Goal: Task Accomplishment & Management: Complete application form

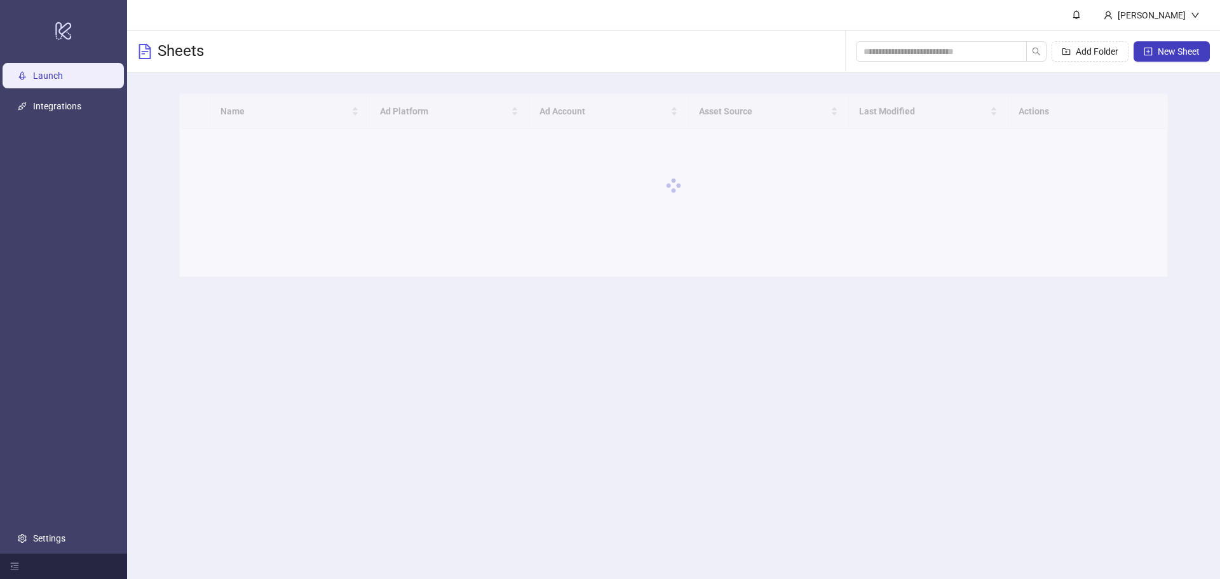
click at [1177, 292] on main "Name Ad Platform Ad Account Asset Source Last Modified Actions" at bounding box center [673, 185] width 1009 height 224
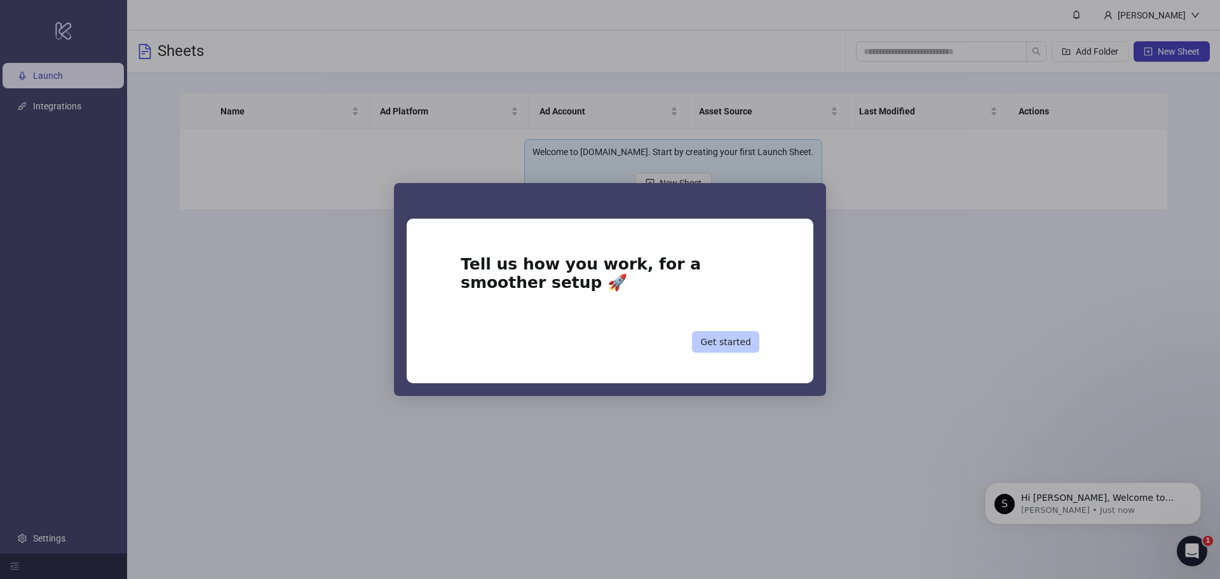
click at [742, 344] on button "Get started" at bounding box center [725, 342] width 67 height 22
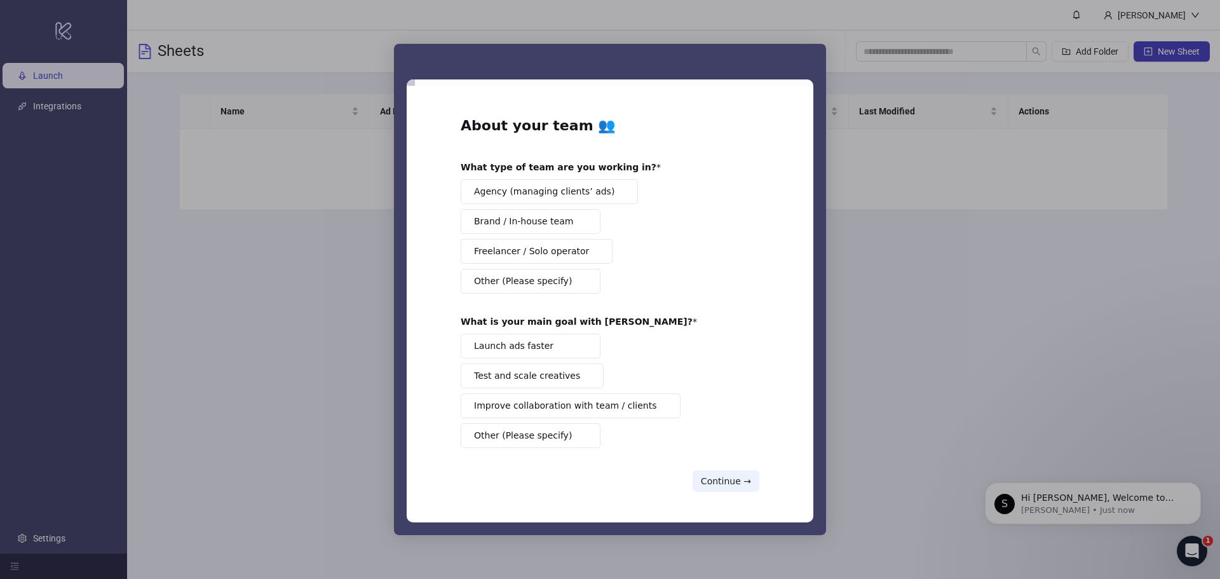
drag, startPoint x: 563, startPoint y: 347, endPoint x: 560, endPoint y: 364, distance: 16.8
click at [563, 348] on button "Launch ads faster" at bounding box center [531, 346] width 140 height 25
click at [555, 371] on span "Test and scale creatives" at bounding box center [527, 375] width 106 height 13
click at [737, 472] on button "Continue →" at bounding box center [725, 481] width 67 height 22
click at [561, 224] on span "Brand / In-house team" at bounding box center [523, 221] width 99 height 13
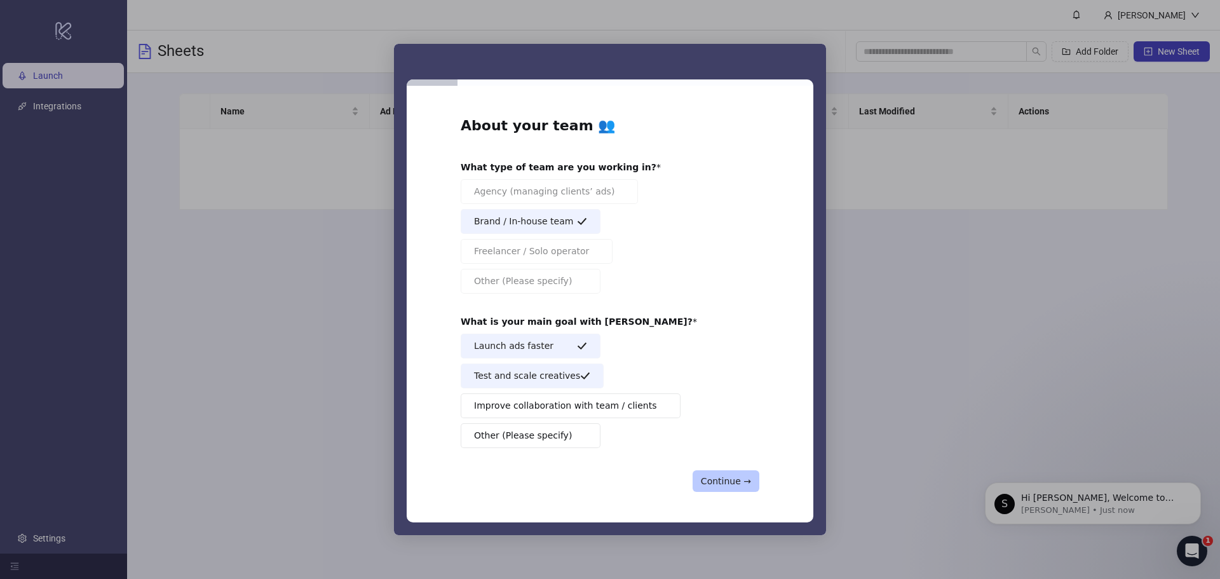
click at [735, 481] on button "Continue →" at bounding box center [725, 481] width 67 height 22
click at [563, 343] on button "Launch ads faster" at bounding box center [531, 346] width 140 height 25
click at [564, 349] on button "Launch ads faster" at bounding box center [531, 346] width 140 height 25
click at [718, 478] on button "Continue →" at bounding box center [725, 481] width 67 height 22
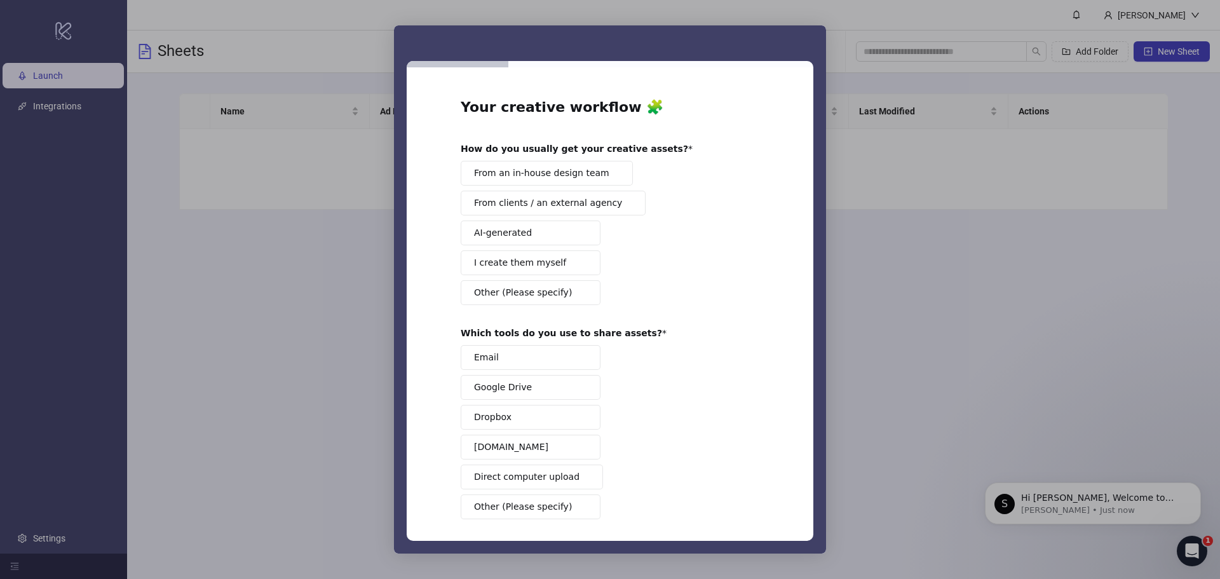
click at [572, 238] on button "AI-generated" at bounding box center [531, 232] width 140 height 25
click at [560, 263] on button "I create them myself" at bounding box center [531, 262] width 140 height 25
click at [560, 390] on button "Google Drive" at bounding box center [531, 387] width 140 height 25
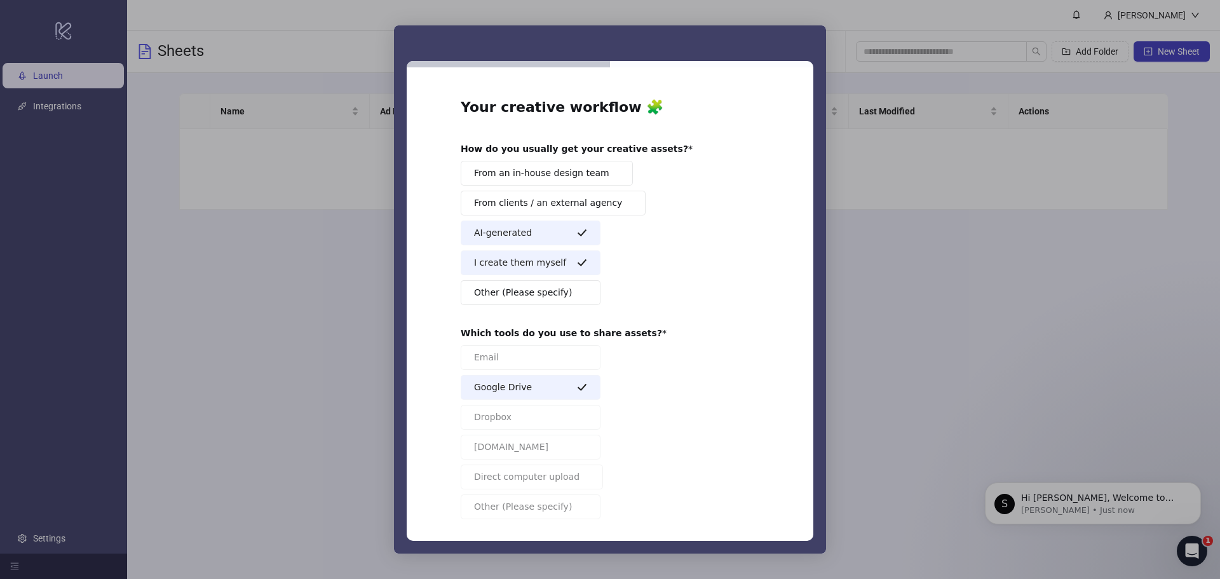
scroll to position [53, 0]
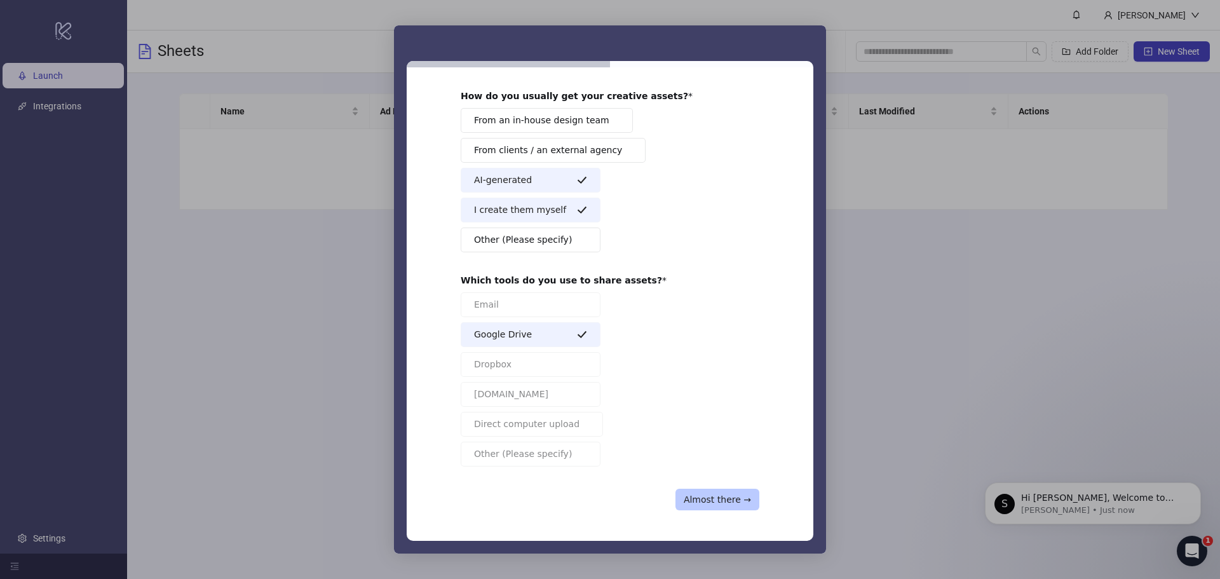
click at [739, 502] on button "Almost there →" at bounding box center [717, 500] width 84 height 22
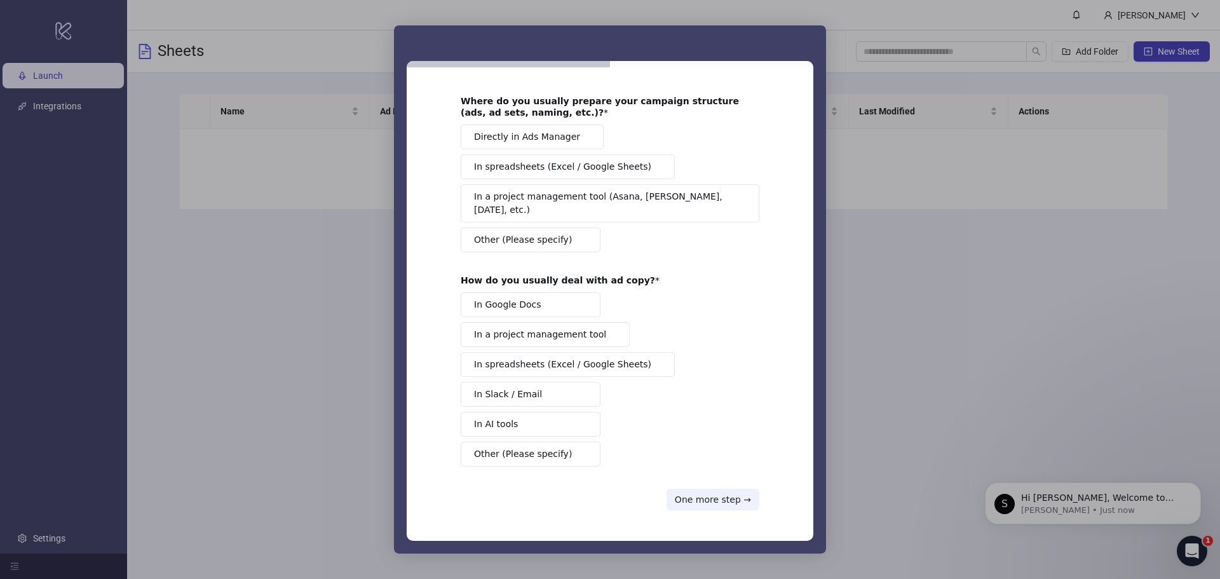
scroll to position [0, 0]
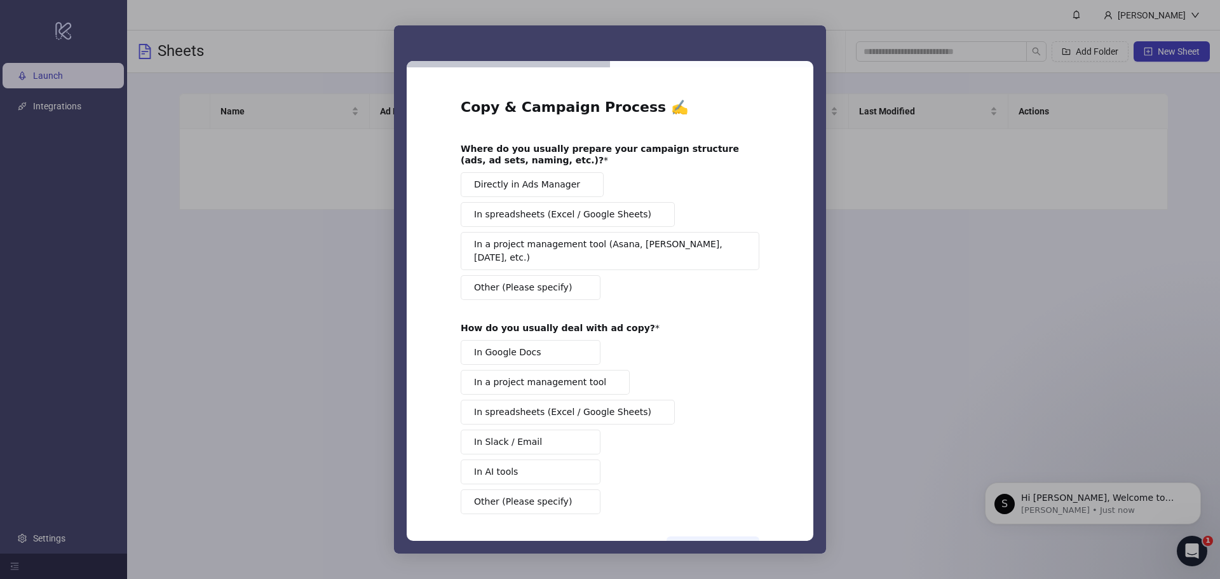
click at [572, 185] on button "Directly in Ads Manager" at bounding box center [532, 184] width 143 height 25
click at [548, 464] on button "In AI tools" at bounding box center [531, 471] width 140 height 25
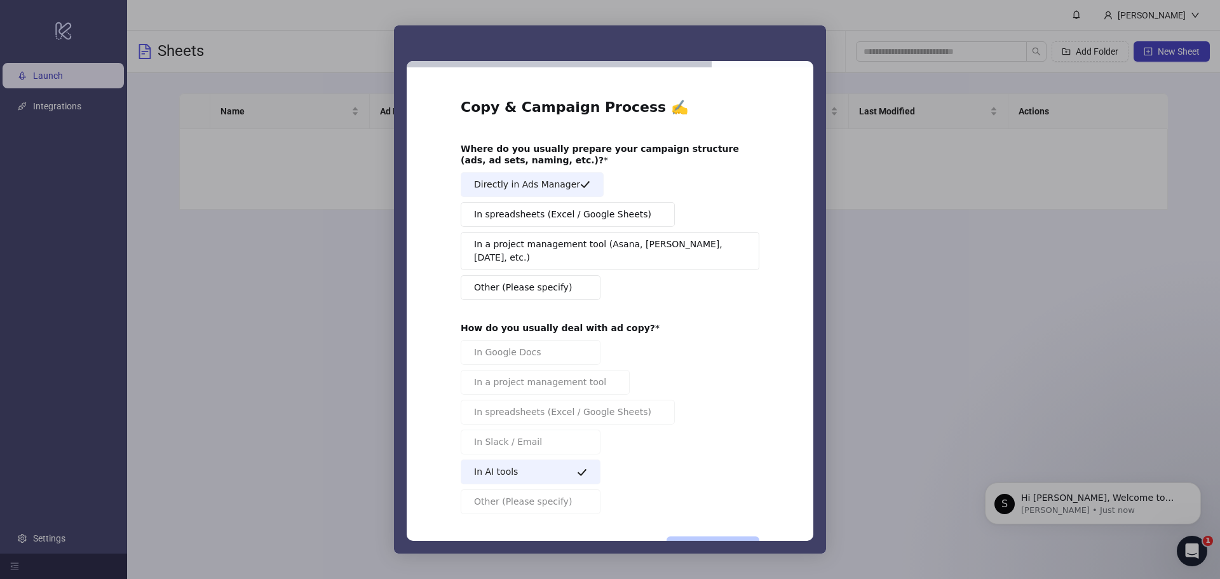
click at [727, 536] on button "One more step →" at bounding box center [712, 547] width 93 height 22
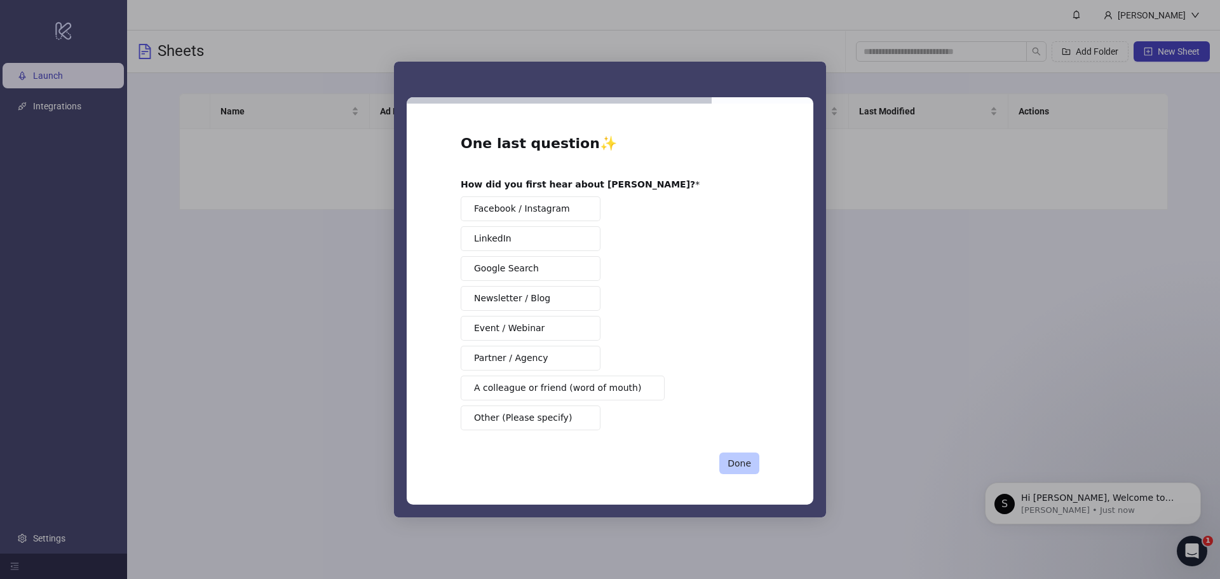
click at [738, 466] on button "Done" at bounding box center [739, 463] width 40 height 22
click at [589, 400] on button "A colleague or friend (word of mouth)" at bounding box center [563, 387] width 204 height 25
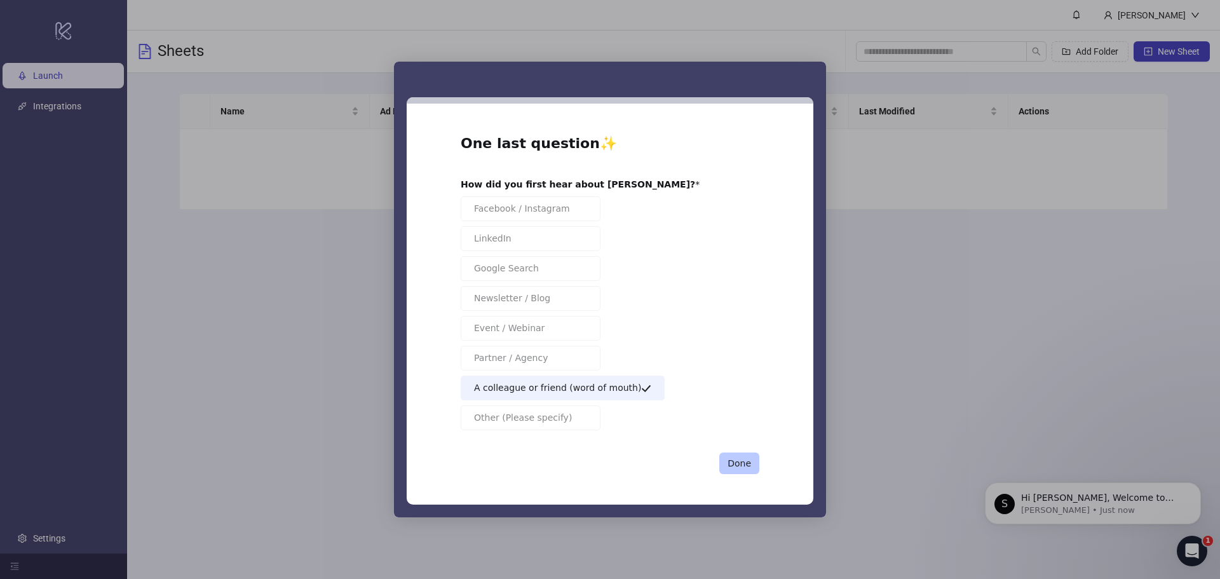
click at [743, 467] on button "Done" at bounding box center [739, 463] width 40 height 22
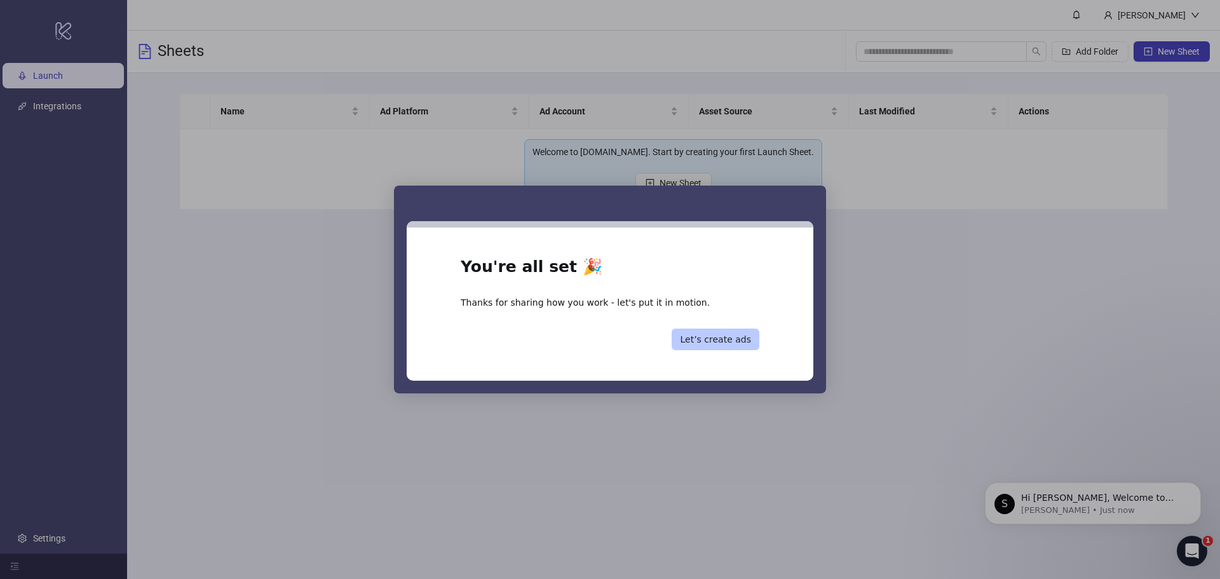
click at [731, 338] on button "Let’s create ads" at bounding box center [715, 339] width 88 height 22
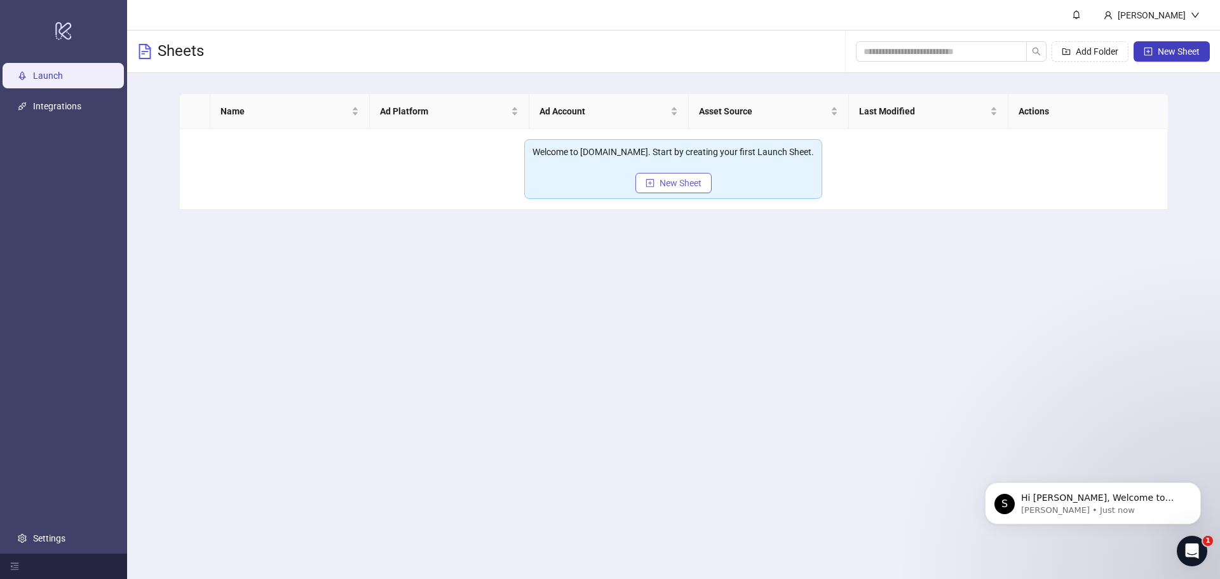
click at [703, 179] on button "New Sheet" at bounding box center [673, 183] width 76 height 20
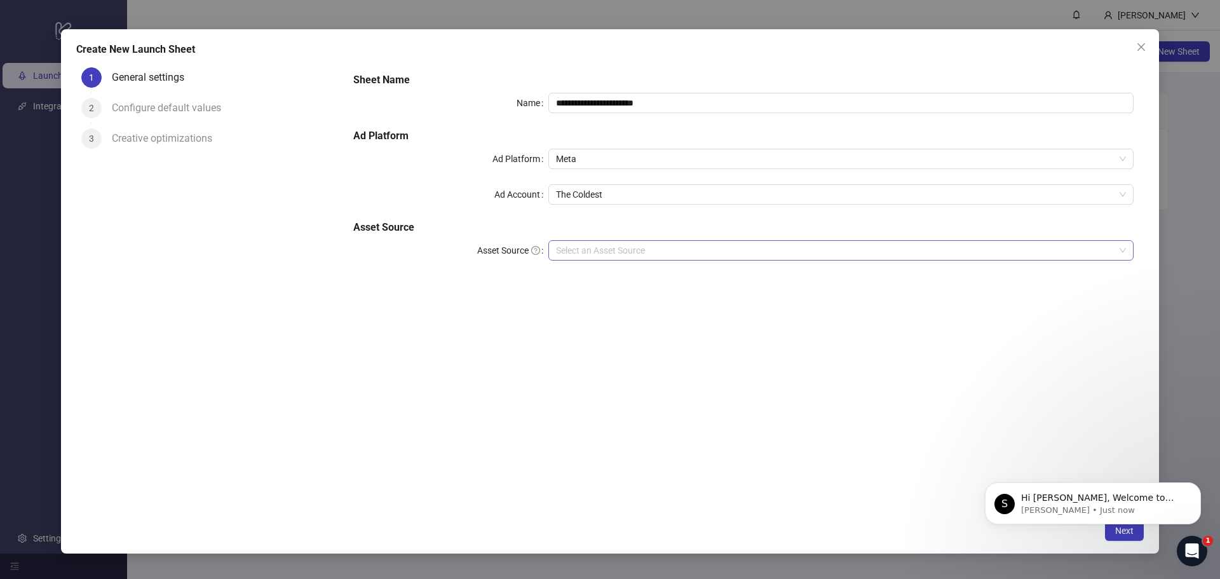
click at [602, 245] on input "Asset Source" at bounding box center [835, 250] width 558 height 19
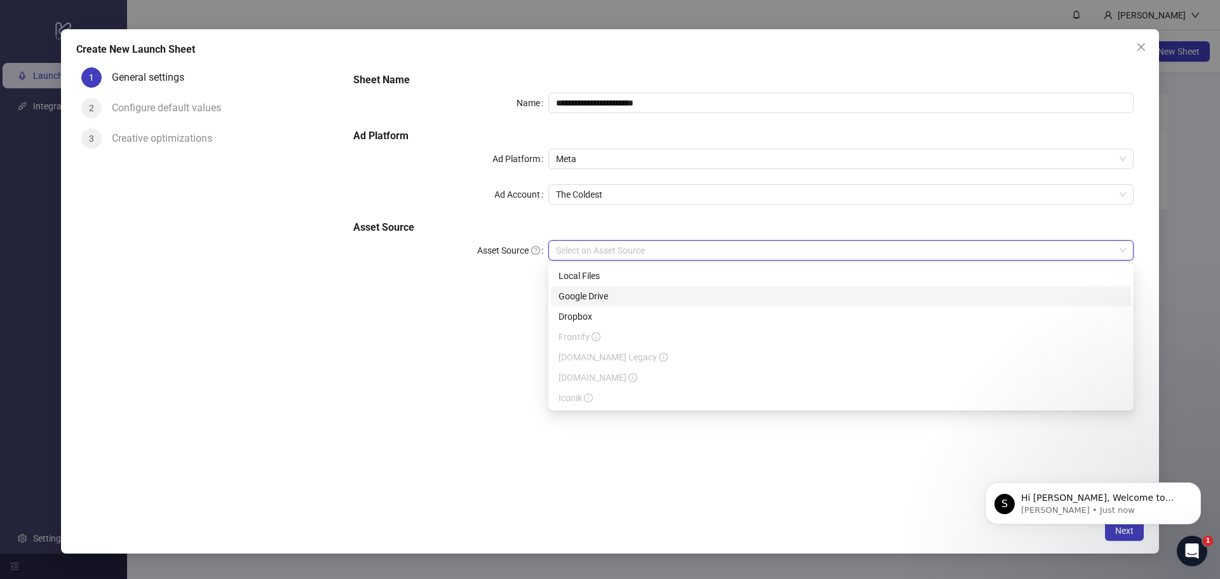
click at [617, 299] on div "Google Drive" at bounding box center [840, 296] width 565 height 14
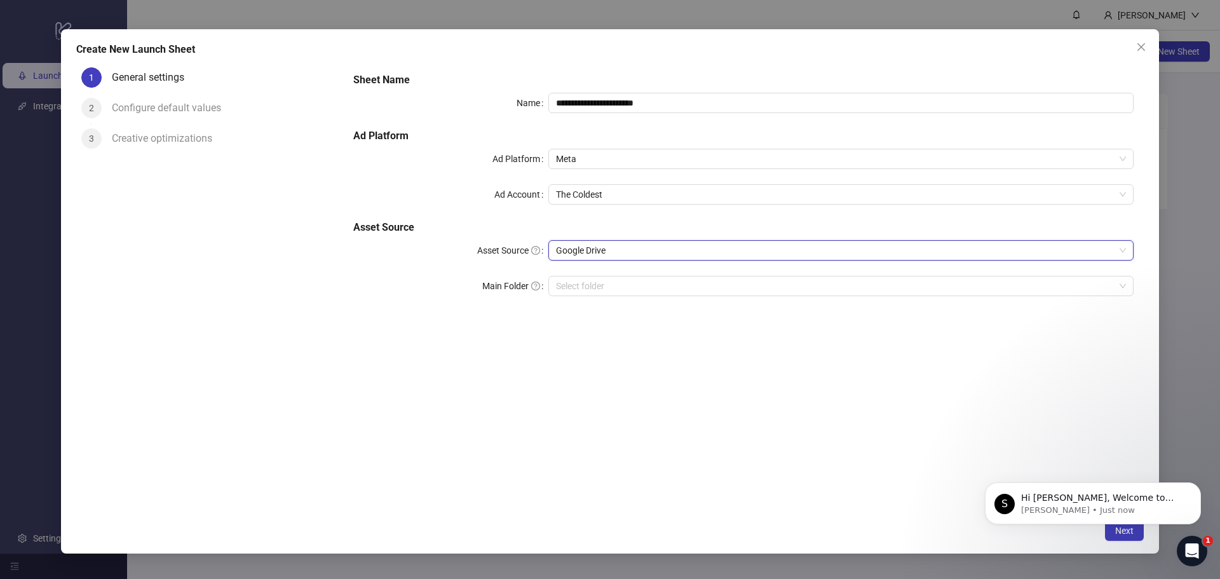
click at [668, 269] on div "**********" at bounding box center [743, 191] width 790 height 249
click at [638, 283] on input "Main Folder" at bounding box center [835, 285] width 558 height 19
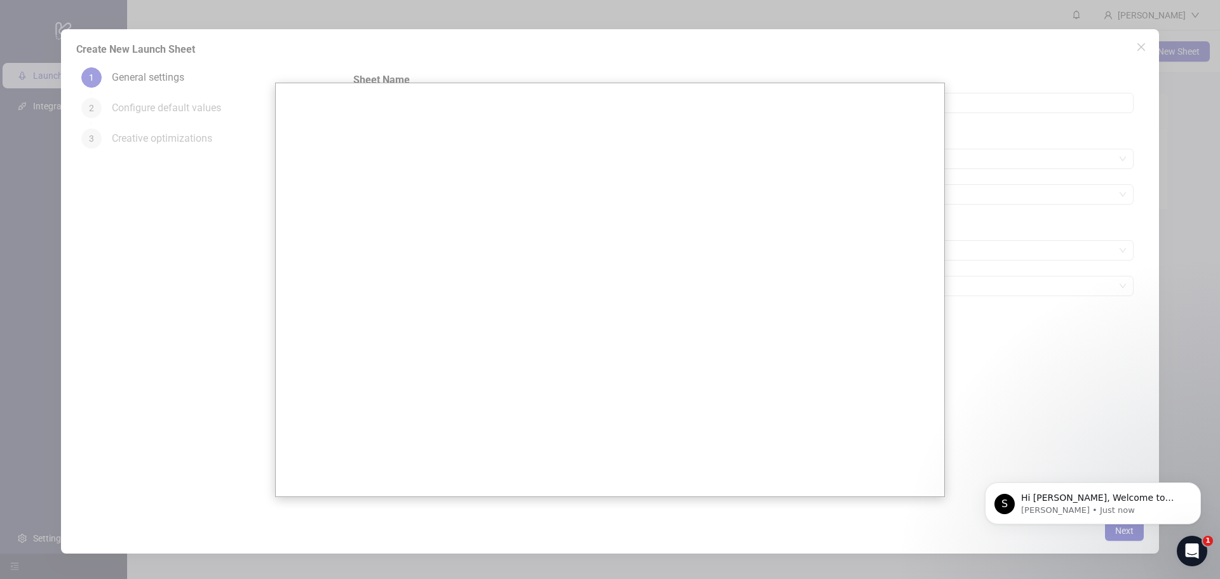
click at [997, 219] on div at bounding box center [610, 289] width 1220 height 579
click at [1140, 37] on div at bounding box center [610, 289] width 1220 height 579
click at [1140, 51] on div at bounding box center [610, 289] width 1220 height 579
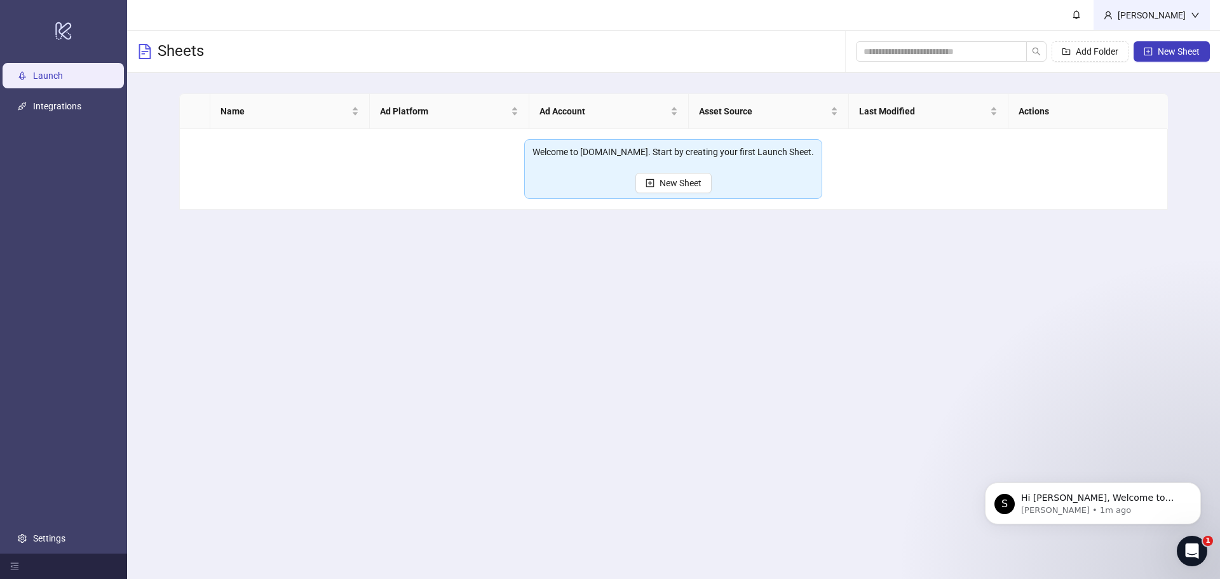
click at [1182, 15] on div "[PERSON_NAME]" at bounding box center [1151, 15] width 78 height 14
click at [62, 104] on link "Integrations" at bounding box center [57, 106] width 48 height 10
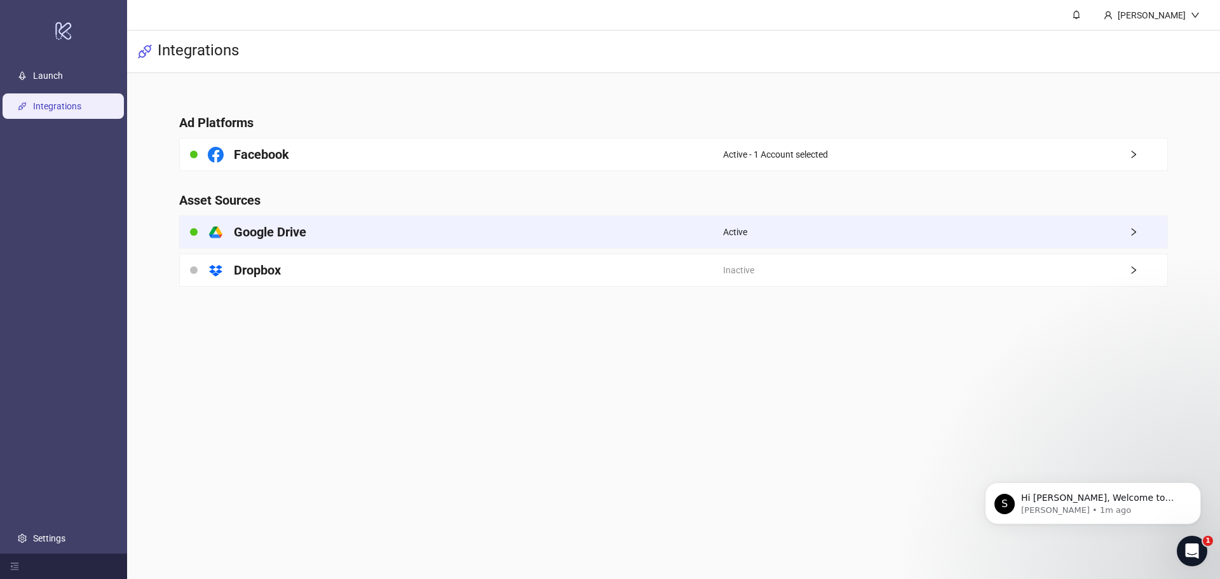
click at [407, 230] on div "platform/google_drive Google Drive" at bounding box center [451, 232] width 543 height 32
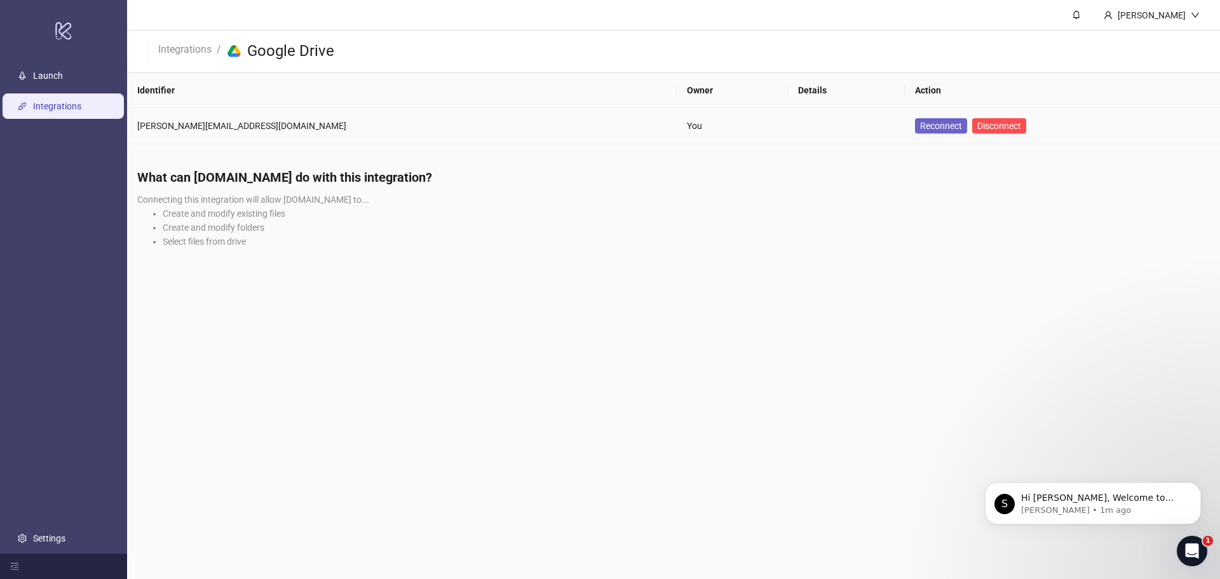
click at [920, 126] on span "Reconnect" at bounding box center [941, 126] width 42 height 10
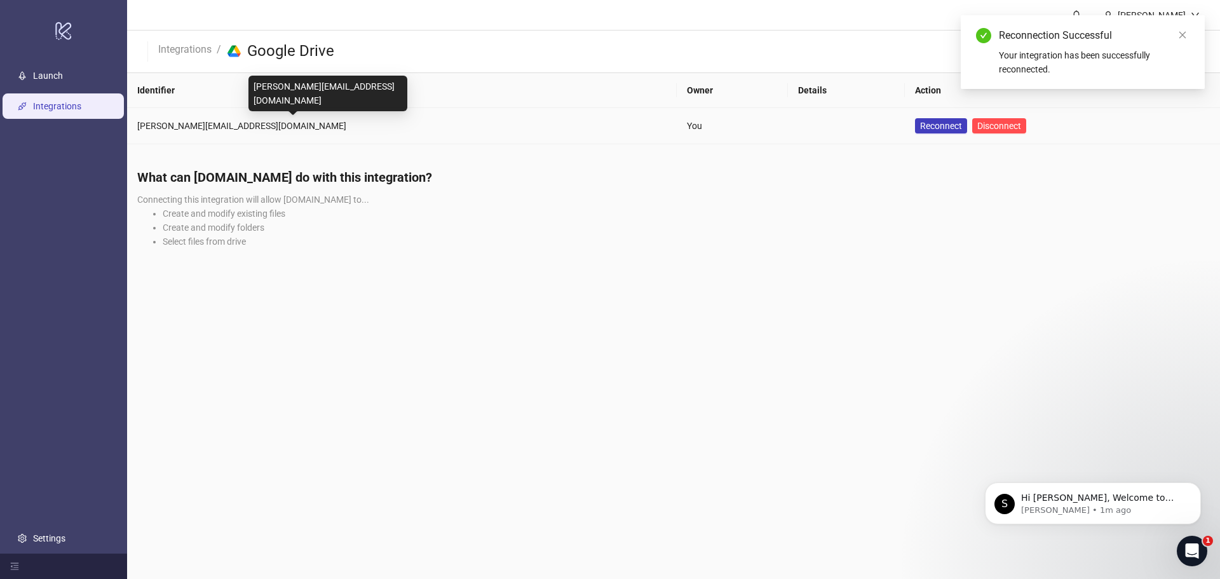
click at [203, 125] on div "[PERSON_NAME][EMAIL_ADDRESS][DOMAIN_NAME]" at bounding box center [401, 126] width 529 height 14
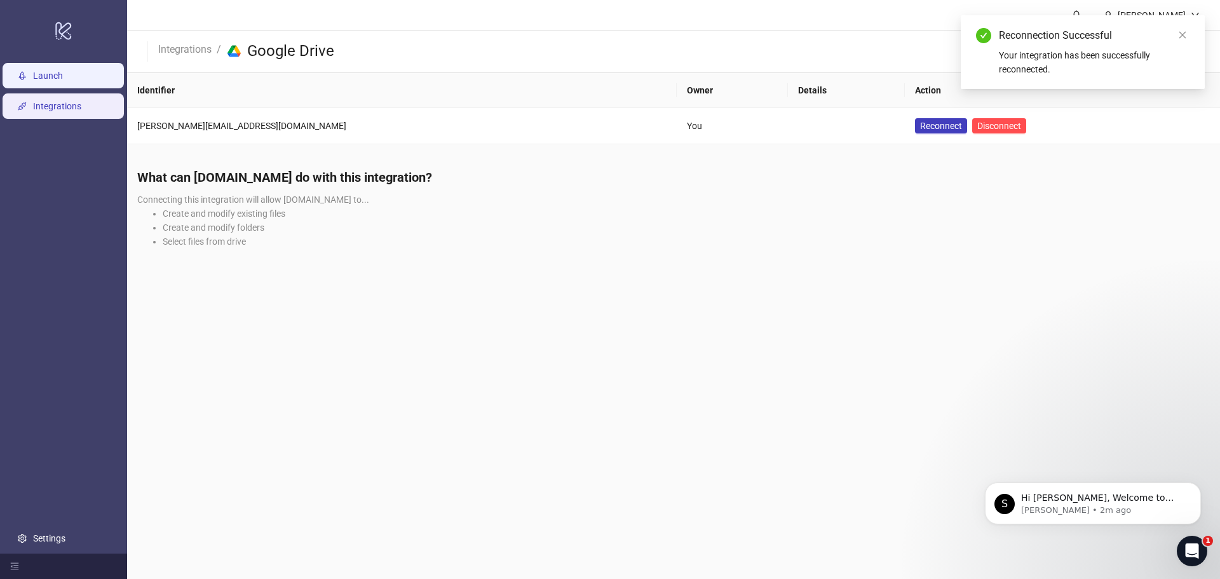
click at [48, 76] on link "Launch" at bounding box center [48, 76] width 30 height 10
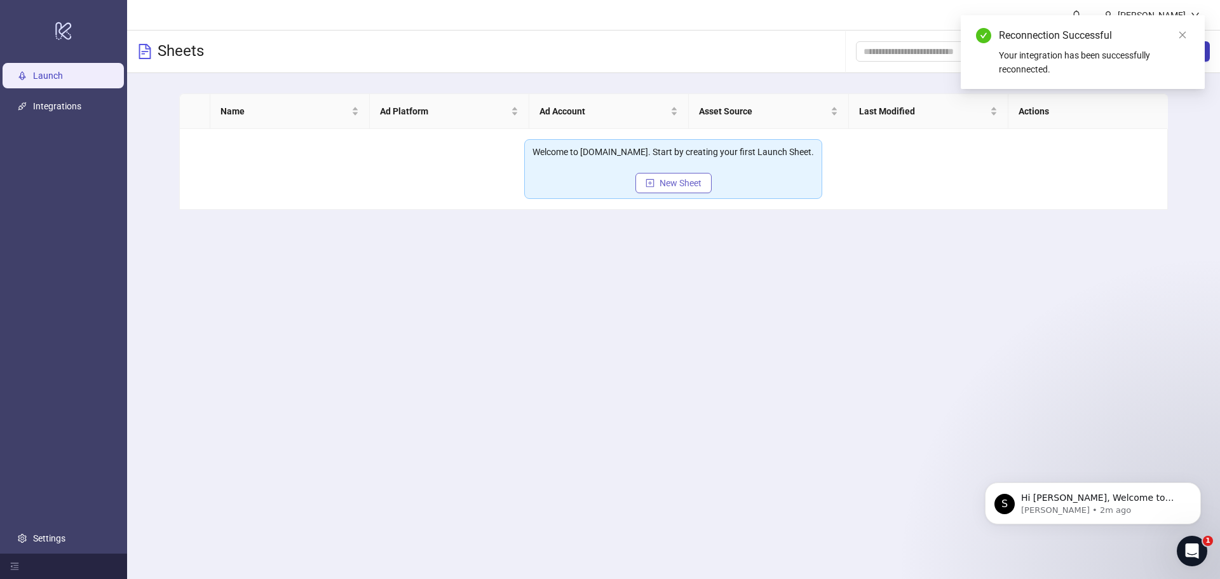
click at [698, 173] on button "New Sheet" at bounding box center [673, 183] width 76 height 20
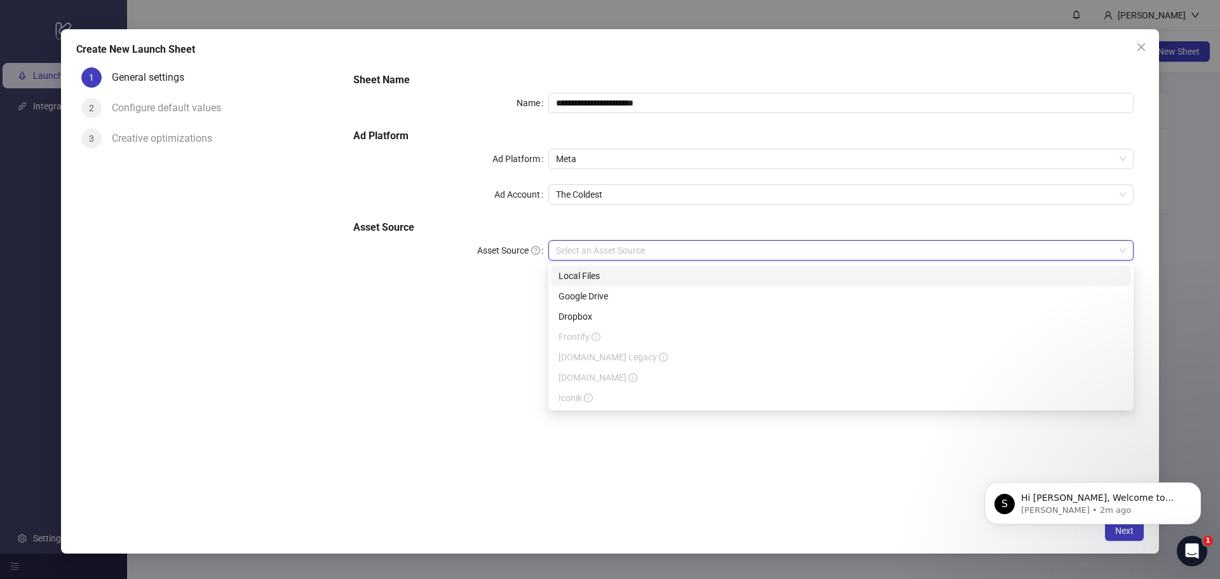
click at [619, 252] on input "Asset Source" at bounding box center [835, 250] width 558 height 19
click at [626, 299] on div "Google Drive" at bounding box center [840, 296] width 565 height 14
click at [630, 283] on input "Main Folder" at bounding box center [835, 285] width 558 height 19
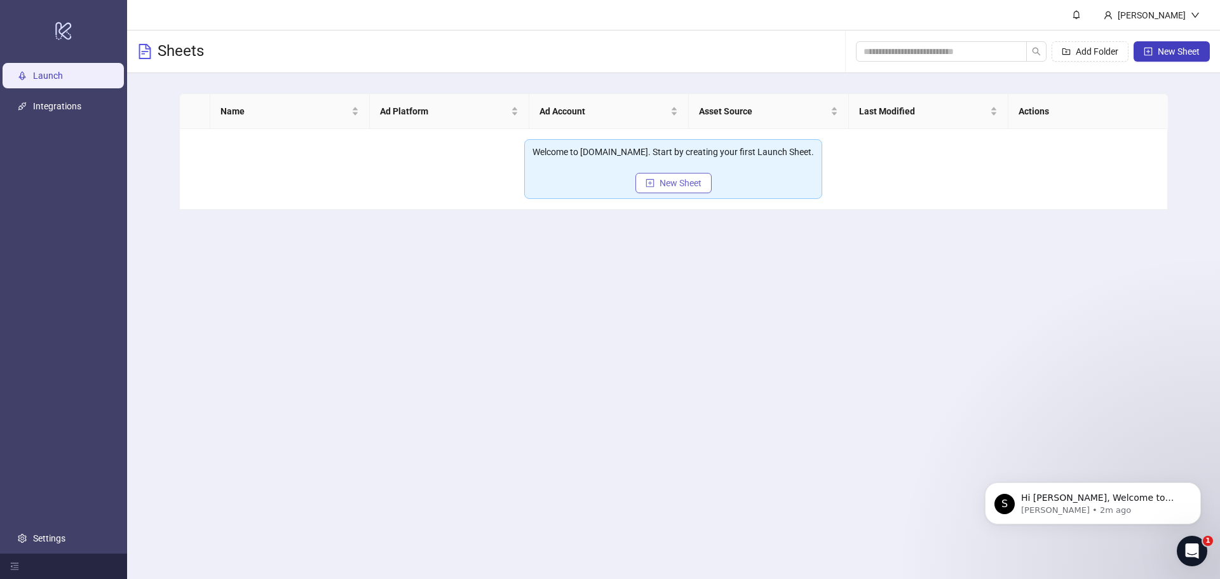
click at [678, 178] on span "New Sheet" at bounding box center [680, 183] width 42 height 10
type input "**********"
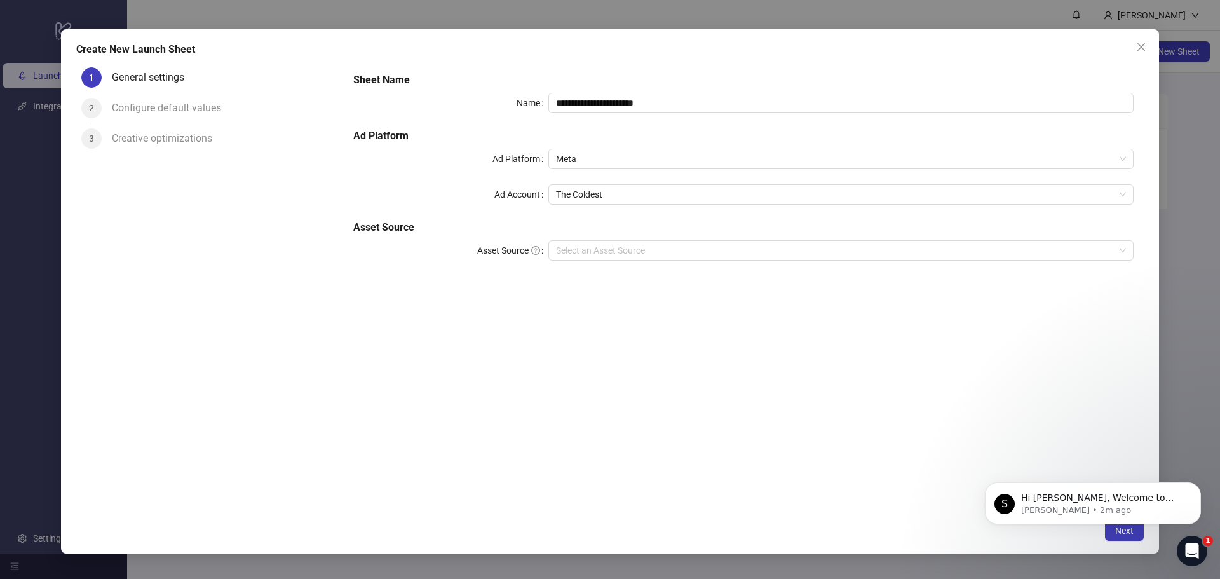
click at [147, 112] on div "Configure default values" at bounding box center [171, 108] width 119 height 20
click at [652, 107] on input "**********" at bounding box center [840, 103] width 585 height 20
click at [1105, 534] on body "S Hi David, Welcome to Kitchn.io! 🎉 You’re all set to start launching ads effor…" at bounding box center [1093, 500] width 244 height 79
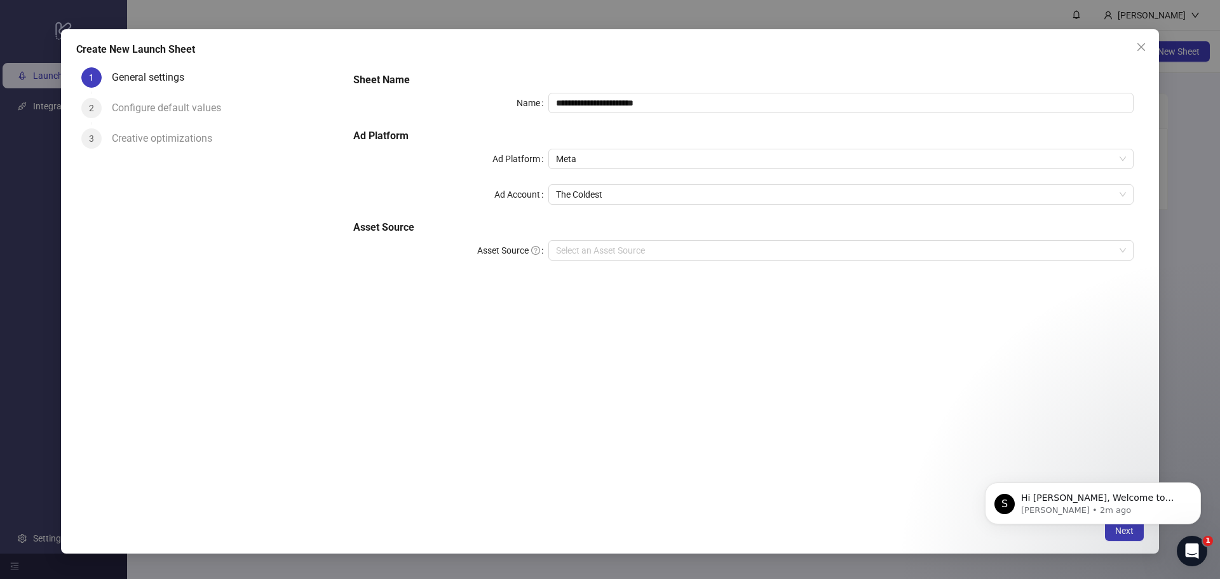
click at [1119, 536] on body "S Hi David, Welcome to Kitchn.io! 🎉 You’re all set to start launching ads effor…" at bounding box center [1093, 500] width 244 height 79
click at [776, 355] on div "**********" at bounding box center [743, 287] width 800 height 451
click at [1195, 491] on button "Dismiss notification" at bounding box center [1197, 486] width 17 height 17
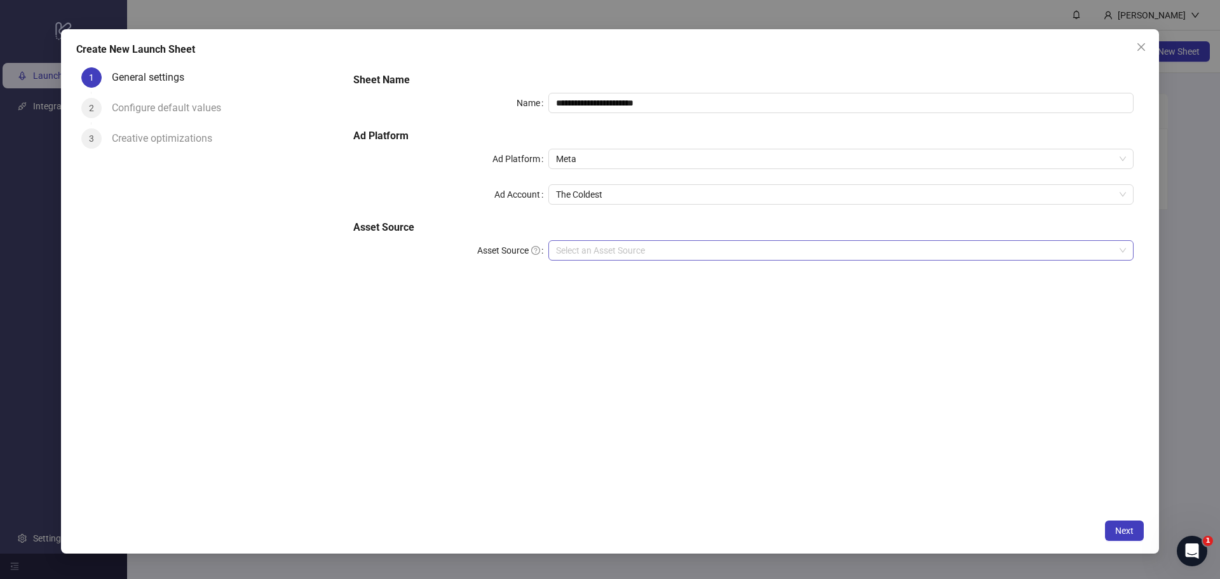
click at [777, 252] on input "Asset Source" at bounding box center [835, 250] width 558 height 19
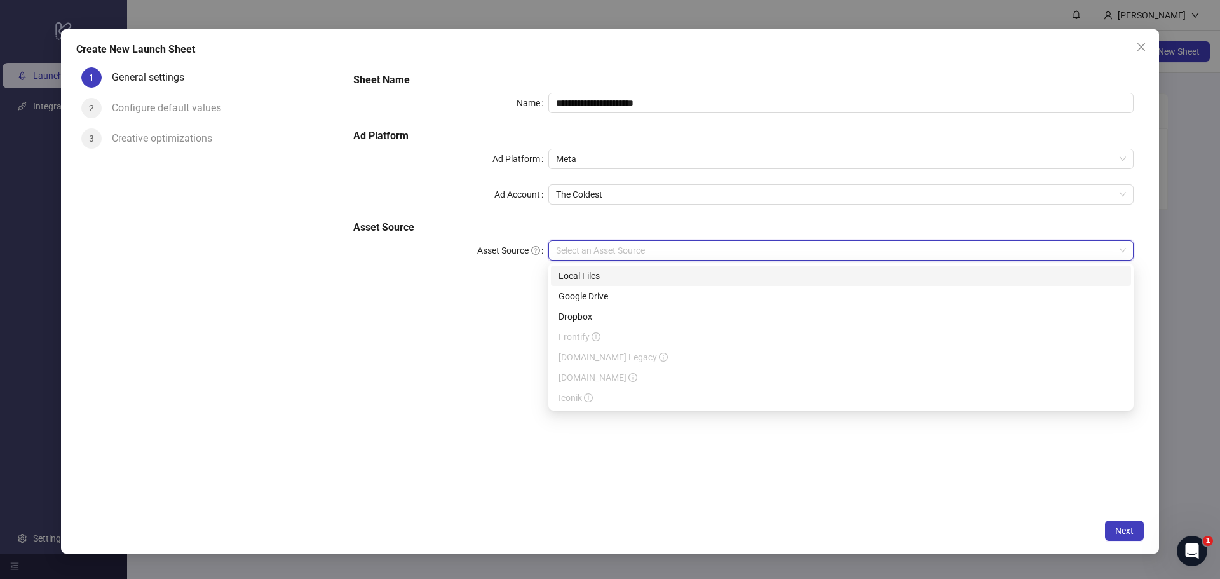
click at [724, 278] on div "Local Files" at bounding box center [840, 276] width 565 height 14
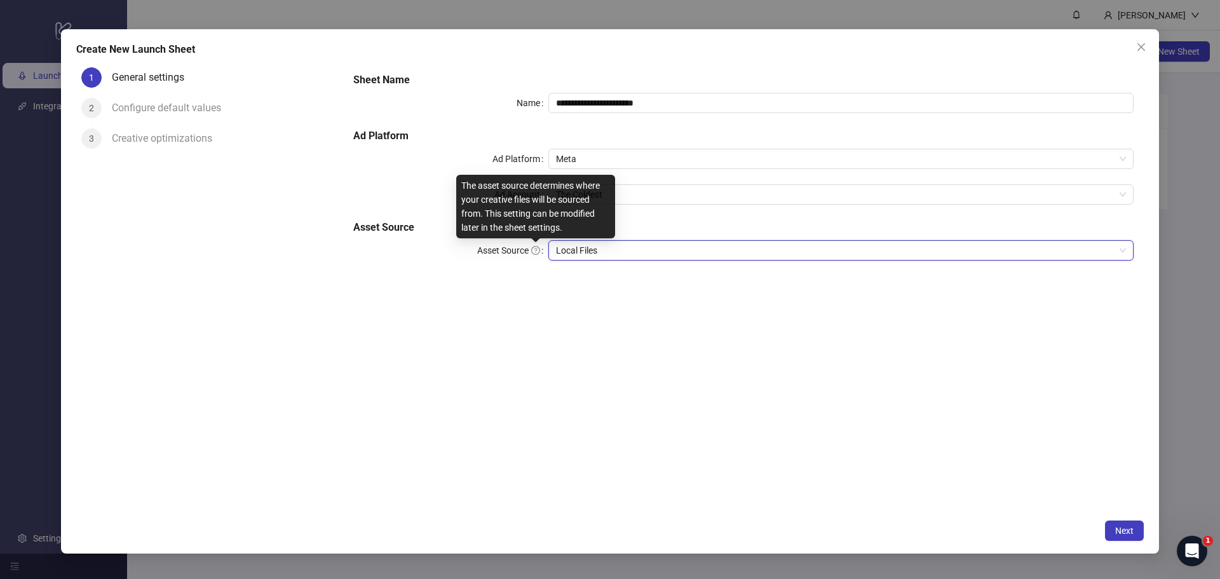
click at [534, 251] on icon "question-circle" at bounding box center [535, 250] width 9 height 9
click at [592, 252] on span "Local Files" at bounding box center [841, 250] width 570 height 19
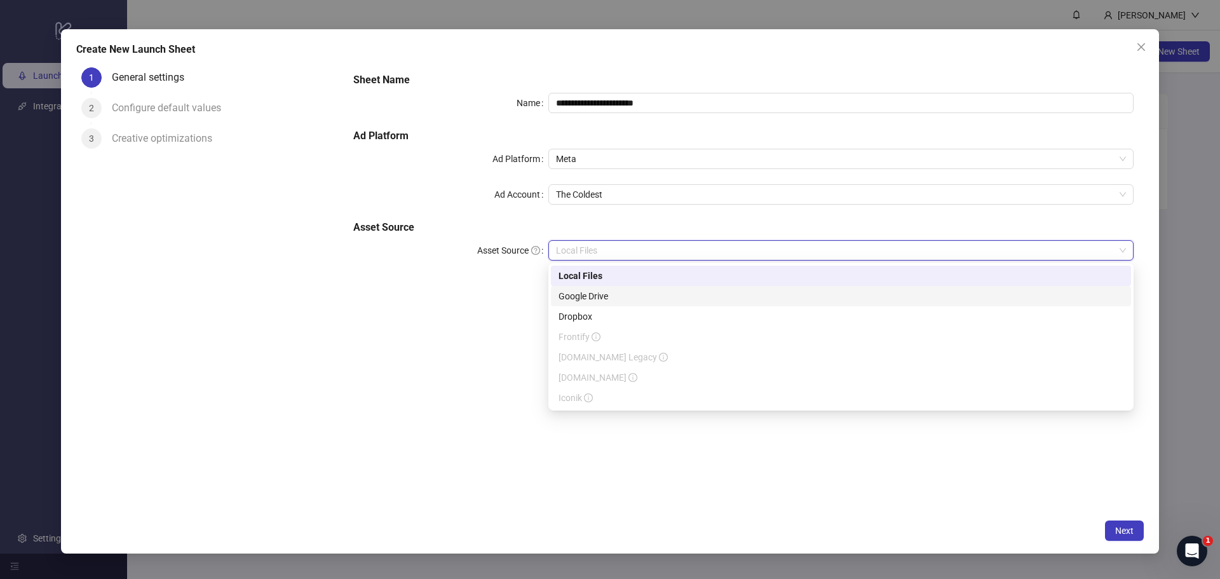
click at [600, 299] on div "Google Drive" at bounding box center [840, 296] width 565 height 14
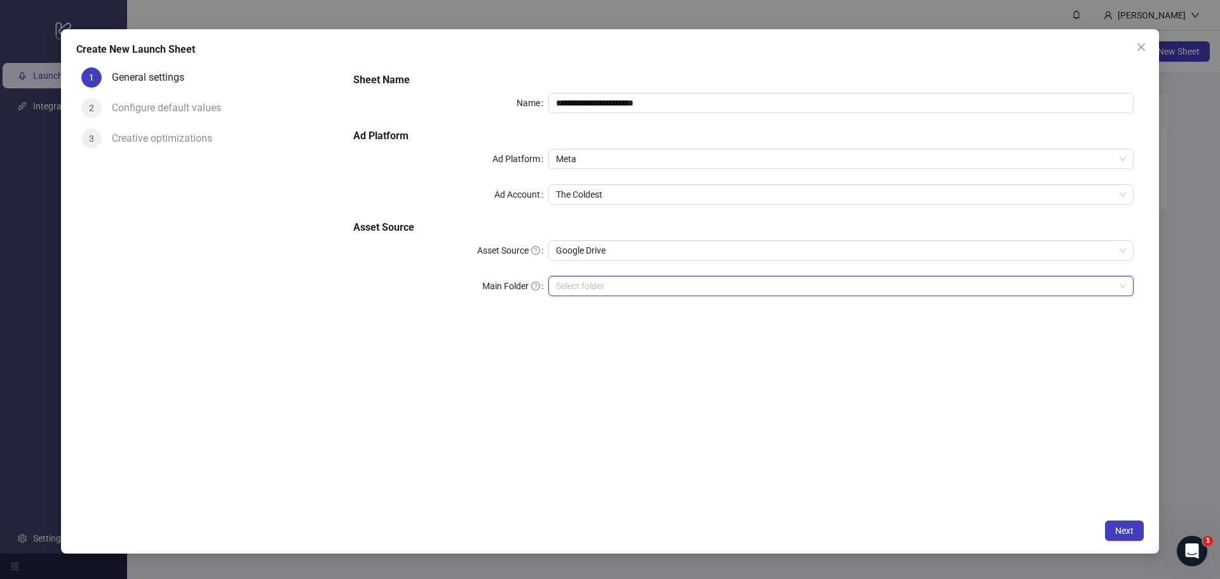
click at [670, 285] on input "Main Folder" at bounding box center [835, 285] width 558 height 19
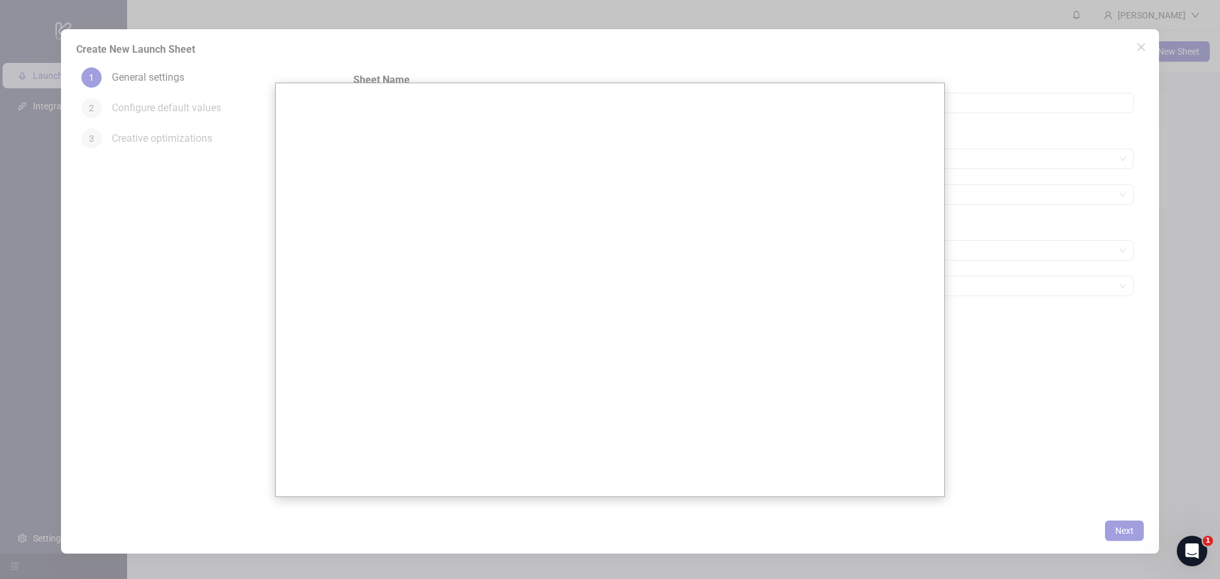
click at [1056, 234] on div at bounding box center [610, 289] width 1220 height 579
click at [1047, 444] on div at bounding box center [610, 289] width 1220 height 579
click at [1142, 45] on div at bounding box center [610, 289] width 1220 height 579
drag, startPoint x: 1146, startPoint y: 469, endPoint x: 1138, endPoint y: 469, distance: 7.6
click at [1139, 469] on div at bounding box center [610, 289] width 1220 height 579
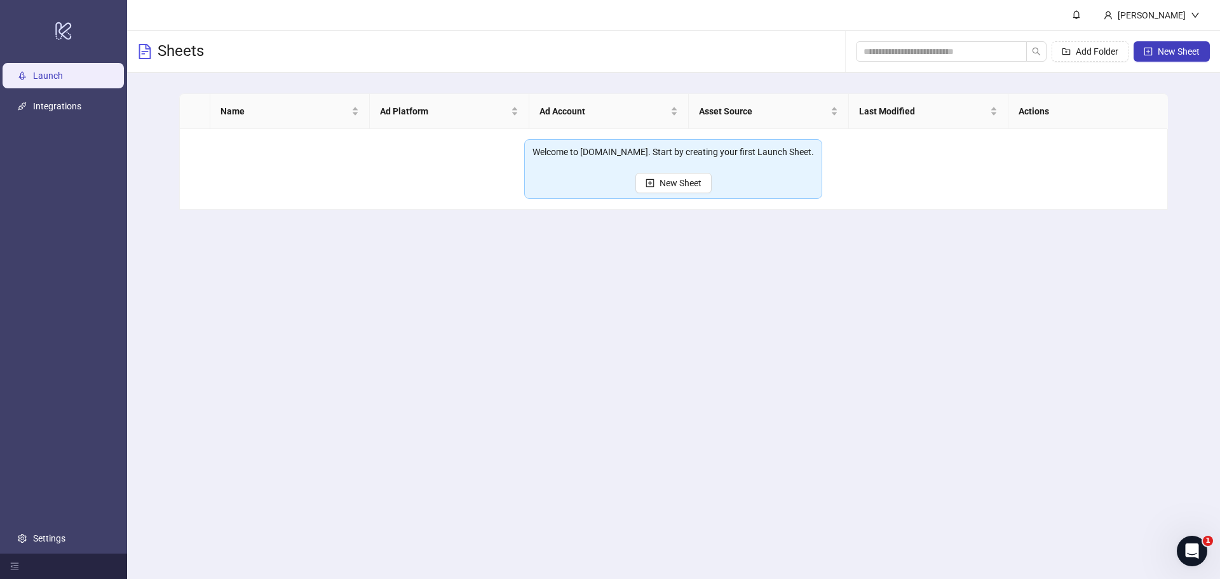
click at [53, 93] on ul "Launch Integrations Settings" at bounding box center [63, 306] width 127 height 493
click at [51, 103] on link "Integrations" at bounding box center [57, 106] width 48 height 10
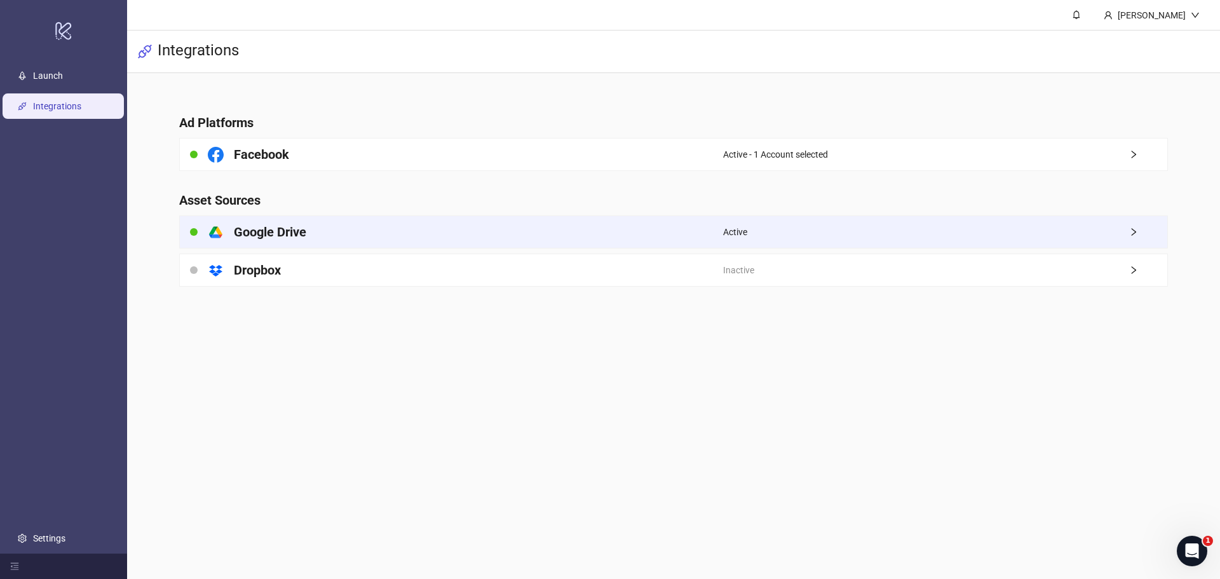
click at [1143, 237] on div "Active" at bounding box center [945, 232] width 444 height 32
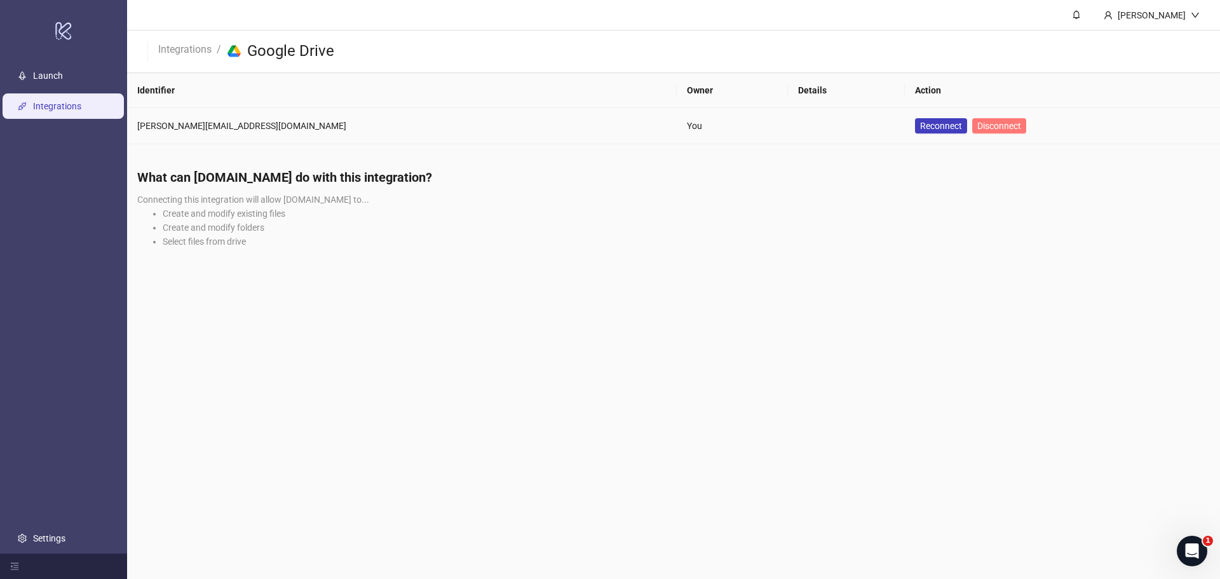
click at [977, 123] on span "Disconnect" at bounding box center [999, 126] width 44 height 10
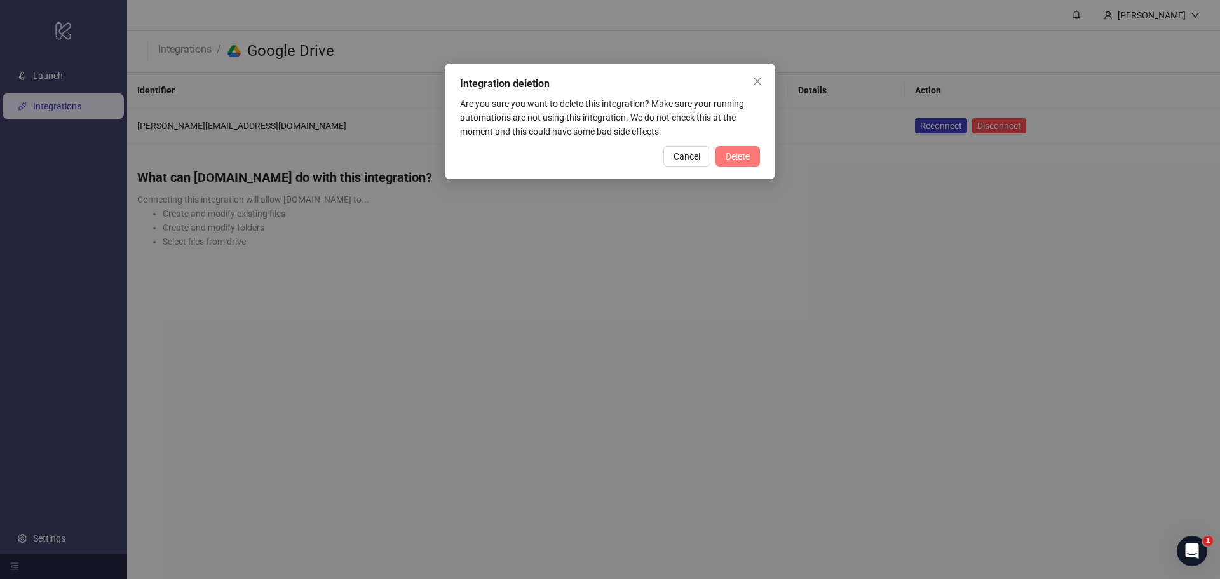
click at [748, 154] on span "Delete" at bounding box center [737, 156] width 24 height 10
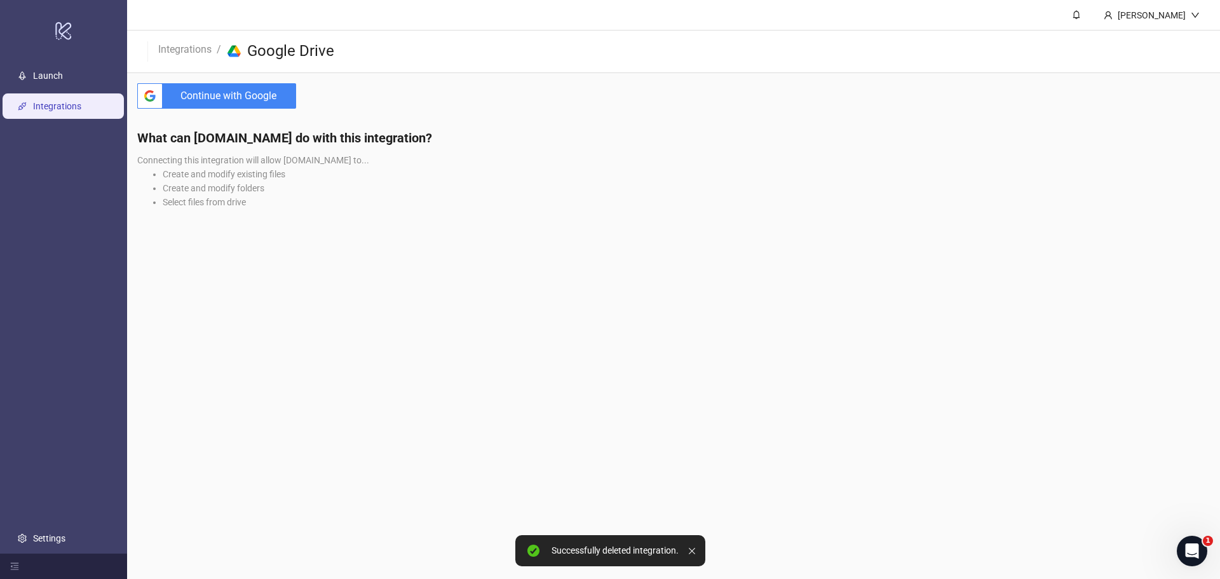
click at [240, 105] on span "Continue with Google" at bounding box center [232, 95] width 128 height 25
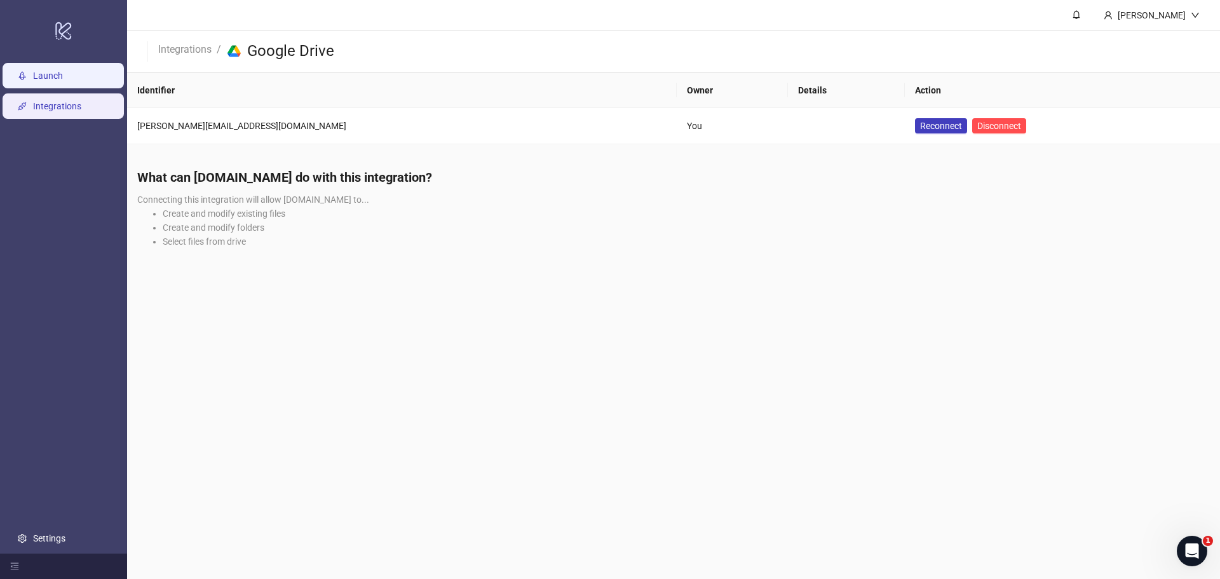
click at [43, 74] on link "Launch" at bounding box center [48, 76] width 30 height 10
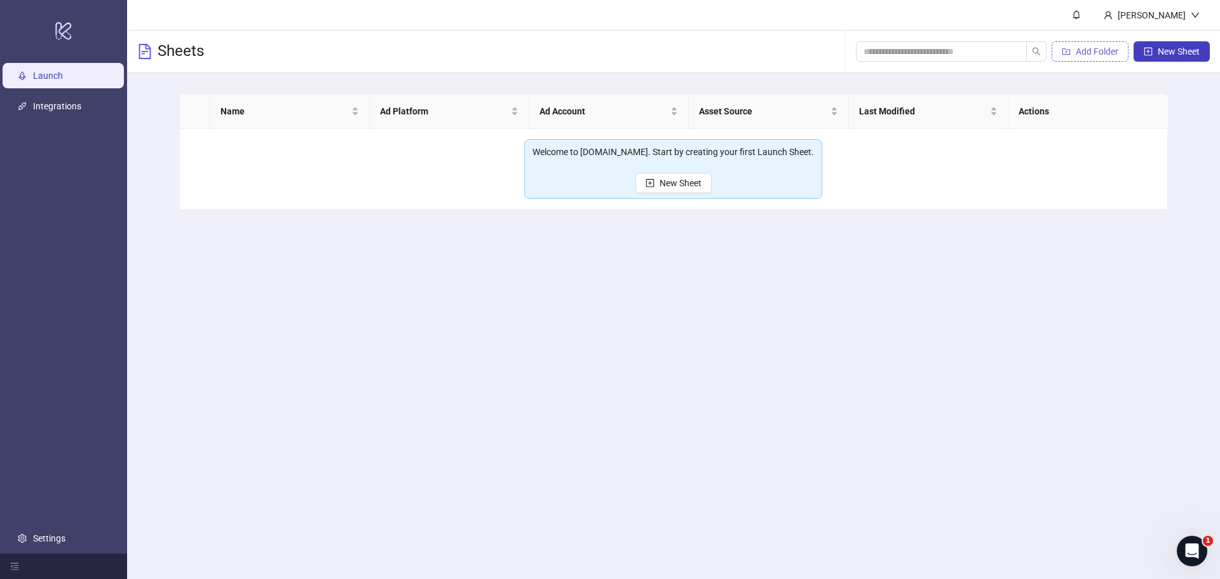
click at [1086, 51] on span "Add Folder" at bounding box center [1097, 51] width 43 height 10
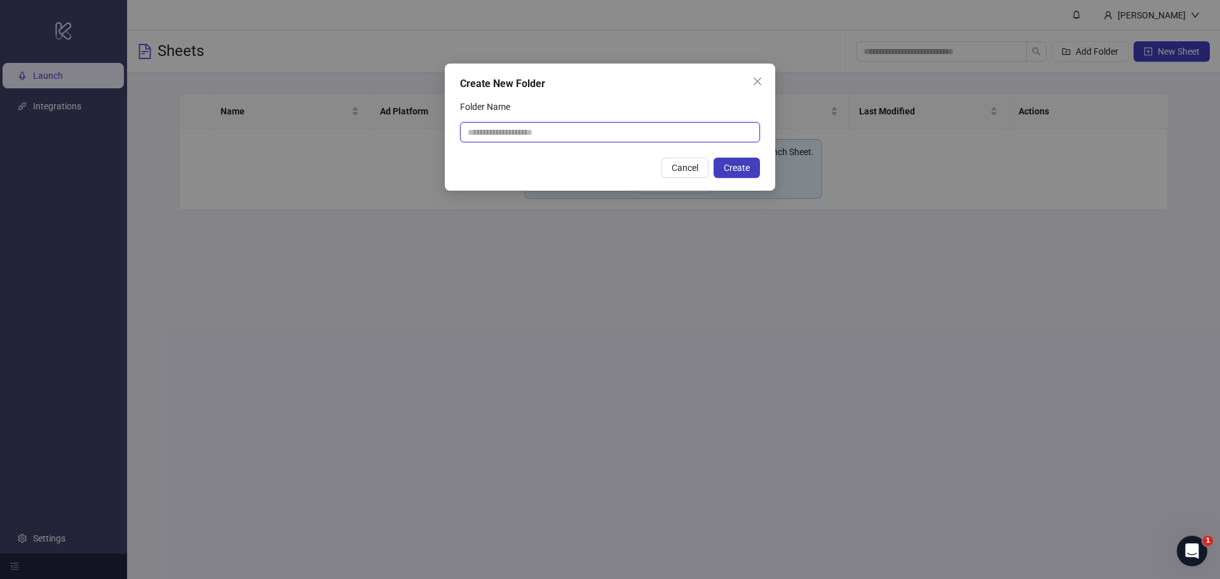
click at [680, 123] on input "Folder Name" at bounding box center [610, 132] width 300 height 20
click at [696, 169] on span "Cancel" at bounding box center [684, 168] width 27 height 10
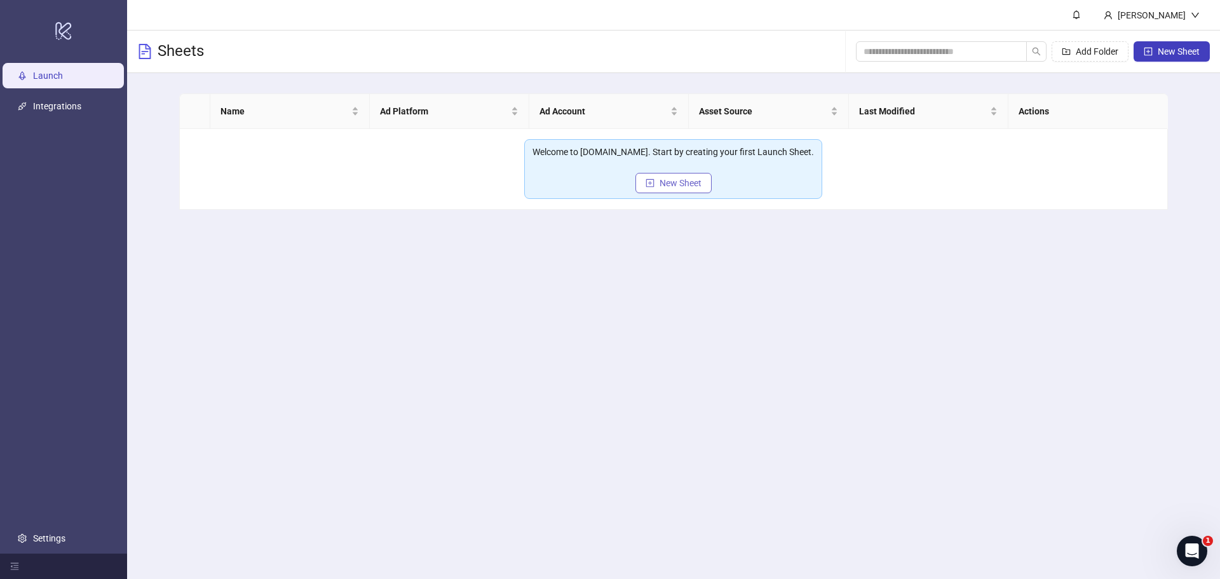
drag, startPoint x: 686, startPoint y: 196, endPoint x: 694, endPoint y: 188, distance: 11.2
click at [687, 196] on div "Welcome to Kitchn.io. Start by creating your first Launch Sheet. New Sheet" at bounding box center [673, 169] width 298 height 60
click at [694, 188] on span "New Sheet" at bounding box center [680, 183] width 42 height 10
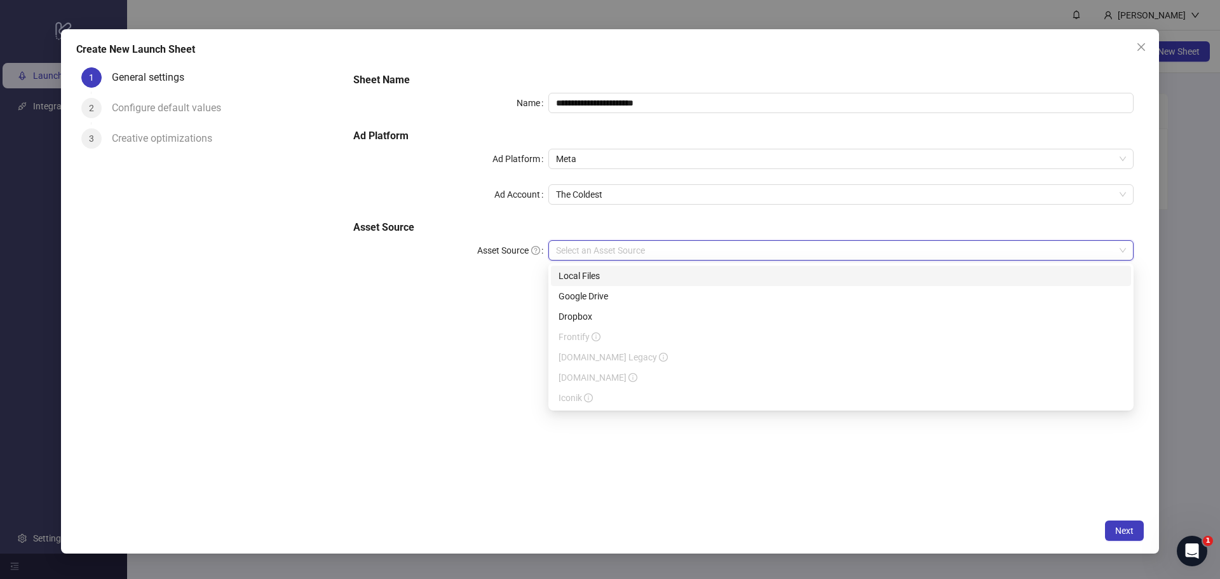
click at [687, 243] on input "Asset Source" at bounding box center [835, 250] width 558 height 19
click at [634, 295] on div "Google Drive" at bounding box center [840, 296] width 565 height 14
click at [656, 283] on input "Main Folder" at bounding box center [835, 285] width 558 height 19
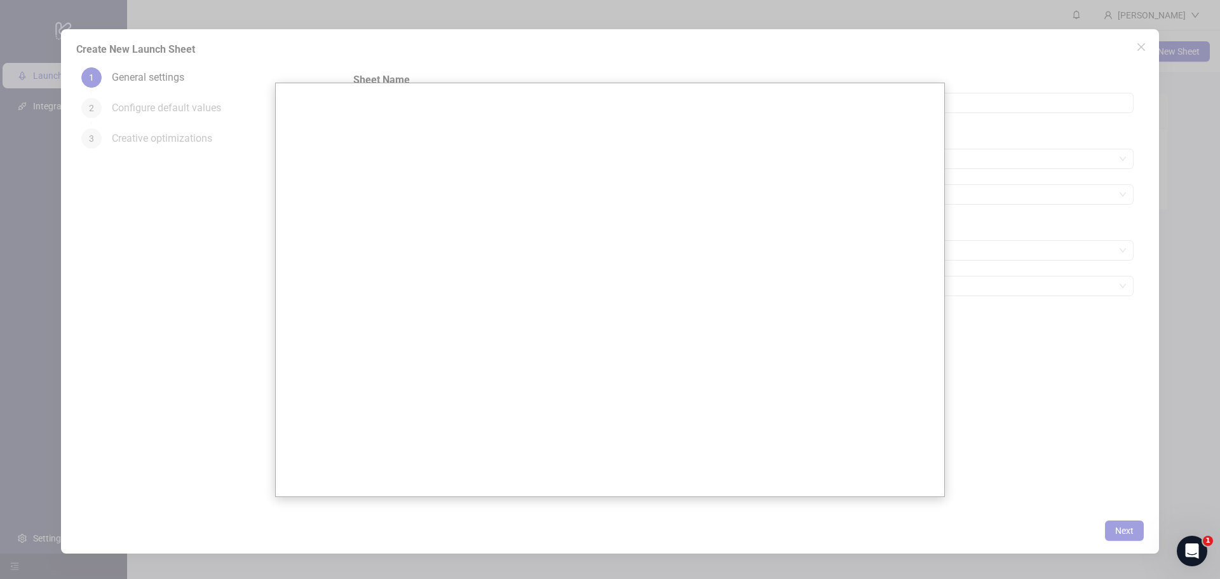
click at [1009, 169] on div at bounding box center [610, 289] width 1220 height 579
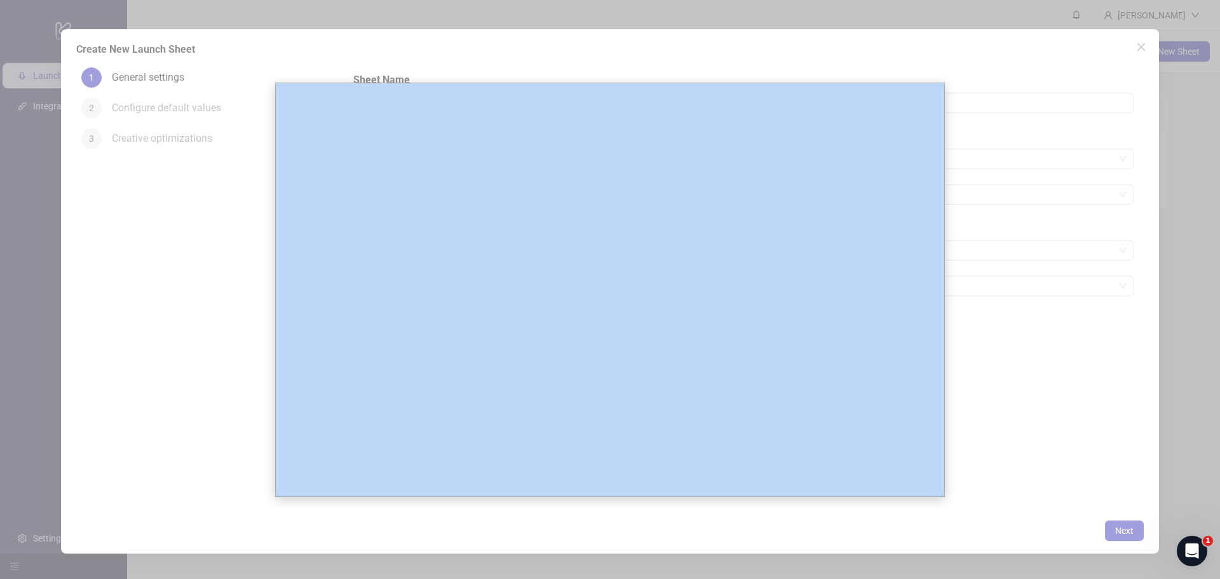
click at [1009, 169] on div at bounding box center [610, 289] width 1220 height 579
click at [1194, 358] on div at bounding box center [610, 289] width 1220 height 579
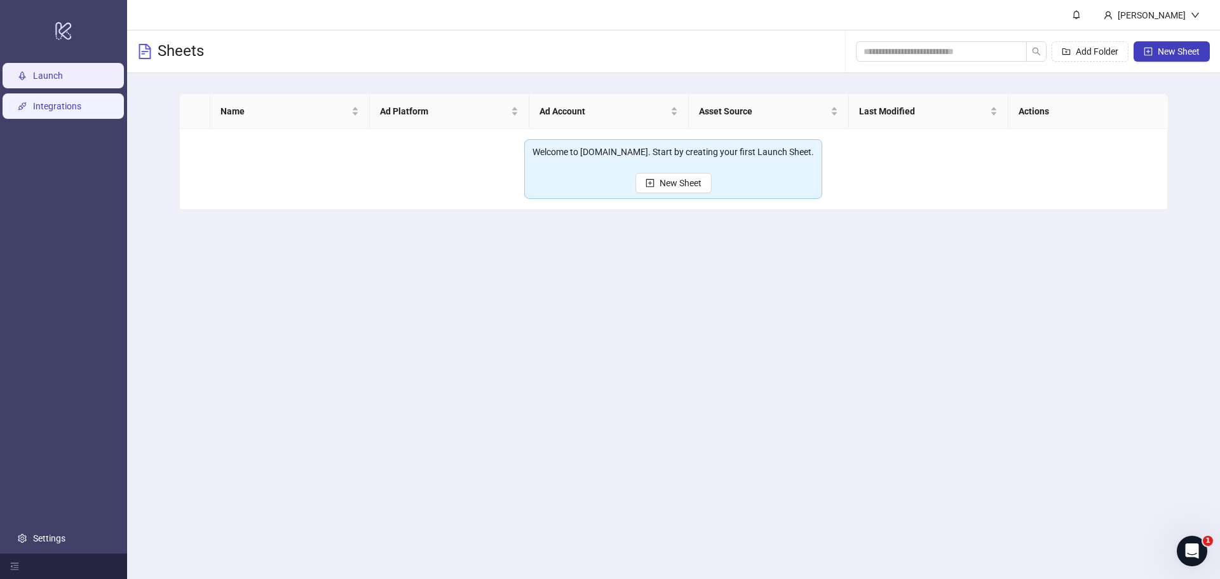
click at [60, 107] on link "Integrations" at bounding box center [57, 106] width 48 height 10
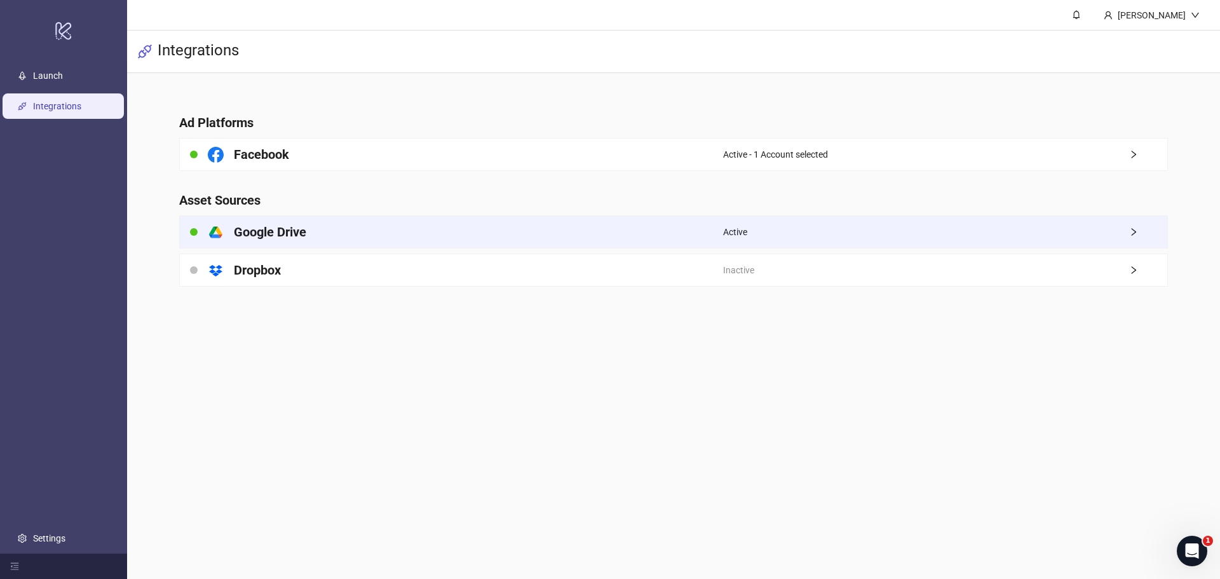
click at [665, 234] on div "platform/google_drive Google Drive" at bounding box center [451, 232] width 543 height 32
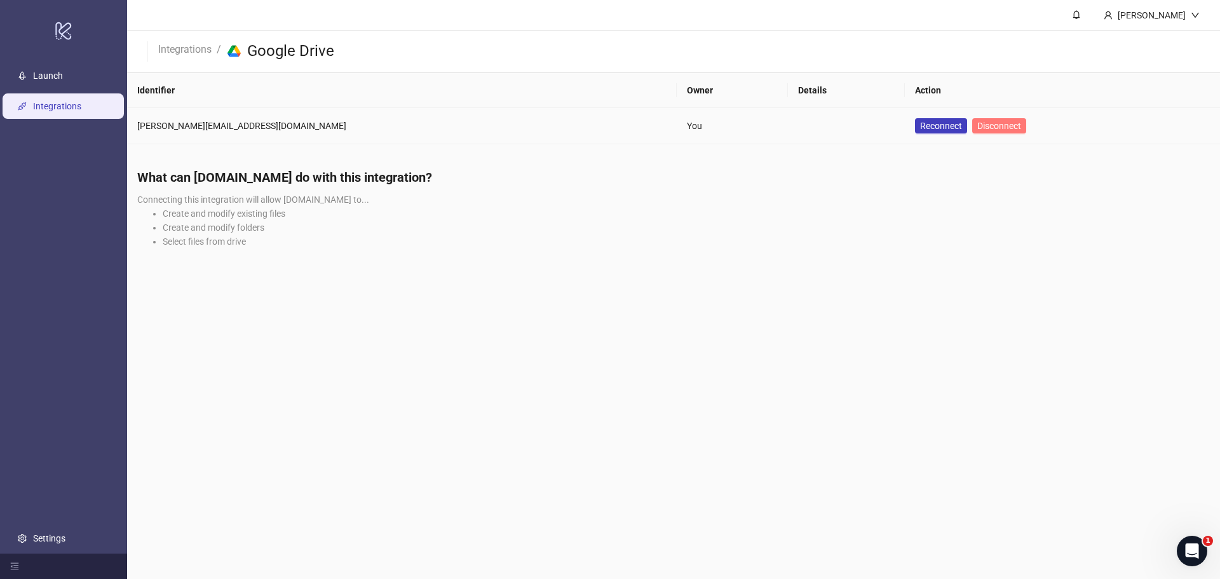
click at [972, 132] on button "Disconnect" at bounding box center [999, 125] width 54 height 15
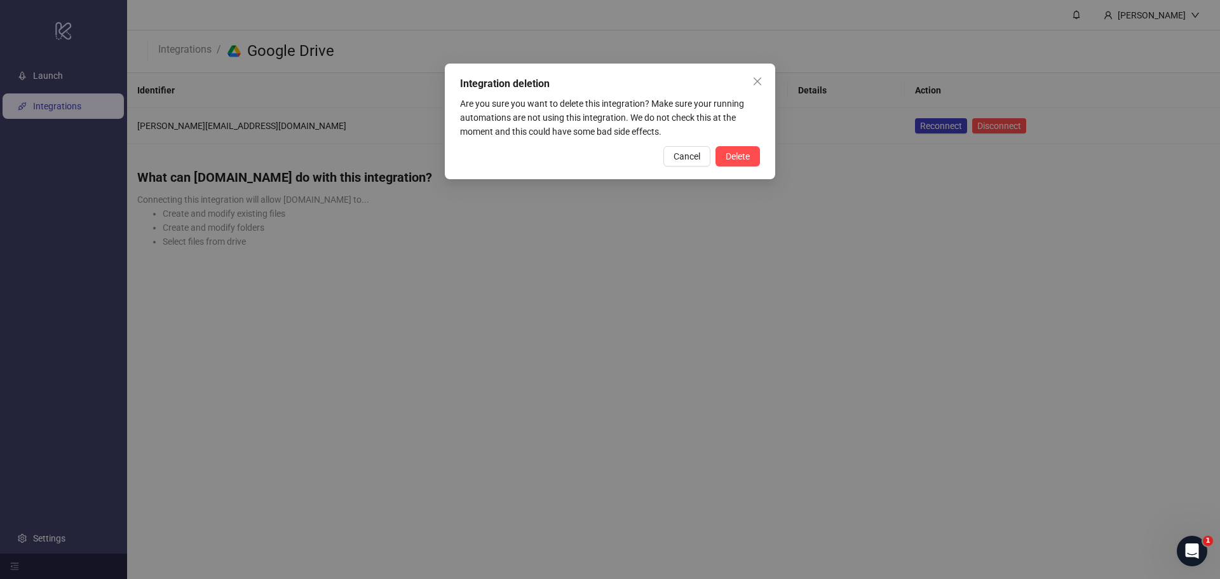
click at [887, 121] on div "Integration deletion Are you sure you want to delete this integration? Make sur…" at bounding box center [610, 289] width 1220 height 579
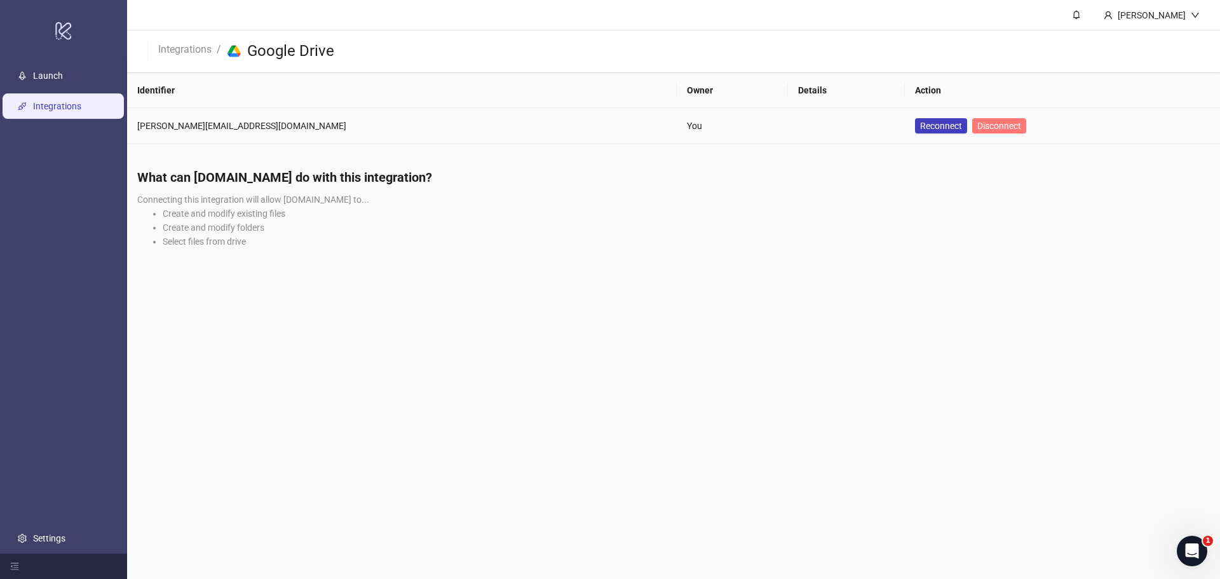
click at [972, 130] on button "Disconnect" at bounding box center [999, 125] width 54 height 15
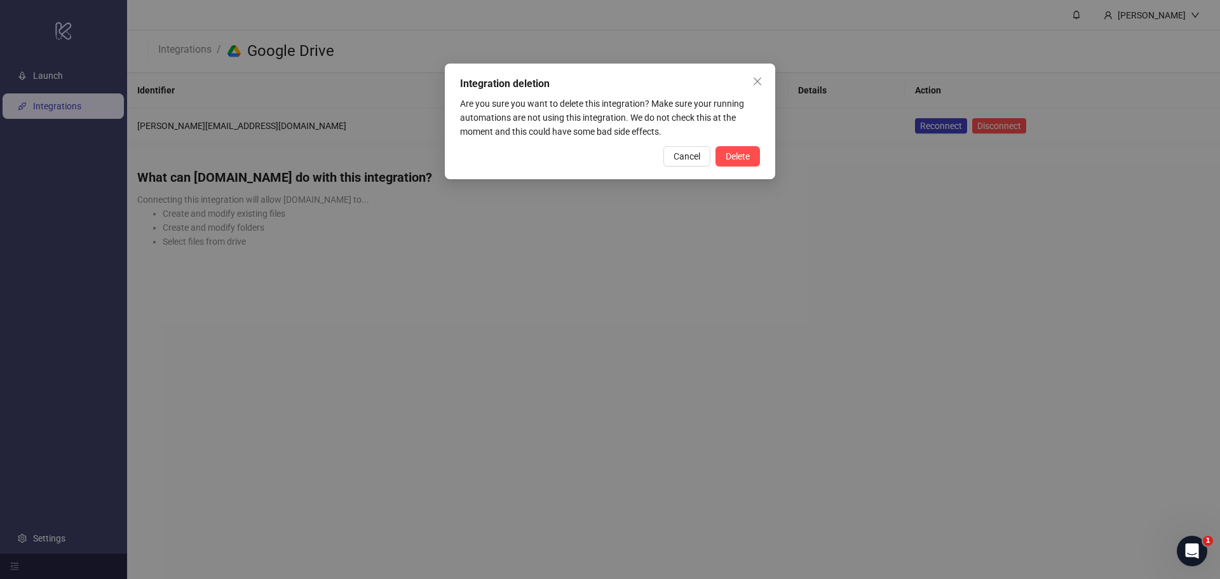
click at [773, 154] on div "Integration deletion Are you sure you want to delete this integration? Make sur…" at bounding box center [610, 122] width 330 height 116
click at [743, 156] on span "Delete" at bounding box center [737, 156] width 24 height 10
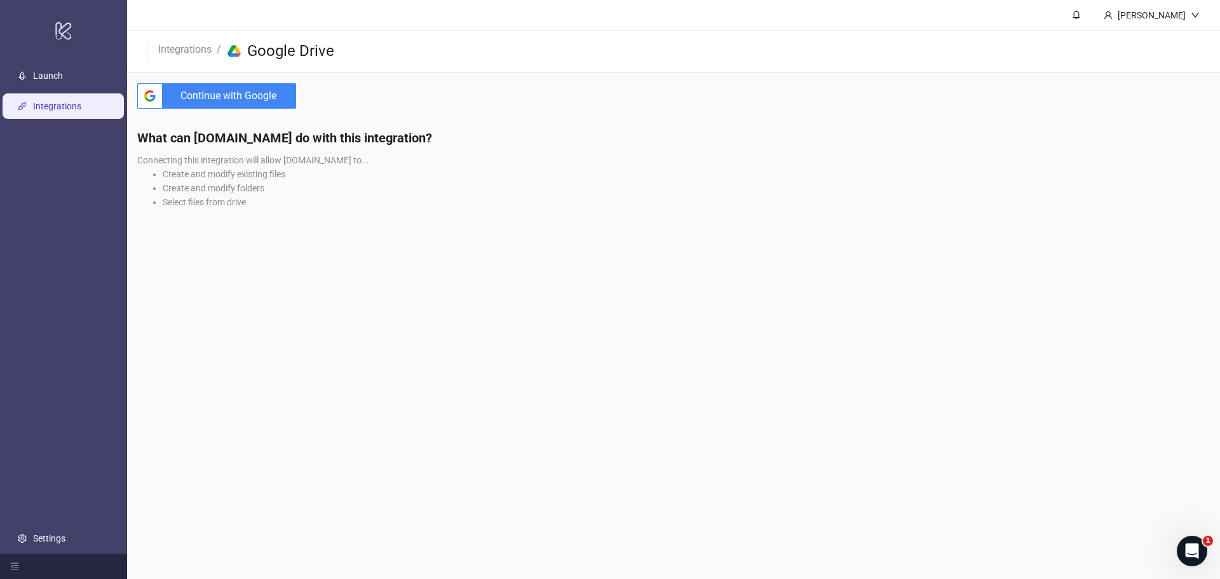
click at [231, 98] on span "Continue with Google" at bounding box center [232, 95] width 128 height 25
click at [181, 48] on link "Integrations" at bounding box center [185, 48] width 58 height 14
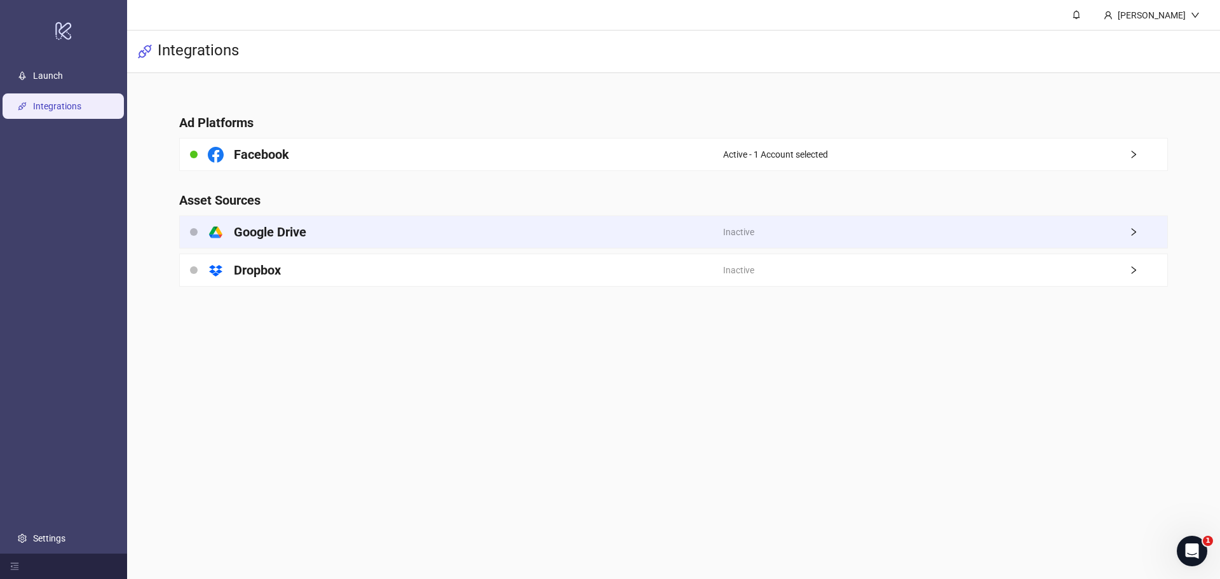
click at [713, 229] on div "platform/google_drive Google Drive" at bounding box center [451, 232] width 543 height 32
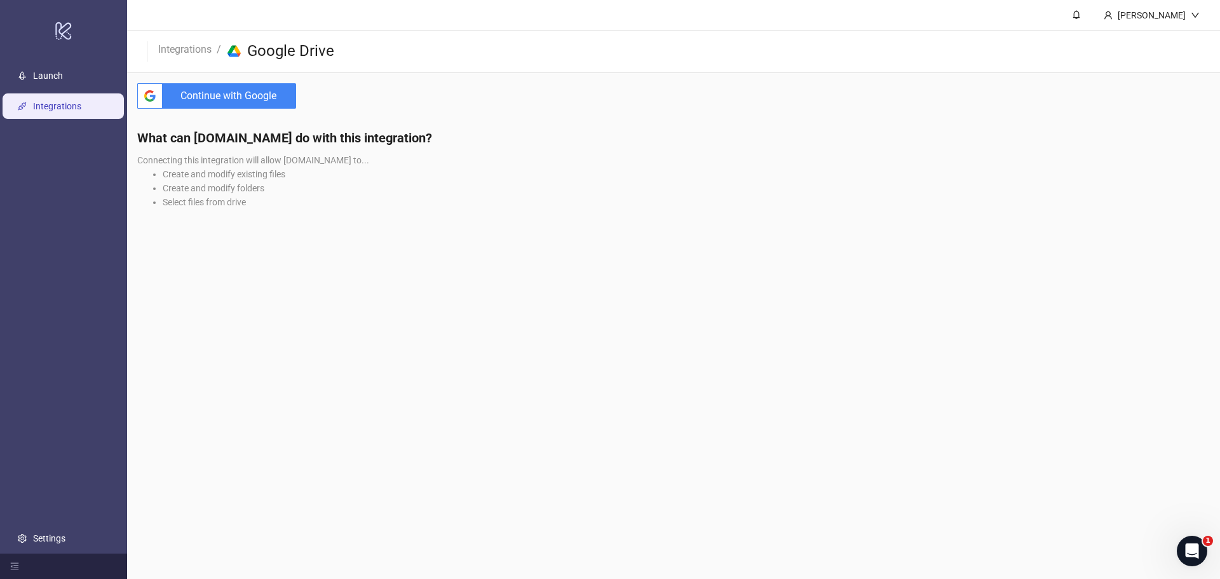
click at [250, 85] on span "Continue with Google" at bounding box center [232, 95] width 128 height 25
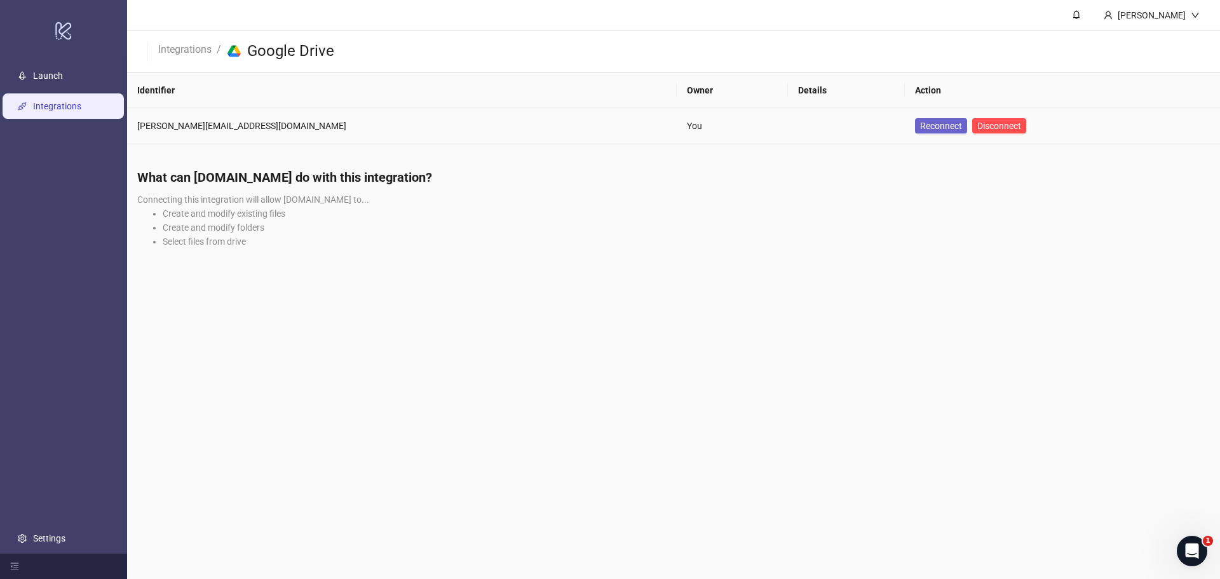
click at [920, 123] on span "Reconnect" at bounding box center [941, 126] width 42 height 10
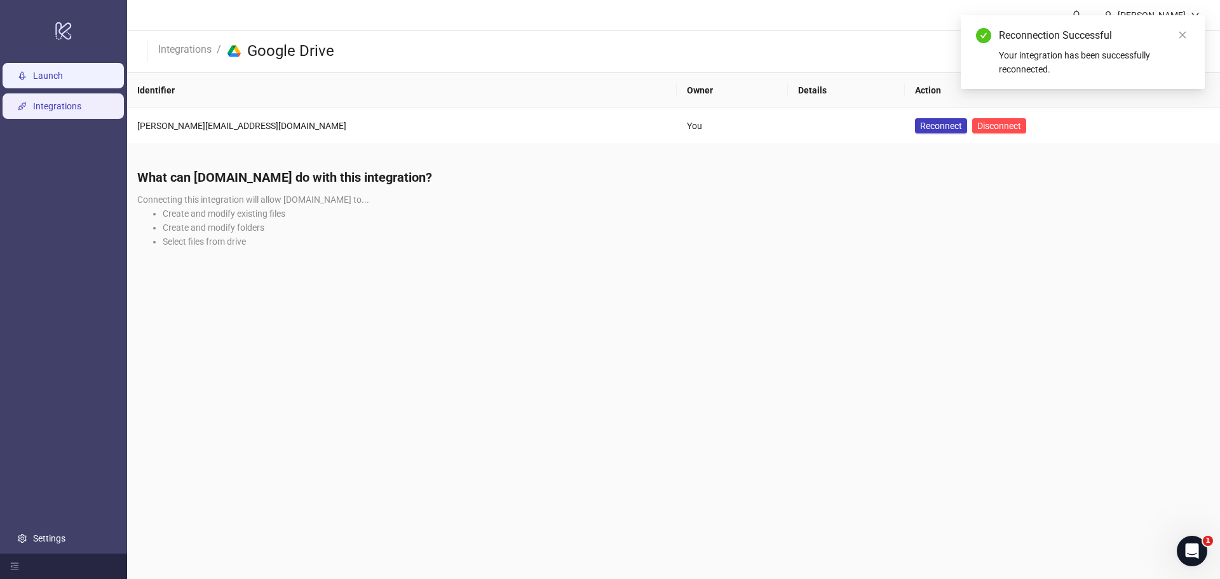
click at [51, 71] on link "Launch" at bounding box center [48, 76] width 30 height 10
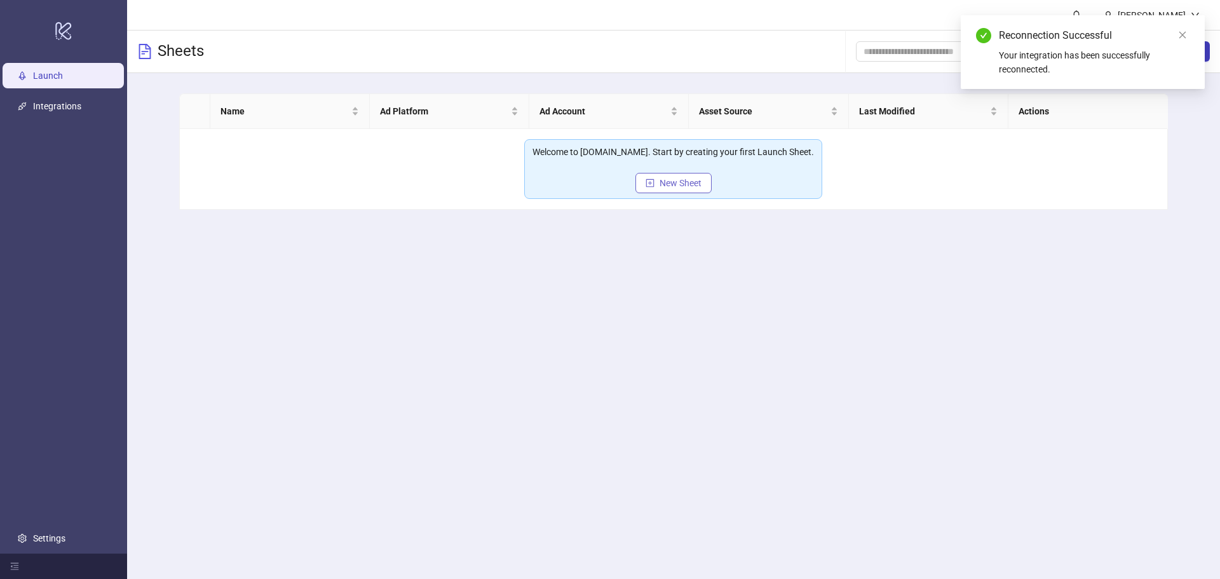
click at [664, 189] on button "New Sheet" at bounding box center [673, 183] width 76 height 20
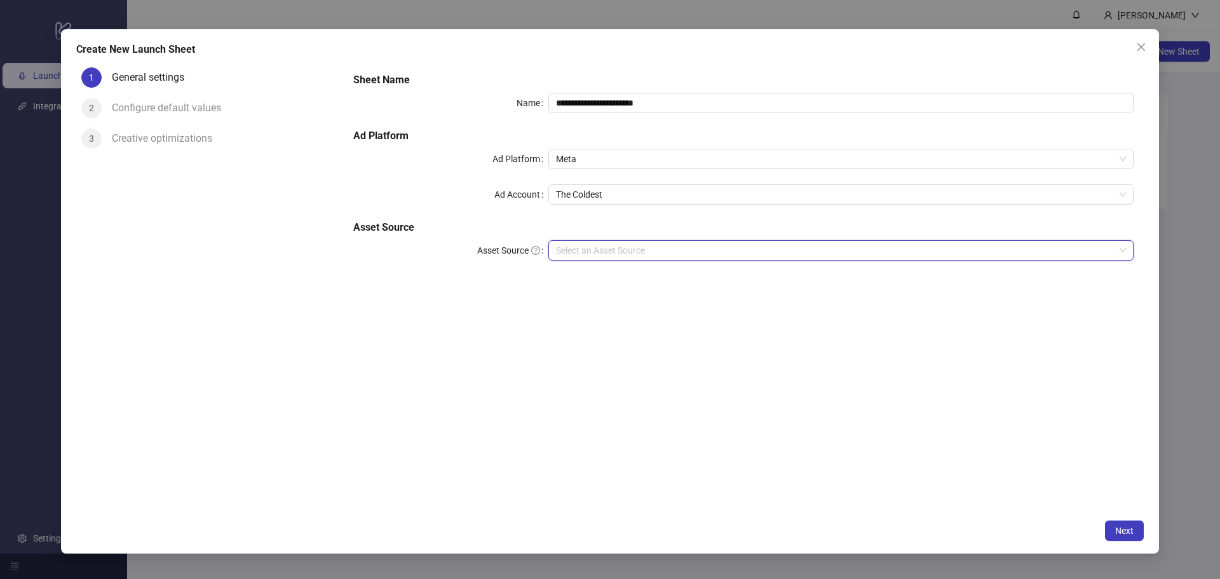
click at [617, 245] on input "Asset Source" at bounding box center [835, 250] width 558 height 19
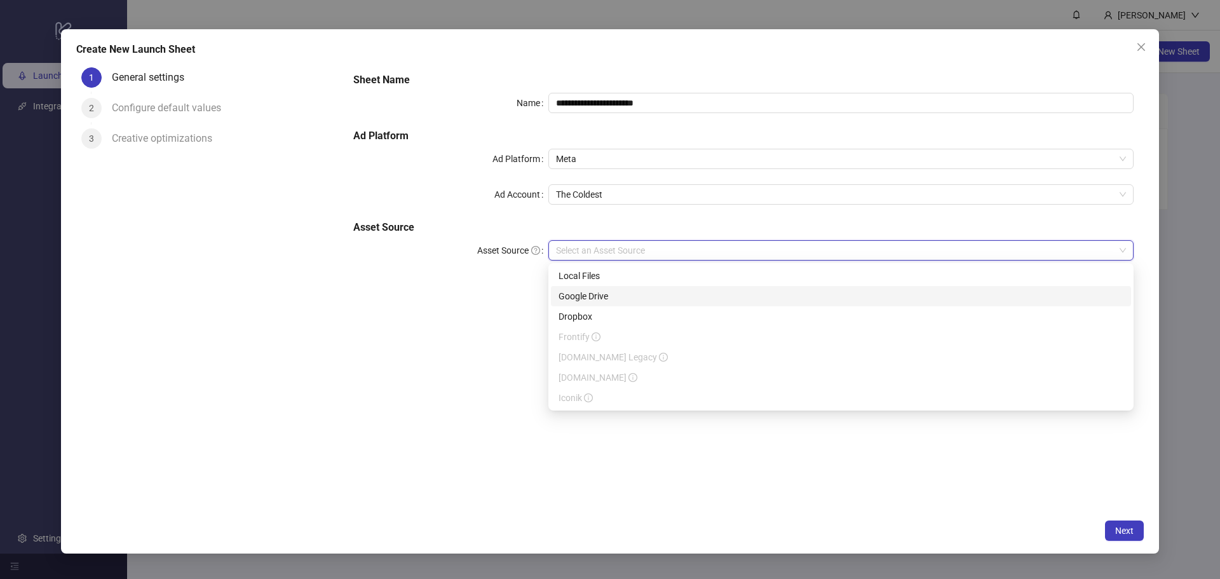
click at [604, 295] on div "Google Drive" at bounding box center [840, 296] width 565 height 14
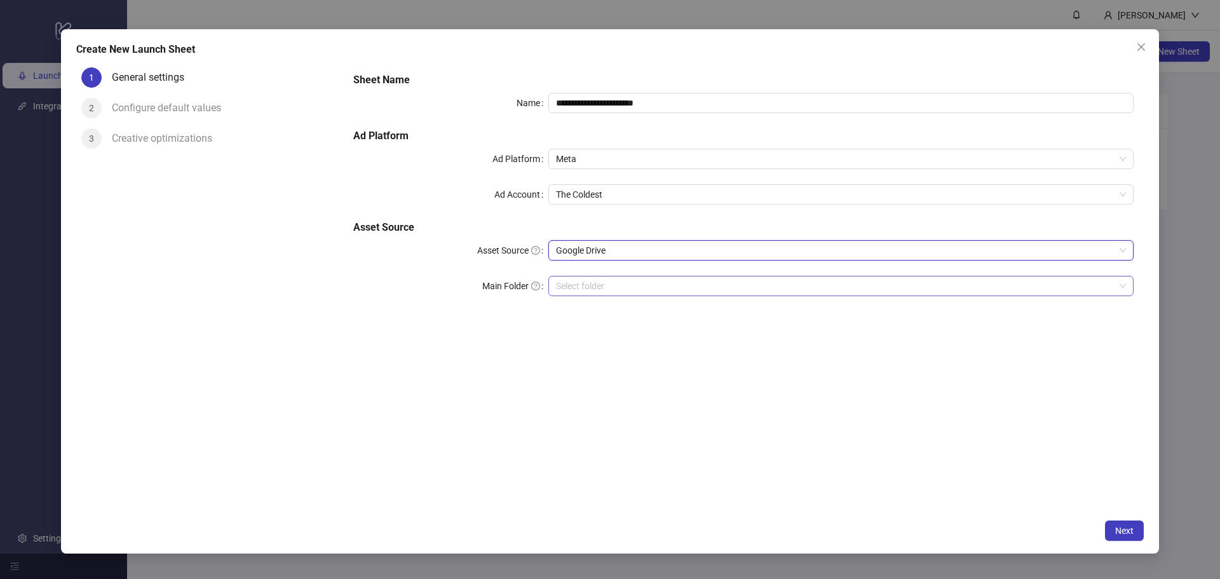
click at [720, 288] on input "Main Folder" at bounding box center [835, 285] width 558 height 19
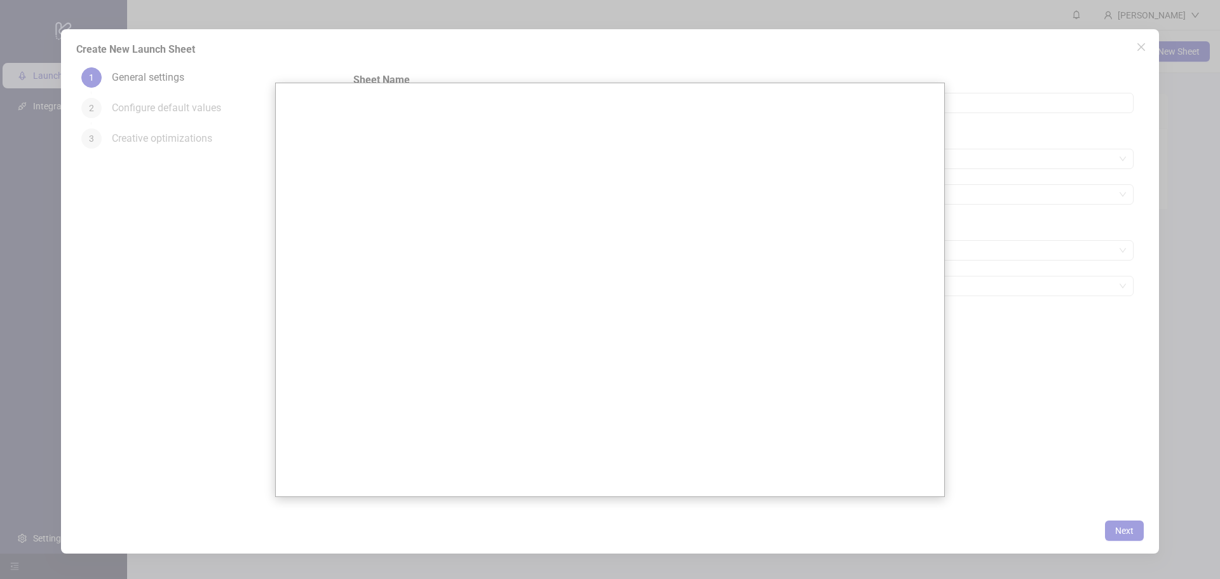
click at [1009, 187] on div at bounding box center [610, 289] width 1220 height 579
click at [1137, 47] on div at bounding box center [610, 289] width 1220 height 579
click at [1142, 45] on div at bounding box center [610, 289] width 1220 height 579
click at [1116, 472] on div at bounding box center [610, 289] width 1220 height 579
click at [183, 351] on div at bounding box center [610, 289] width 1220 height 579
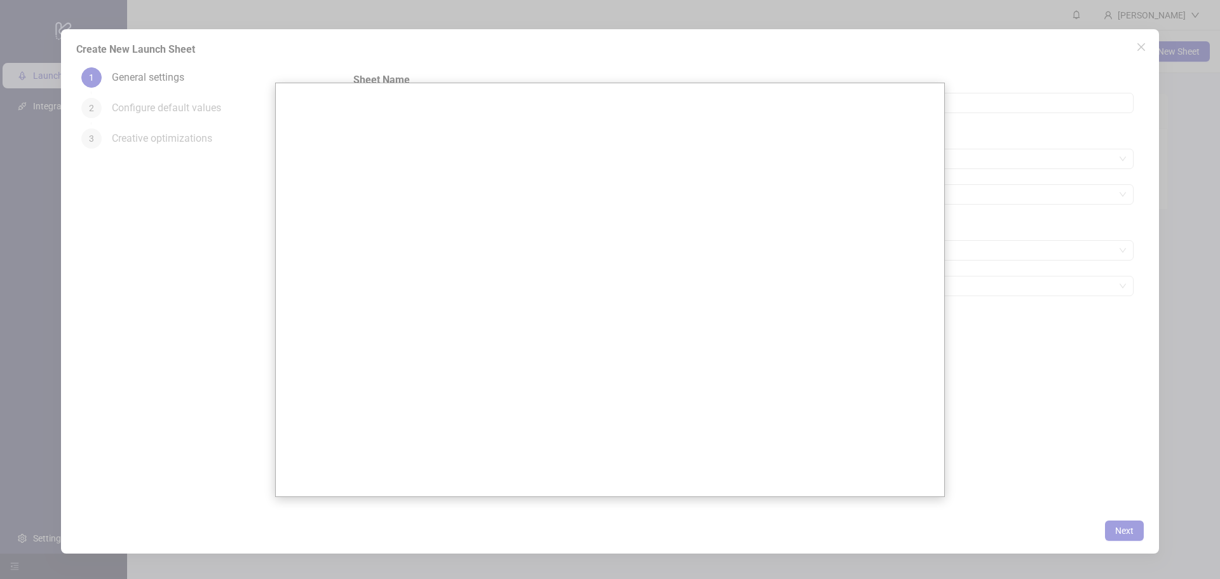
click at [1194, 259] on div at bounding box center [610, 289] width 1220 height 579
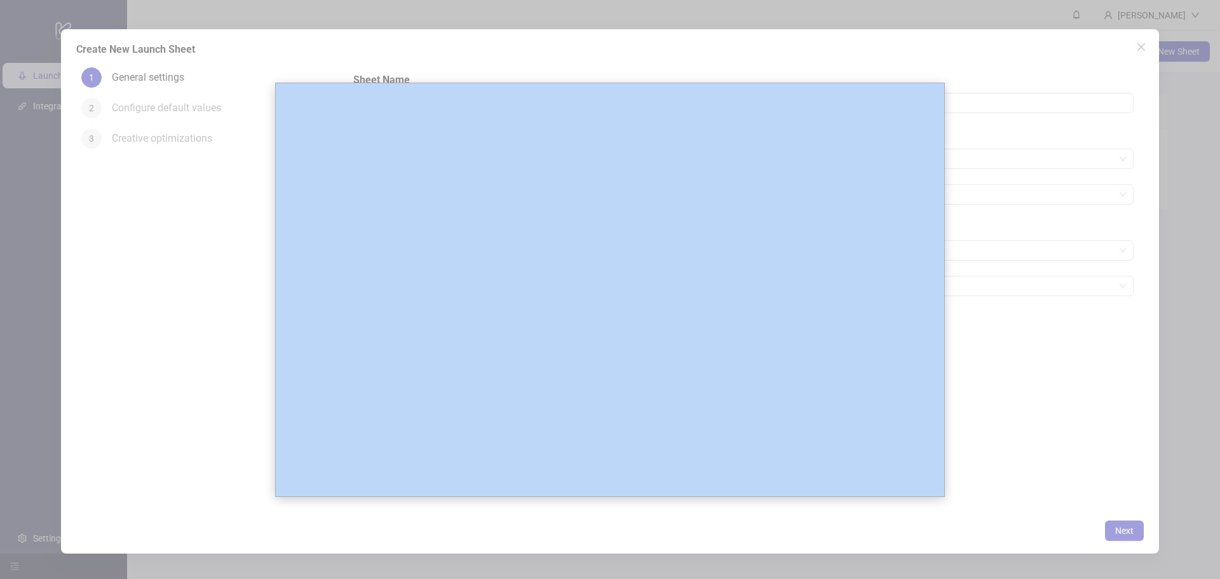
click at [1194, 259] on div at bounding box center [610, 289] width 1220 height 579
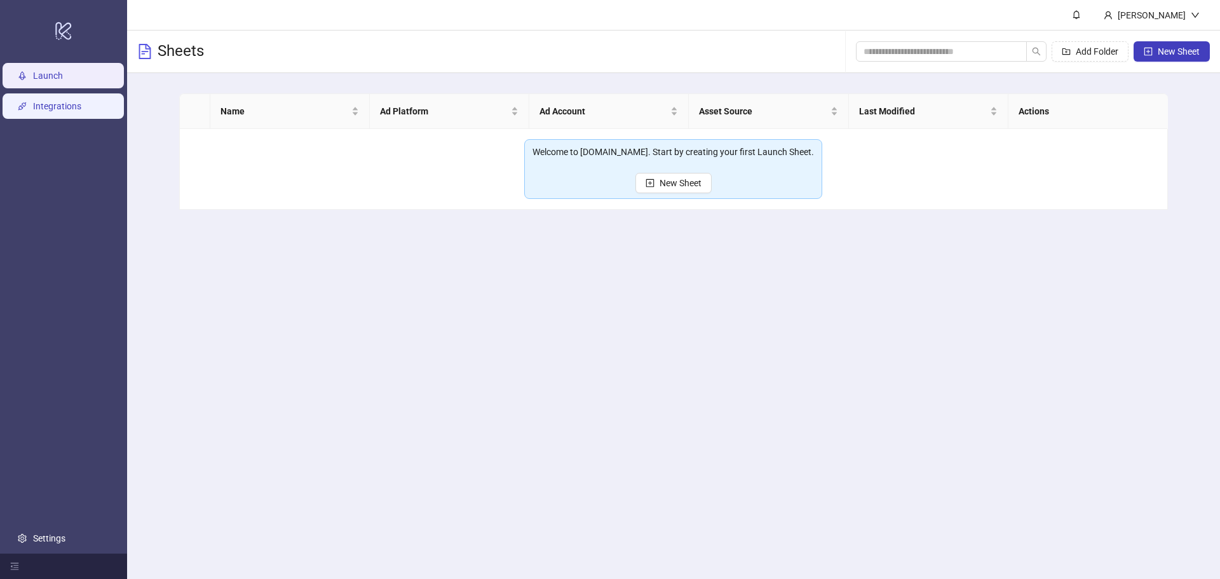
click at [33, 101] on link "Integrations" at bounding box center [57, 106] width 48 height 10
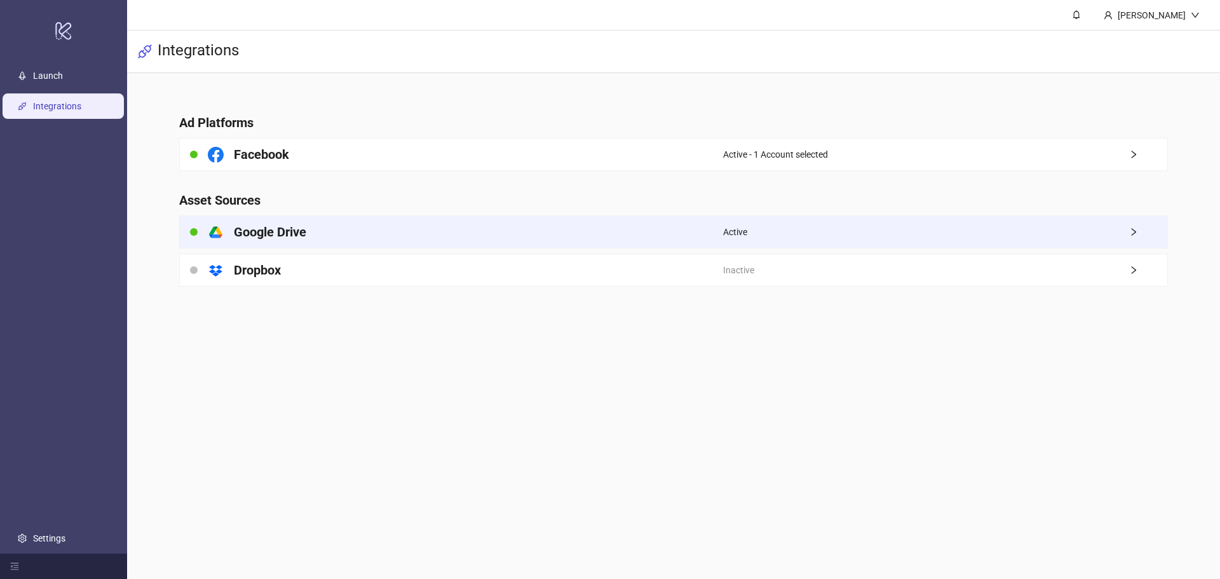
click at [999, 230] on div "Active" at bounding box center [945, 232] width 444 height 32
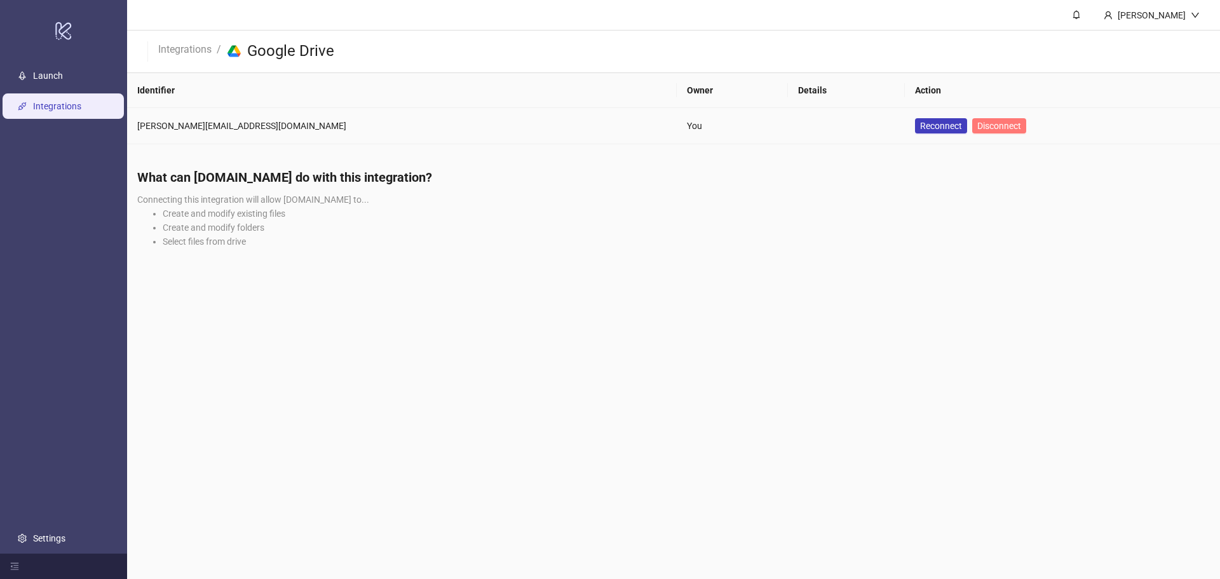
click at [977, 125] on span "Disconnect" at bounding box center [999, 126] width 44 height 10
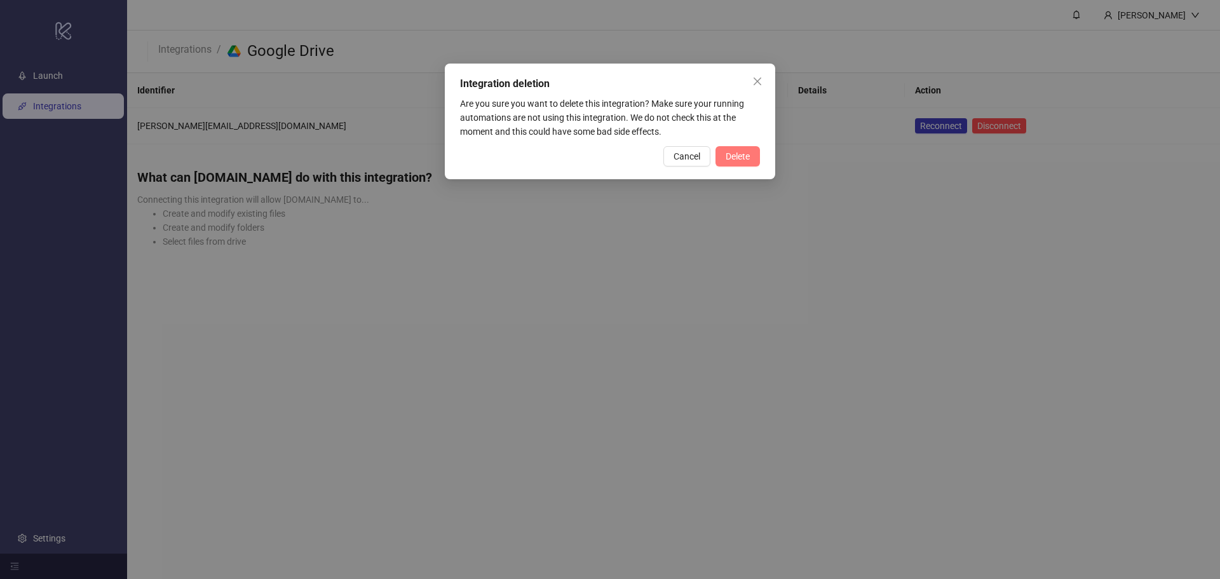
click at [744, 154] on span "Delete" at bounding box center [737, 156] width 24 height 10
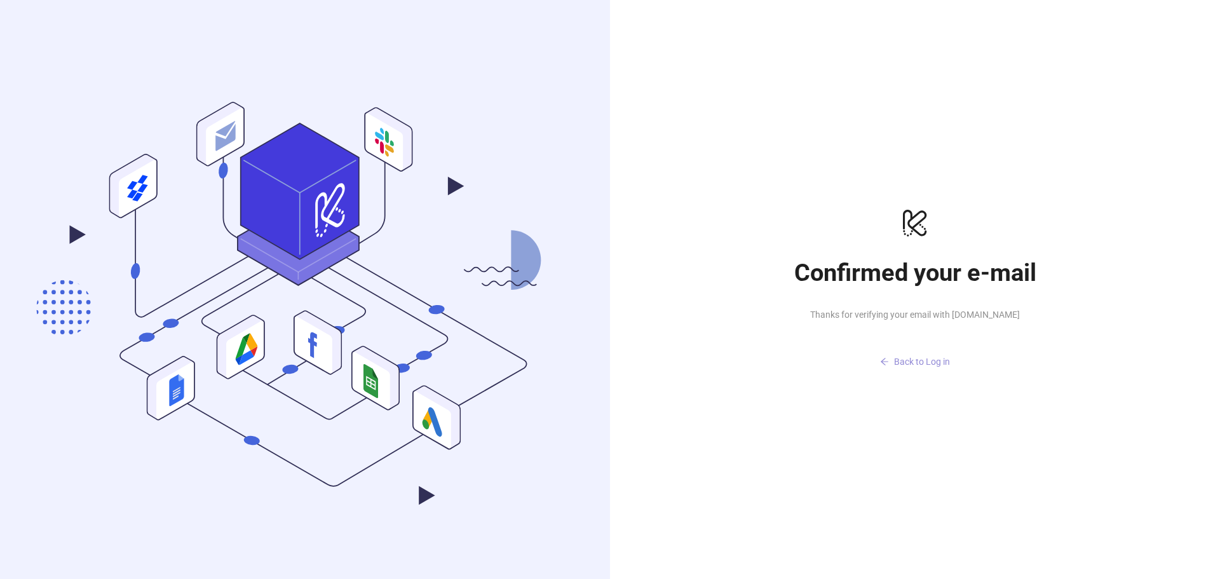
click at [927, 368] on button "Back to Log in" at bounding box center [915, 362] width 254 height 20
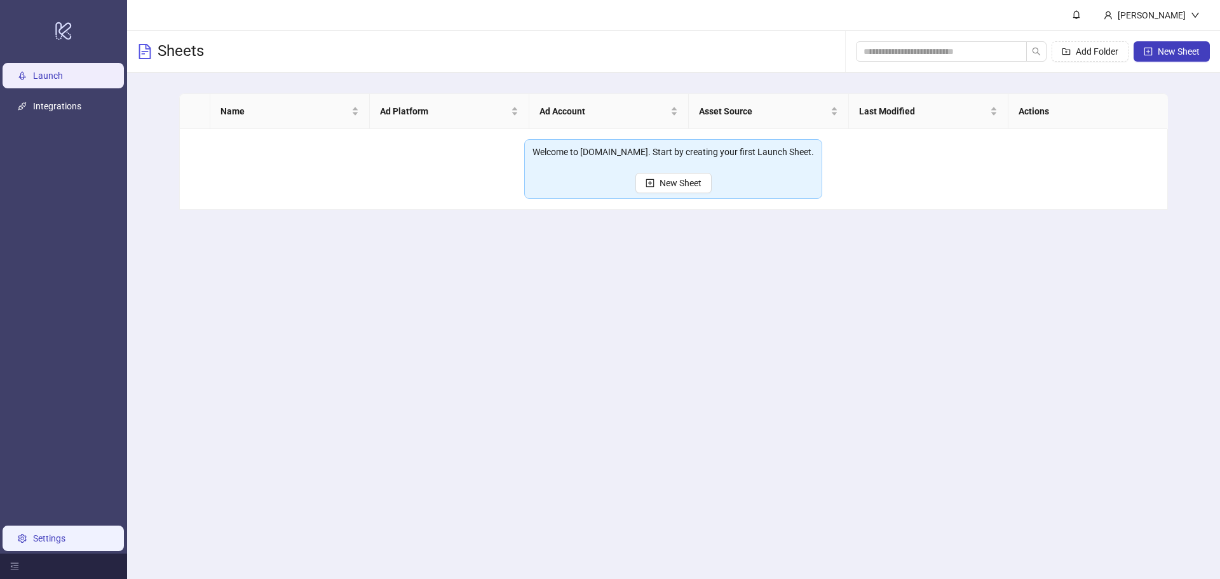
click at [62, 533] on link "Settings" at bounding box center [49, 538] width 32 height 10
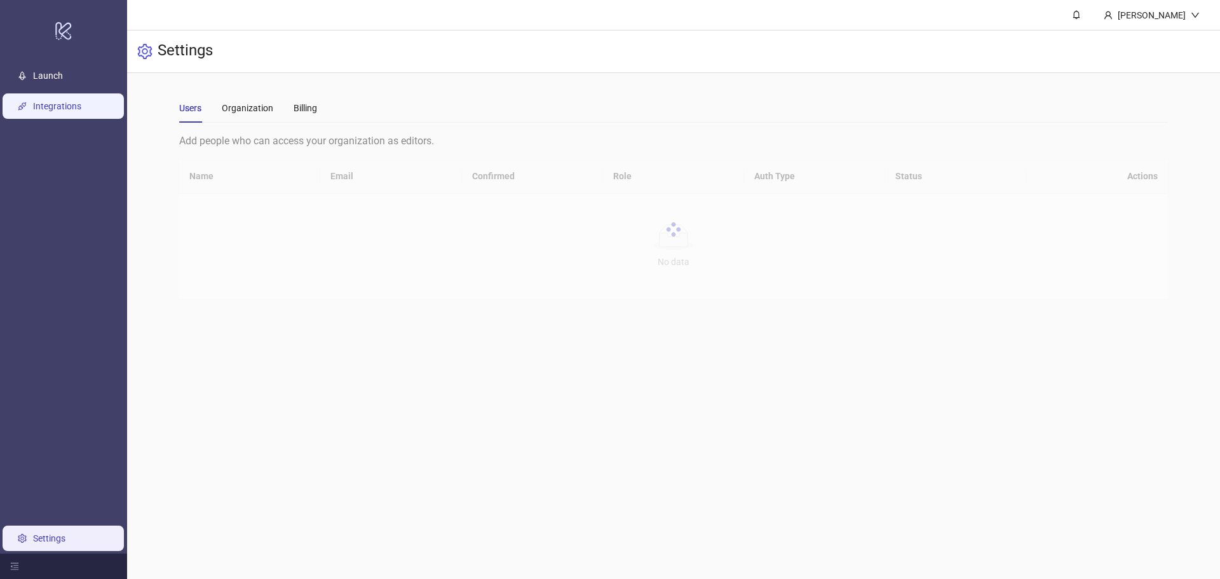
click at [58, 111] on link "Integrations" at bounding box center [57, 106] width 48 height 10
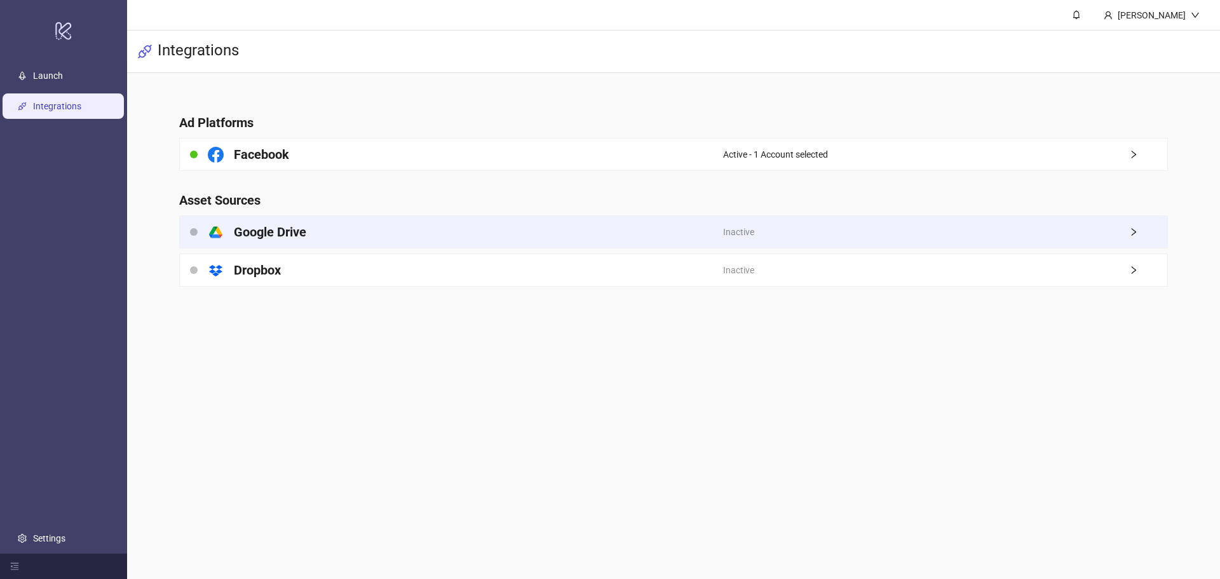
click at [334, 241] on div "platform/google_drive Google Drive" at bounding box center [451, 232] width 543 height 32
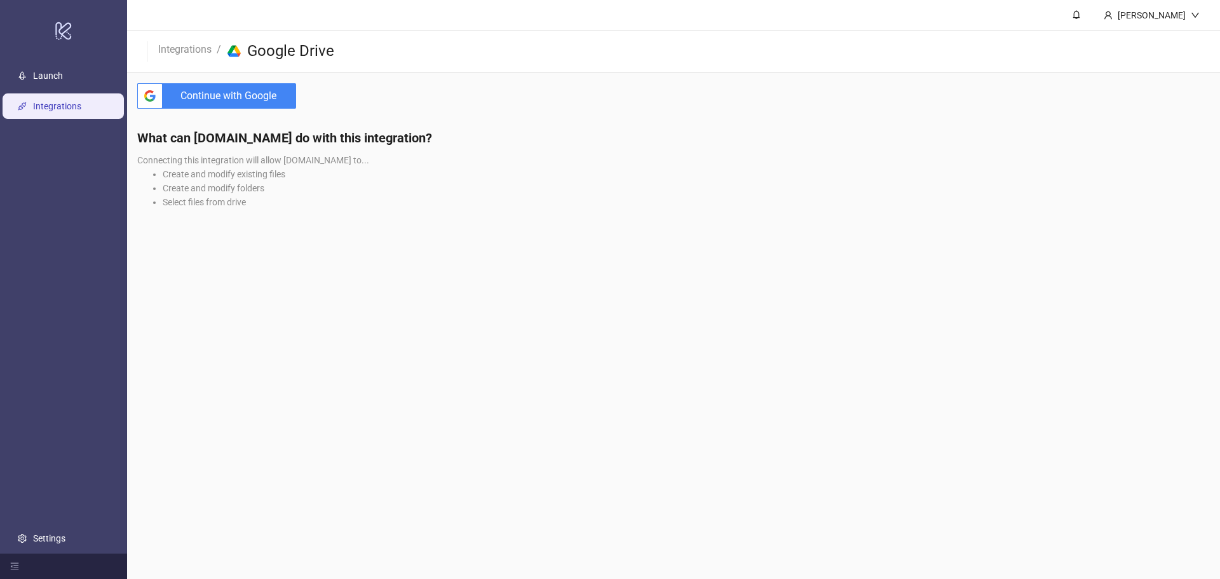
click at [172, 82] on div "btn_google_dark_normal_ios Created with Sketch. Continue with Google" at bounding box center [216, 96] width 179 height 46
click at [181, 104] on span "Continue with Google" at bounding box center [232, 95] width 128 height 25
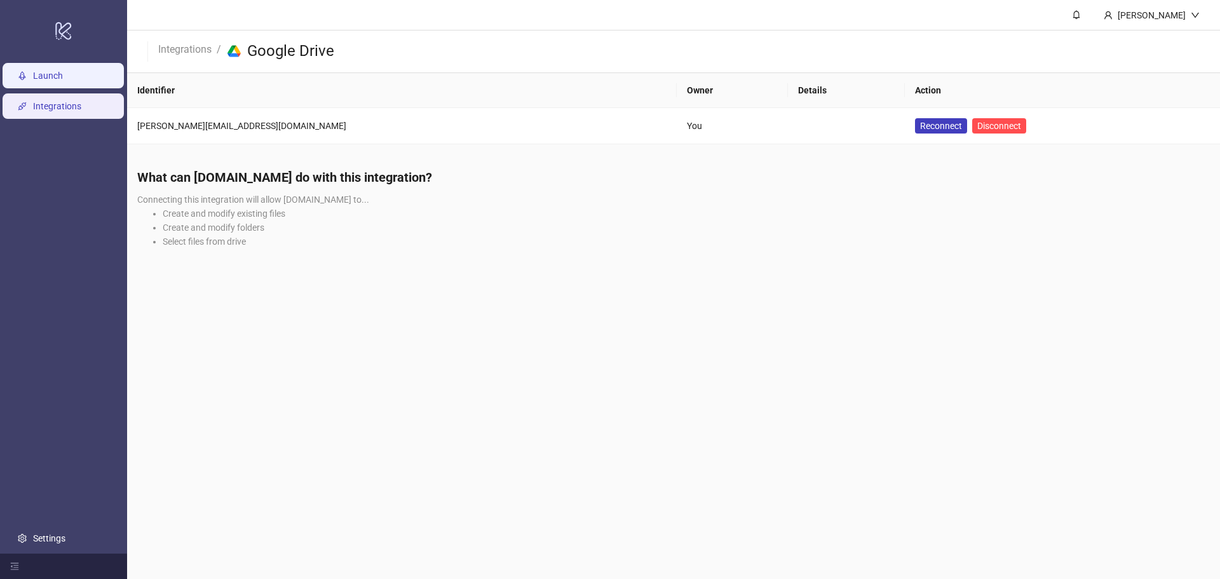
click at [48, 81] on link "Launch" at bounding box center [48, 76] width 30 height 10
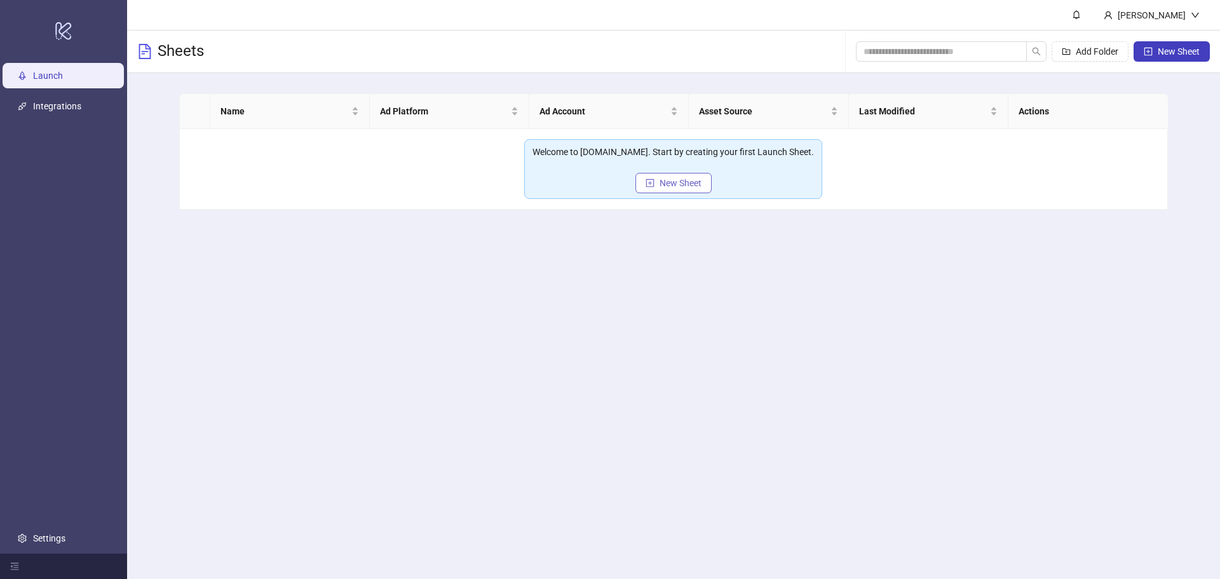
click at [683, 185] on span "New Sheet" at bounding box center [680, 183] width 42 height 10
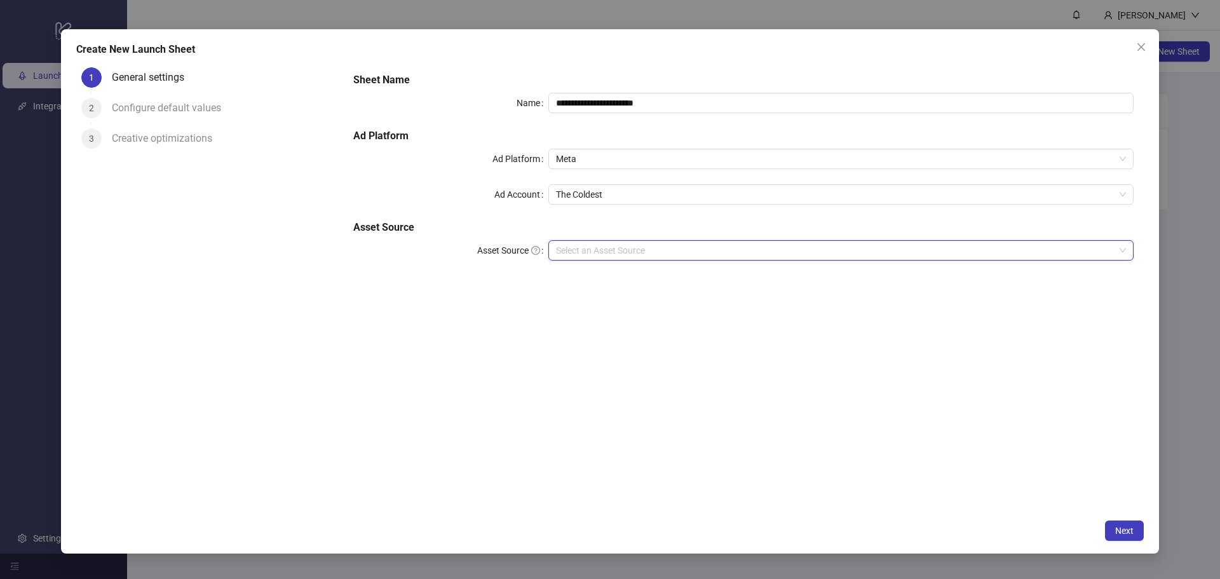
click at [719, 246] on input "Asset Source" at bounding box center [835, 250] width 558 height 19
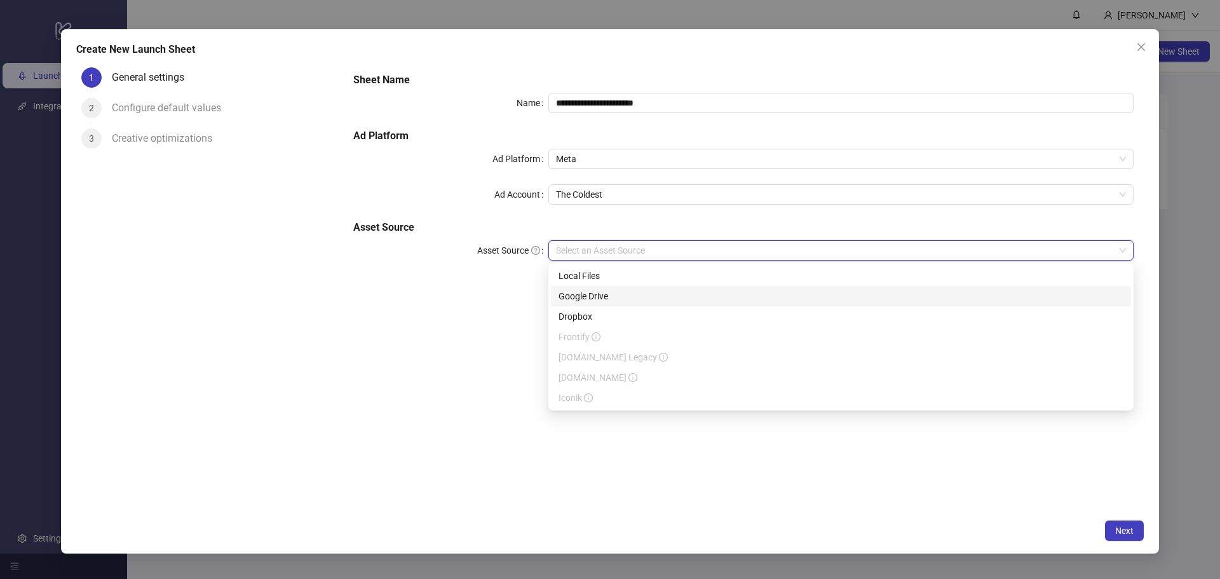
click at [667, 296] on div "Google Drive" at bounding box center [840, 296] width 565 height 14
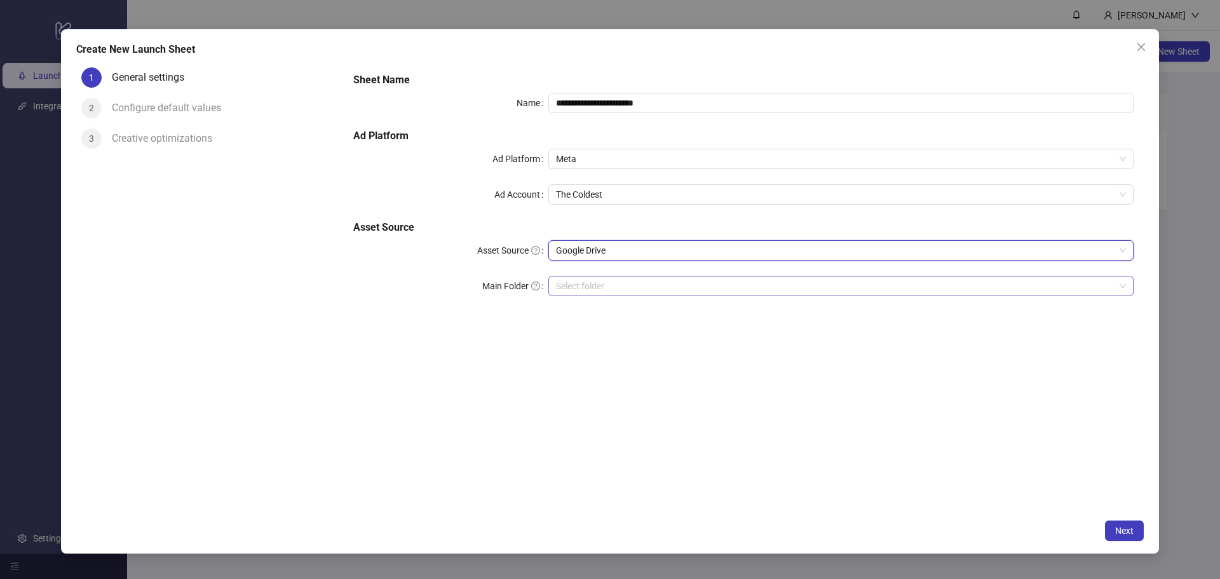
click at [691, 289] on input "Main Folder" at bounding box center [835, 285] width 558 height 19
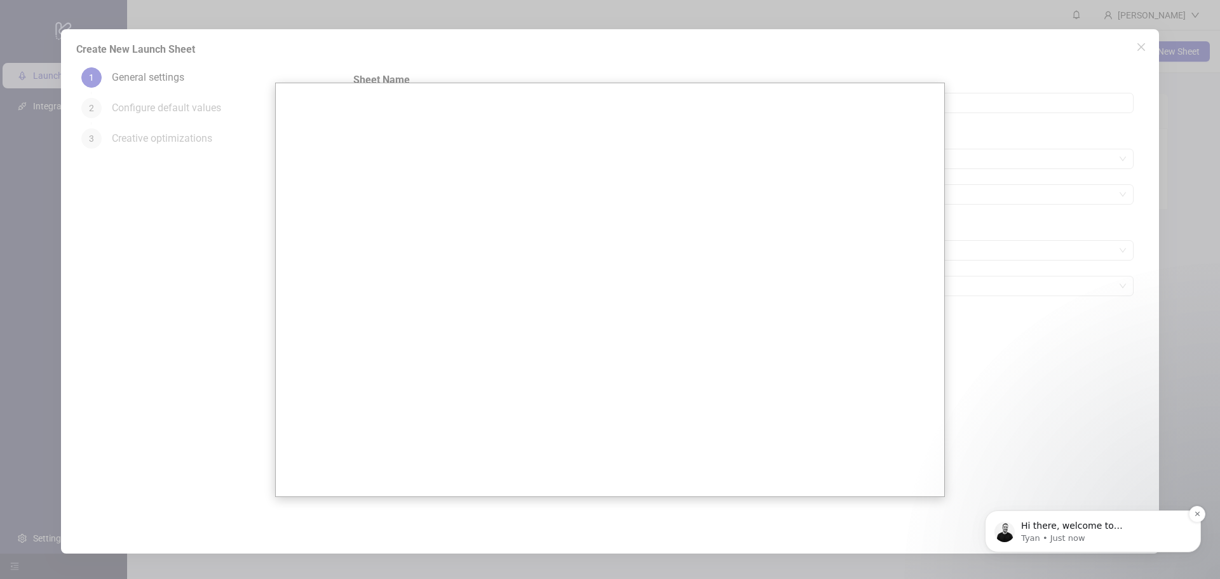
click at [1096, 525] on span "Hi there, welcome to Kitchn.io. I'll reach out via e-mail separately, but just …" at bounding box center [1102, 563] width 163 height 86
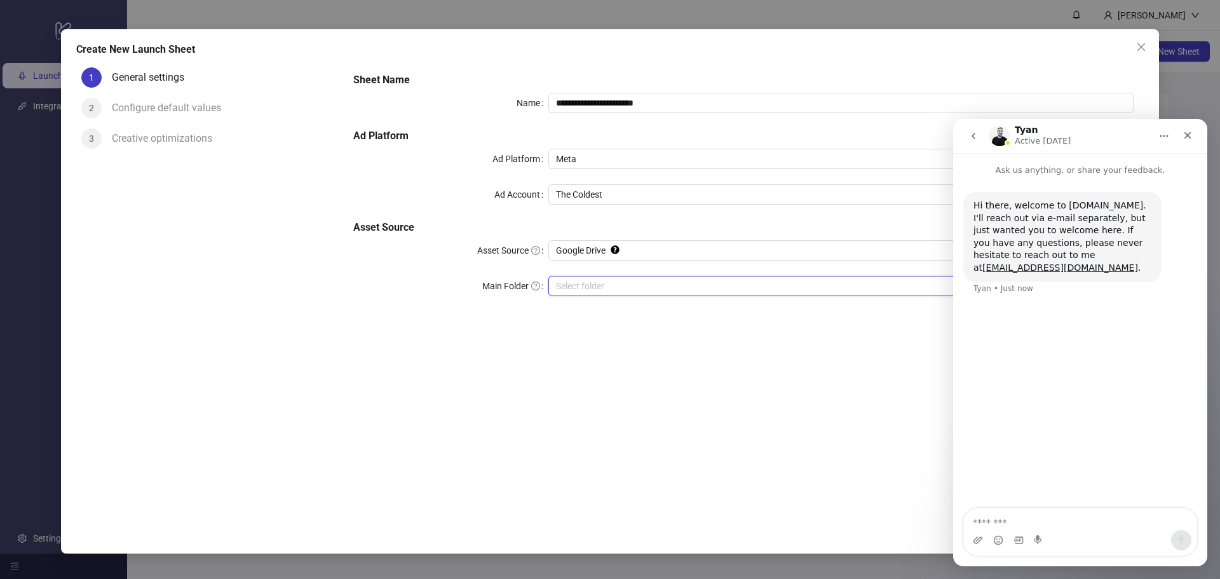
click at [640, 282] on input "Main Folder" at bounding box center [835, 285] width 558 height 19
click at [1198, 136] on div "Close" at bounding box center [1187, 135] width 23 height 23
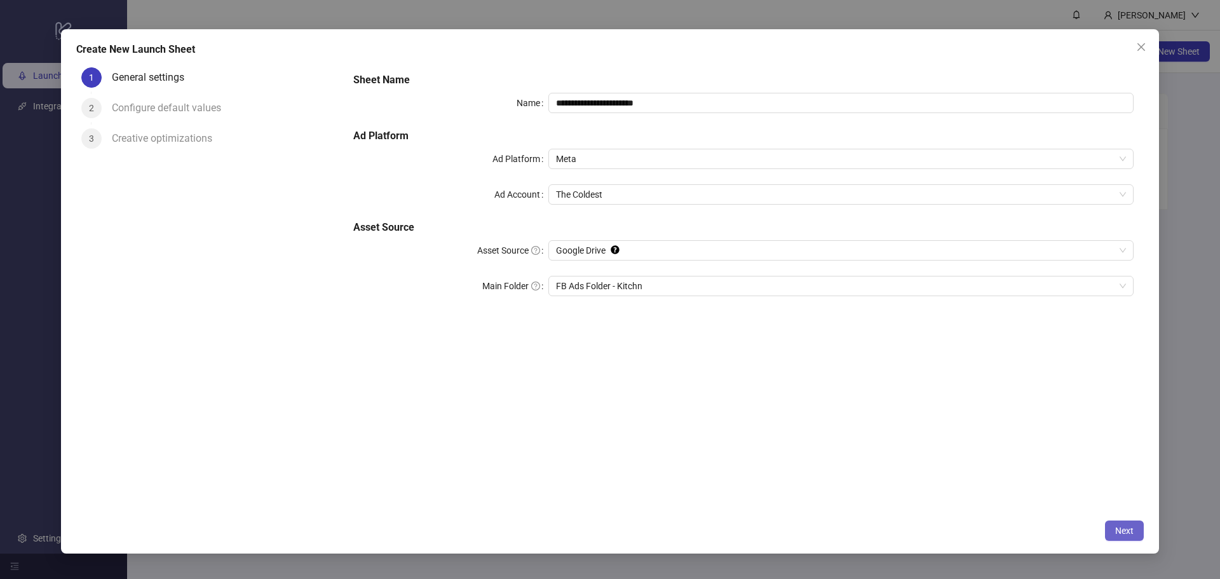
click at [1124, 532] on span "Next" at bounding box center [1124, 530] width 18 height 10
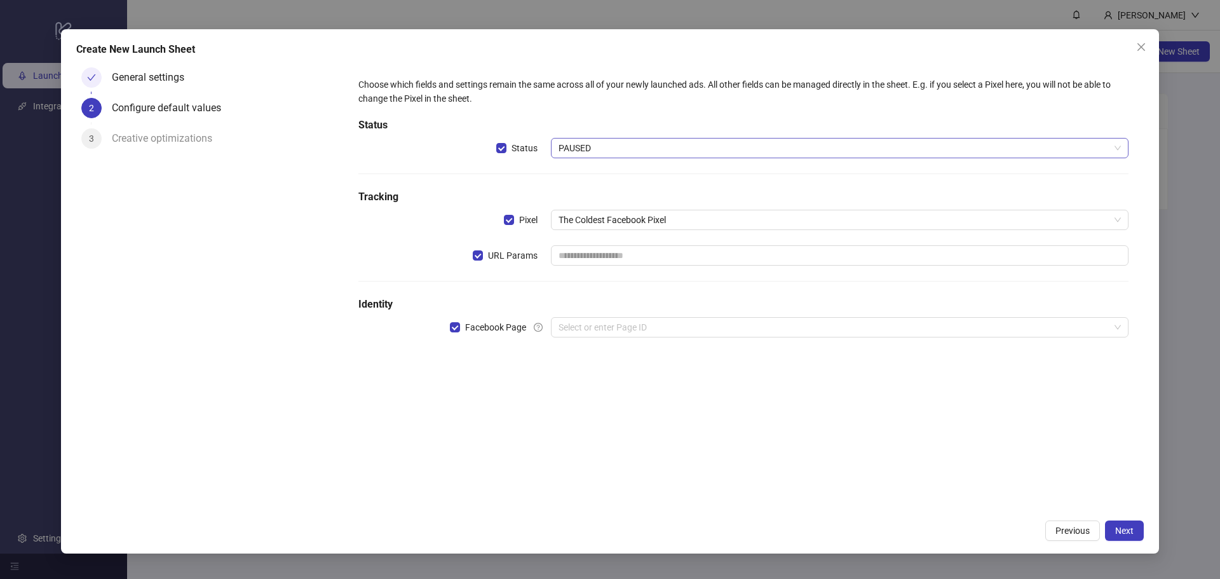
click at [642, 144] on span "PAUSED" at bounding box center [839, 147] width 562 height 19
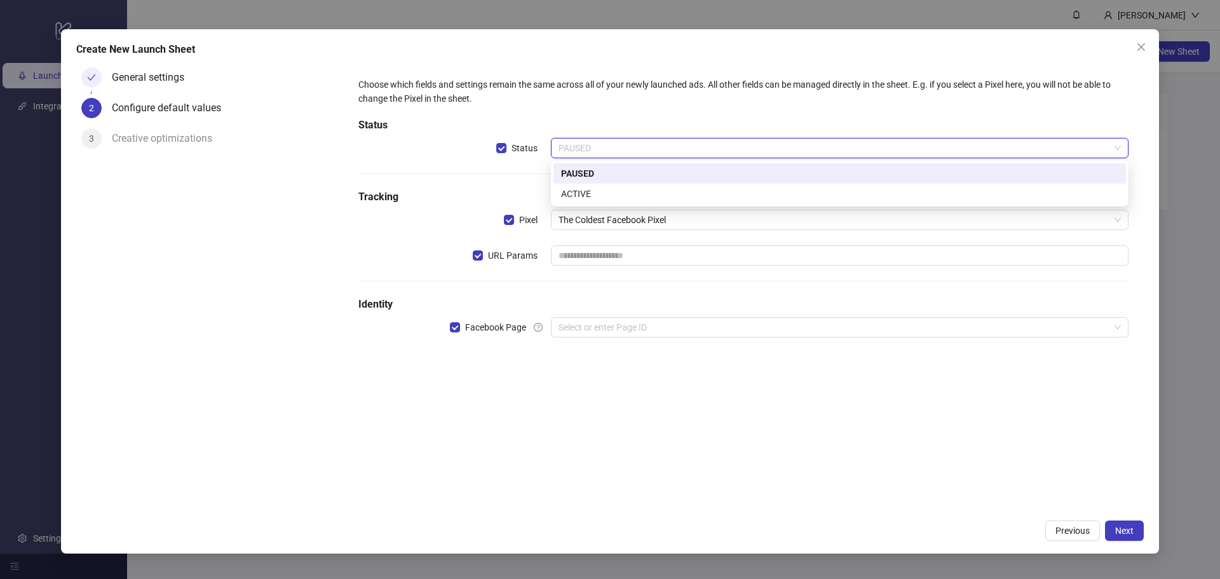
click at [642, 144] on span "PAUSED" at bounding box center [839, 147] width 562 height 19
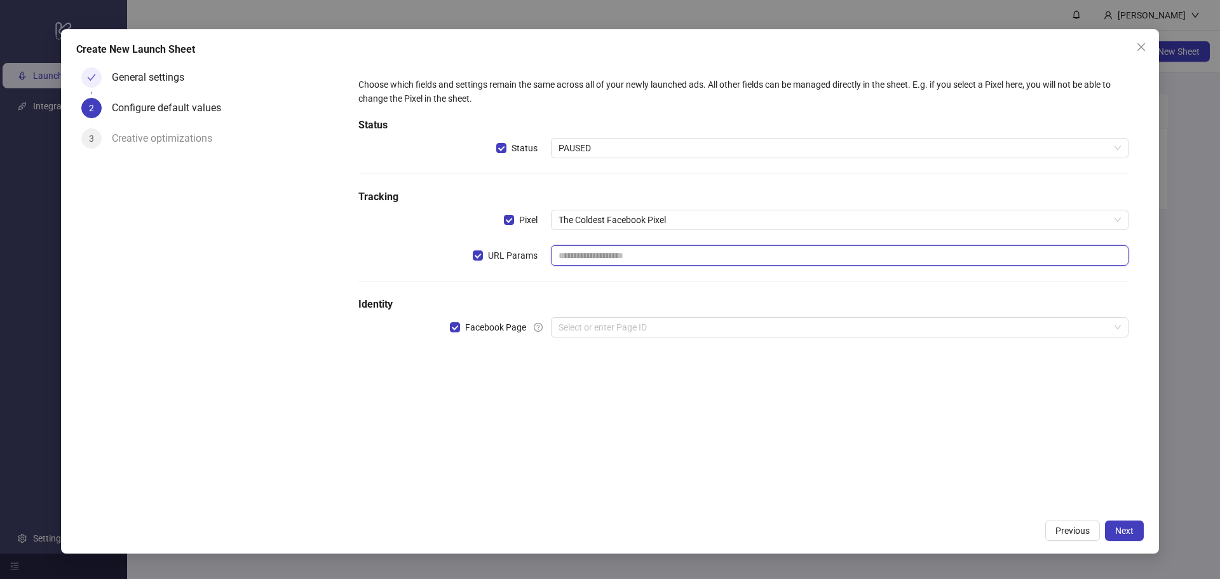
click at [612, 260] on input "text" at bounding box center [839, 255] width 577 height 20
paste input "**********"
type input "**********"
click at [639, 379] on div "**********" at bounding box center [743, 287] width 800 height 451
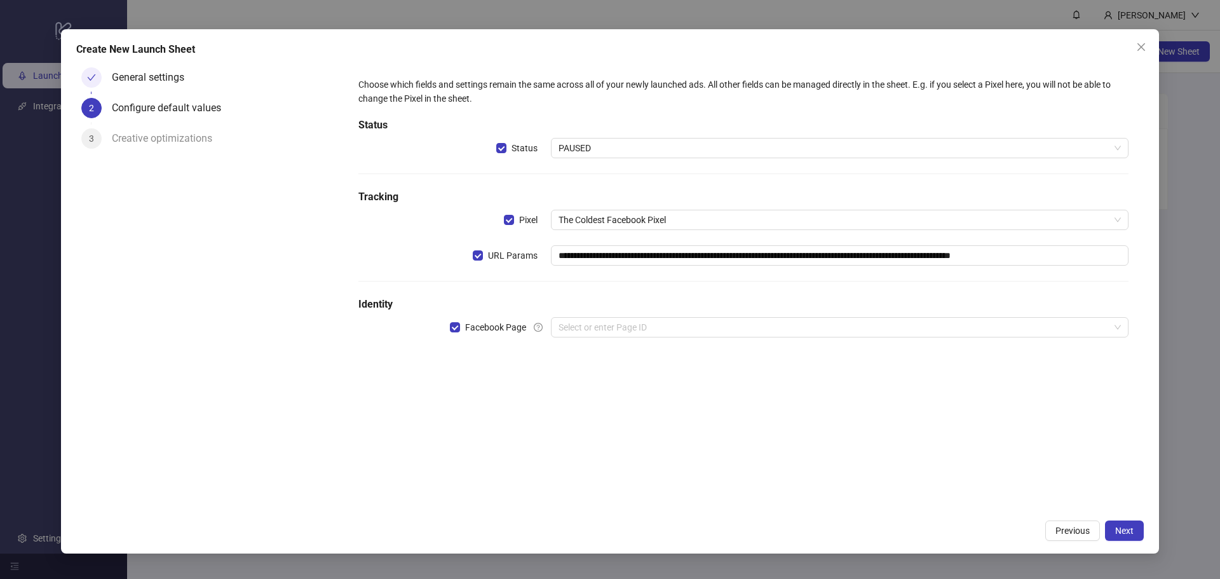
scroll to position [0, 0]
click at [593, 330] on input "search" at bounding box center [833, 327] width 551 height 19
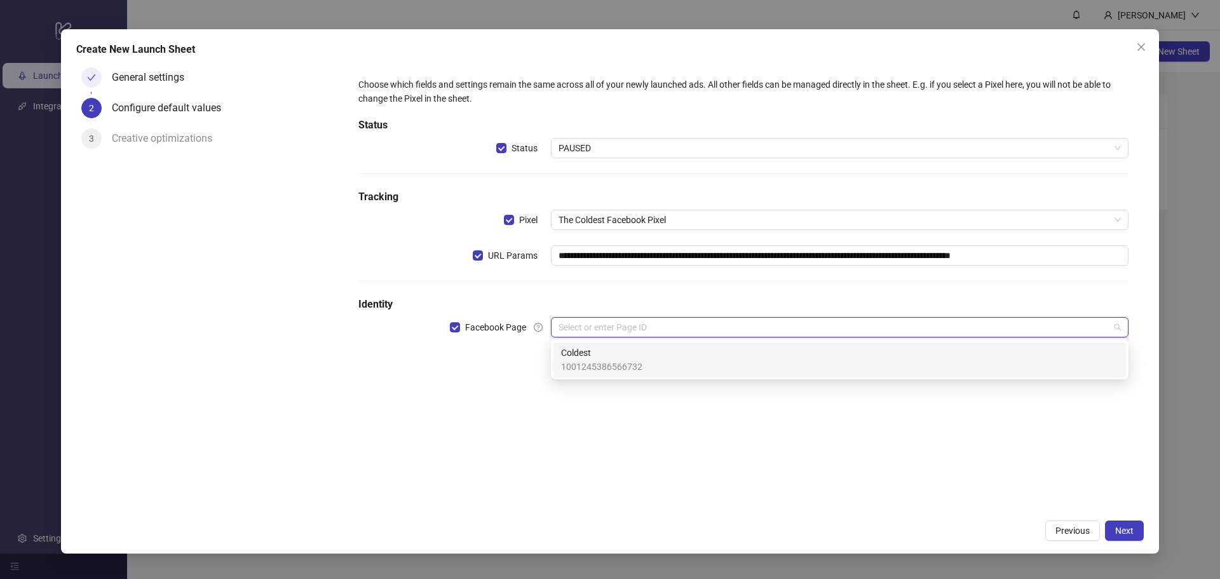
click at [591, 356] on span "Coldest" at bounding box center [601, 353] width 81 height 14
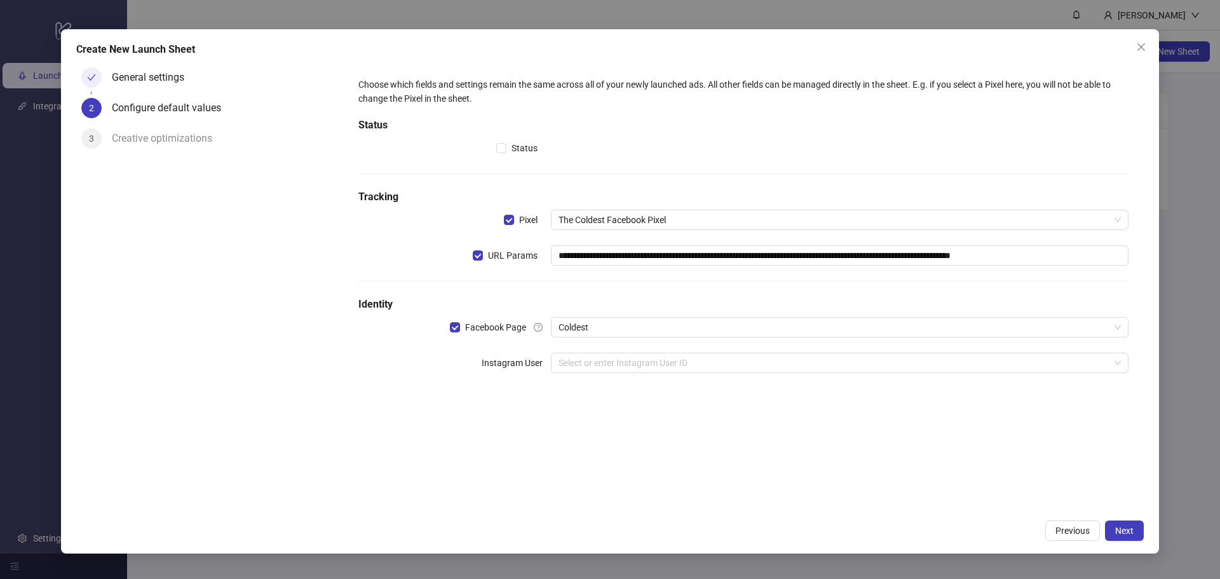
click at [429, 146] on div "Status" at bounding box center [454, 148] width 192 height 20
click at [682, 365] on input "search" at bounding box center [833, 362] width 551 height 19
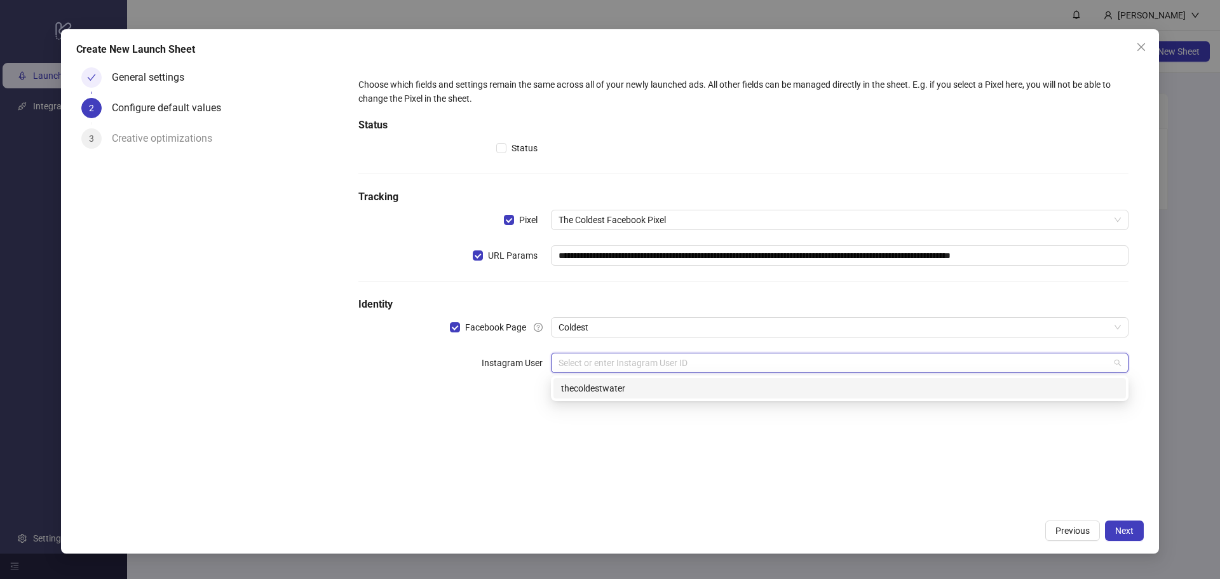
click at [625, 387] on div "thecoldestwater" at bounding box center [839, 388] width 557 height 14
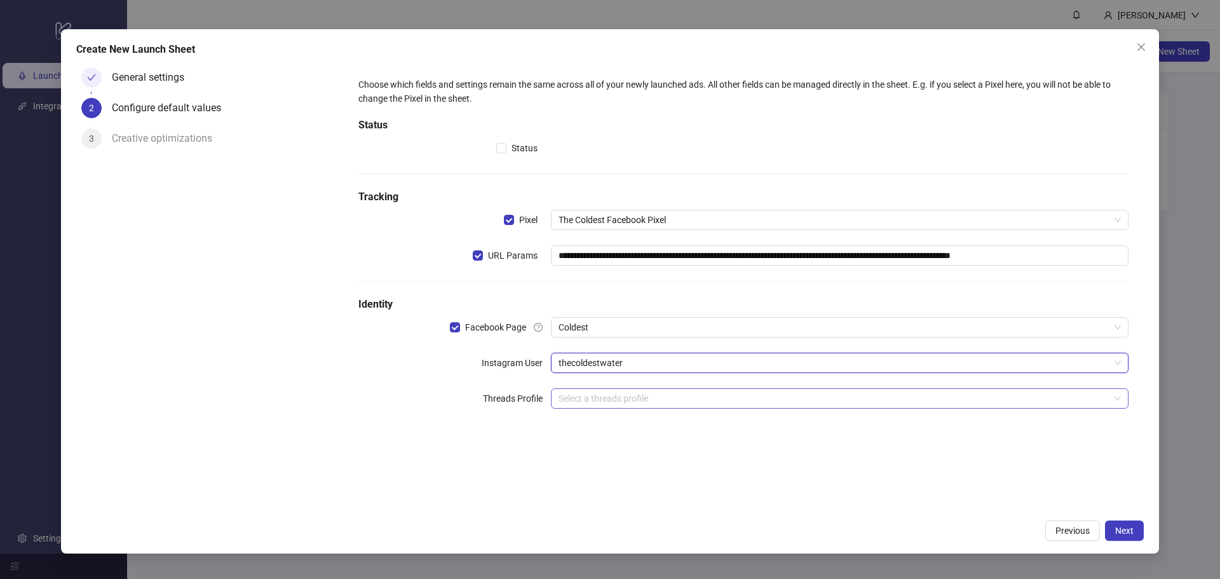
click at [582, 401] on input "search" at bounding box center [833, 398] width 551 height 19
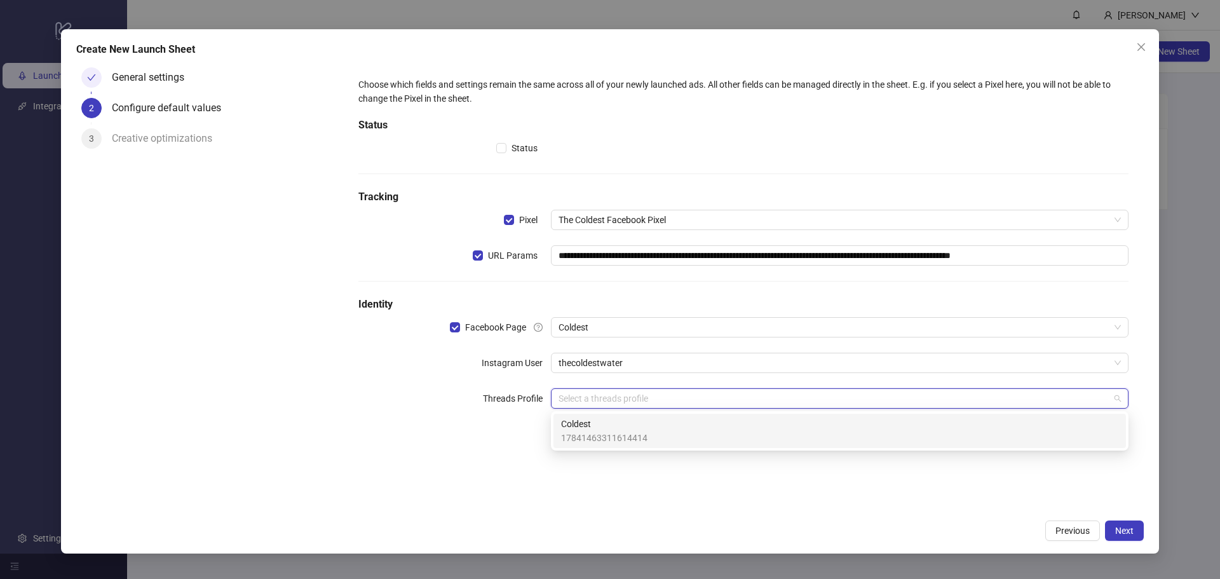
click at [584, 427] on span "Coldest" at bounding box center [604, 424] width 86 height 14
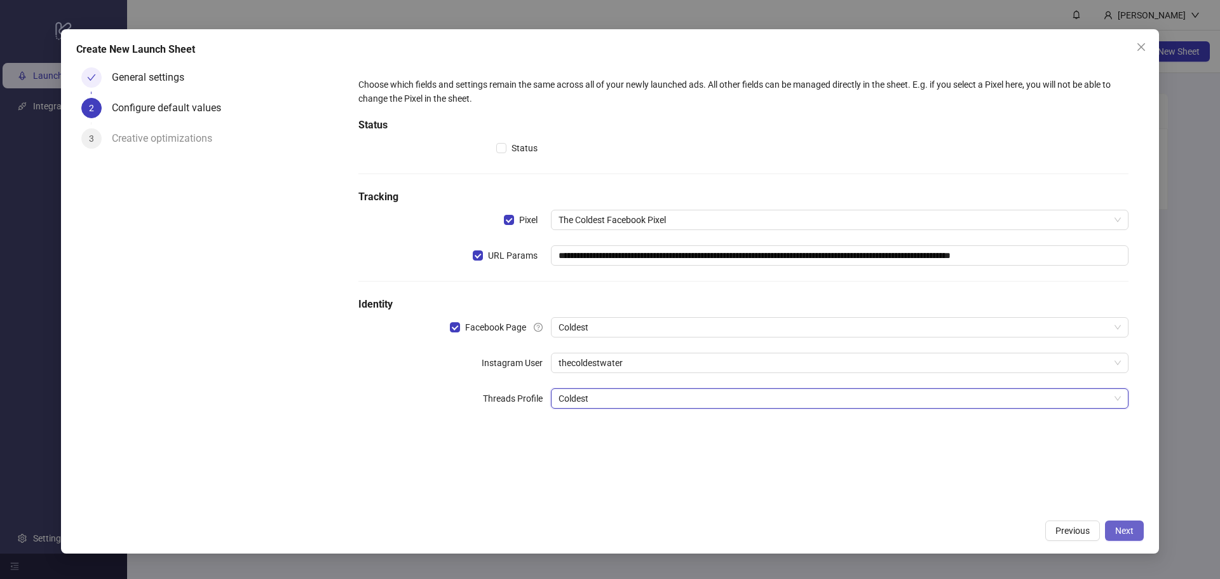
click at [1129, 530] on span "Next" at bounding box center [1124, 530] width 18 height 10
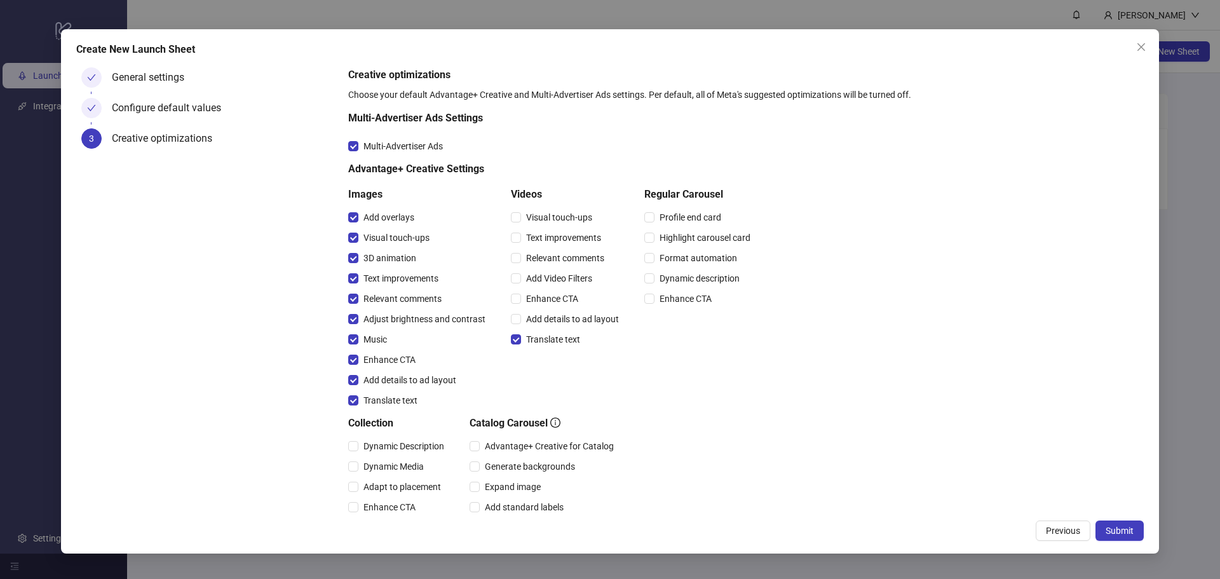
click at [520, 327] on div "Add details to ad layout" at bounding box center [567, 319] width 113 height 20
click at [517, 293] on label "Enhance CTA" at bounding box center [547, 299] width 72 height 14
click at [650, 284] on label "Dynamic description" at bounding box center [694, 278] width 100 height 14
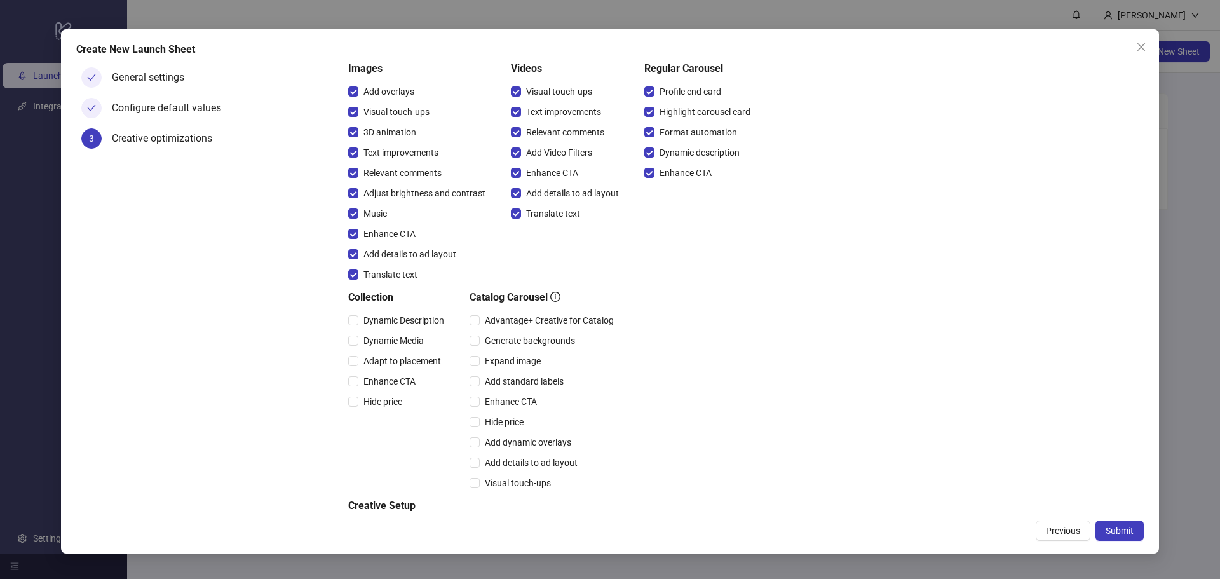
scroll to position [127, 0]
click at [354, 390] on div "Hide price" at bounding box center [398, 400] width 101 height 20
click at [347, 398] on form "Creative optimizations Choose your default Advantage+ Creative and Multi-Advert…" at bounding box center [743, 259] width 800 height 648
click at [473, 366] on label "Expand image" at bounding box center [507, 360] width 76 height 14
click at [476, 387] on label "Add standard labels" at bounding box center [518, 380] width 99 height 14
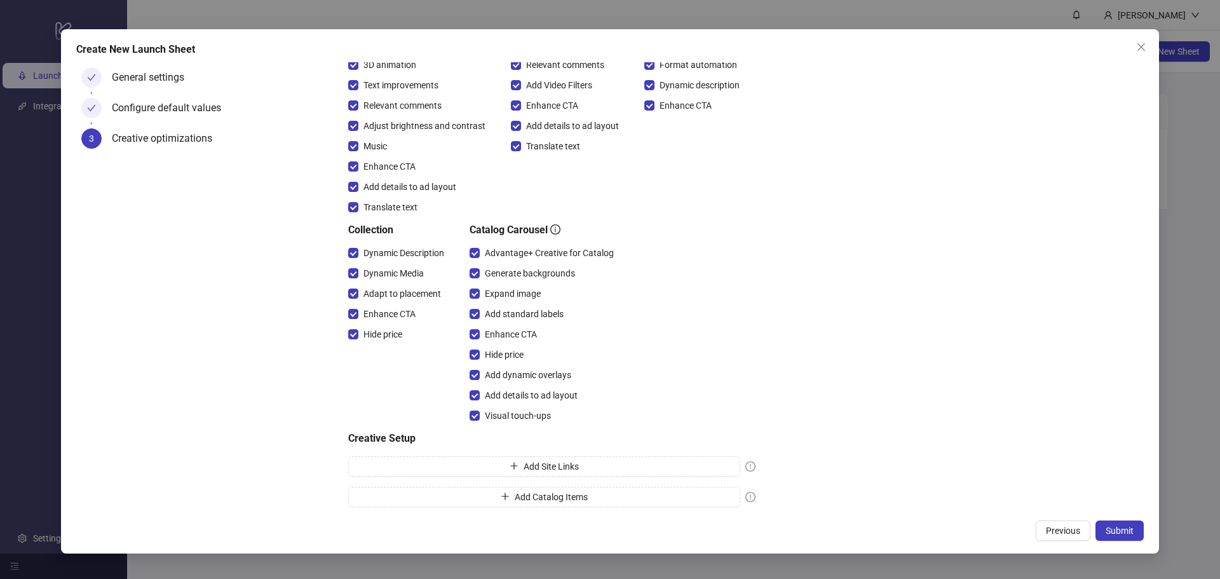
scroll to position [197, 0]
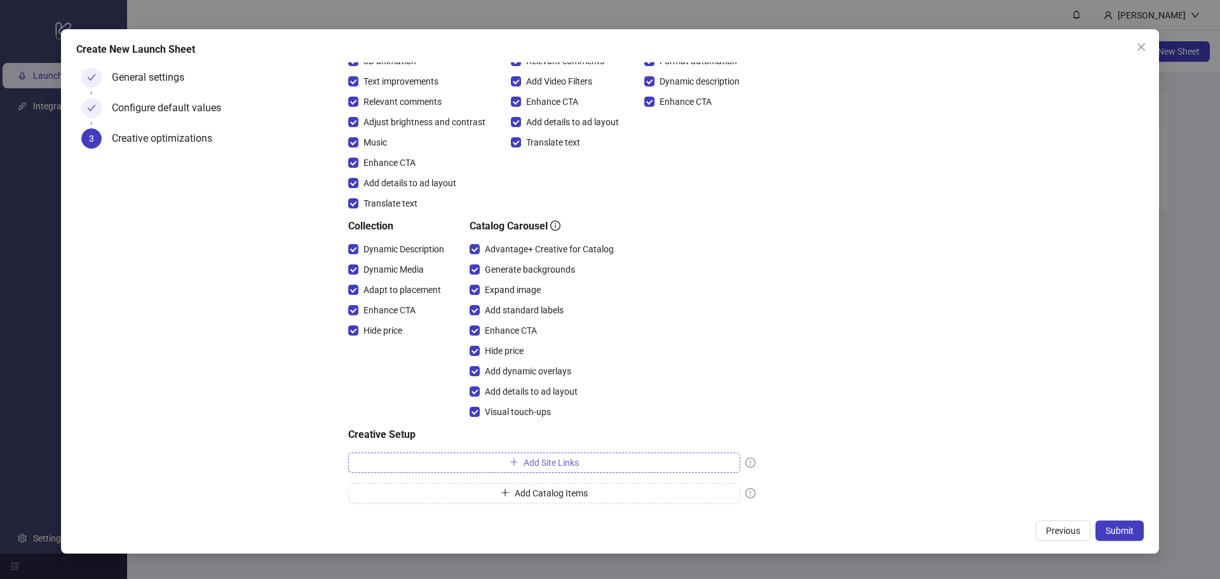
click at [532, 467] on span "Add Site Links" at bounding box center [550, 462] width 55 height 10
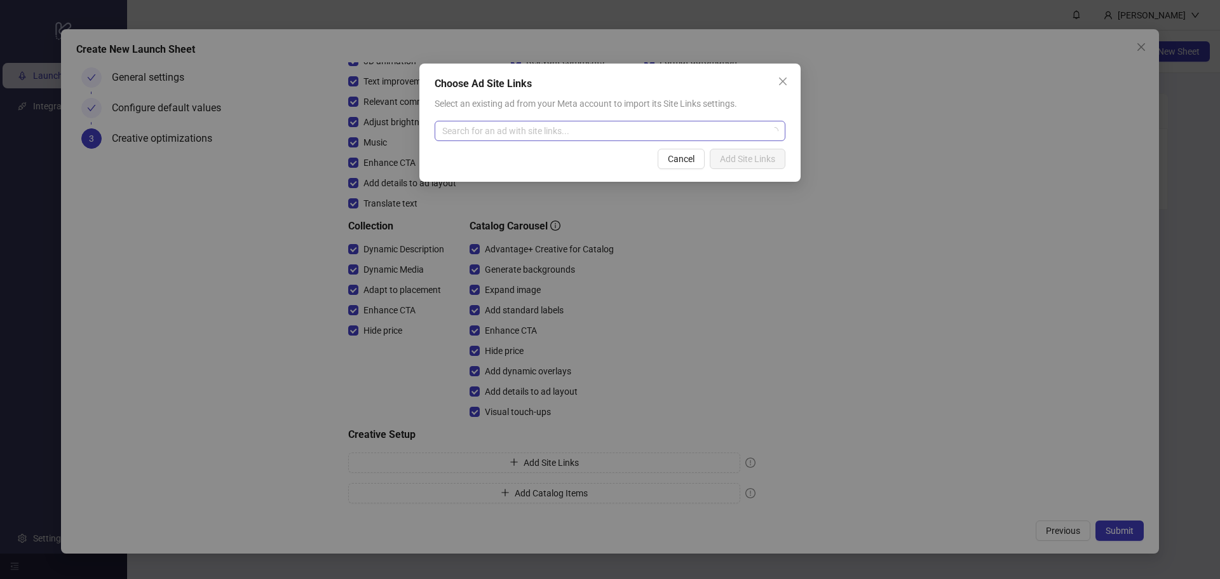
click at [507, 138] on div "Search for an ad with site links..." at bounding box center [610, 131] width 351 height 20
click at [507, 138] on input "search" at bounding box center [604, 130] width 324 height 19
click at [769, 127] on span at bounding box center [609, 130] width 335 height 19
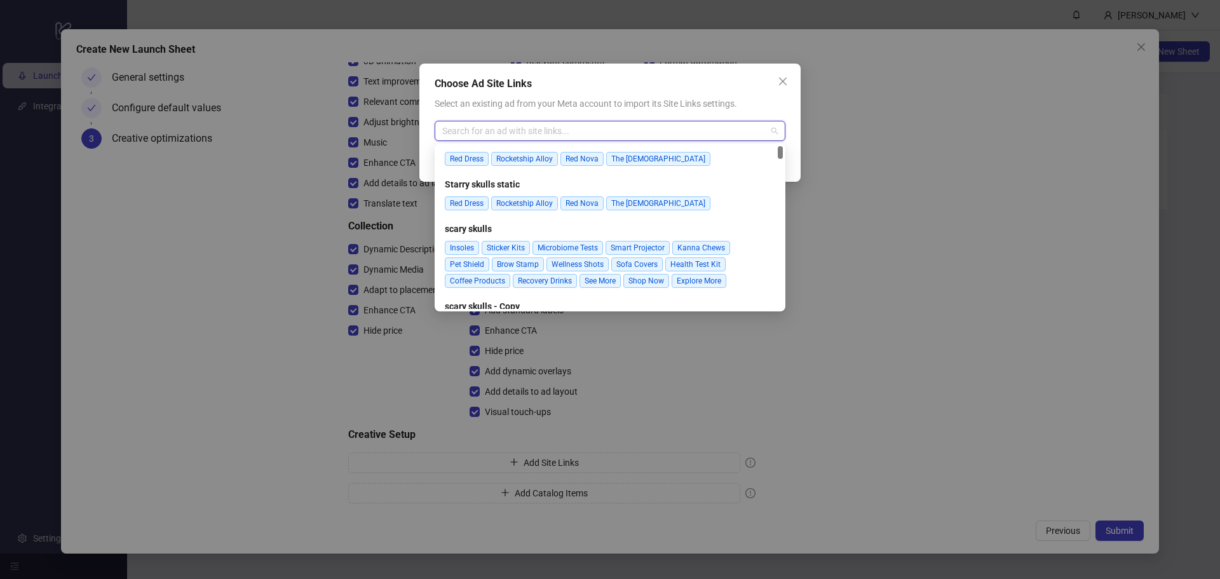
scroll to position [0, 0]
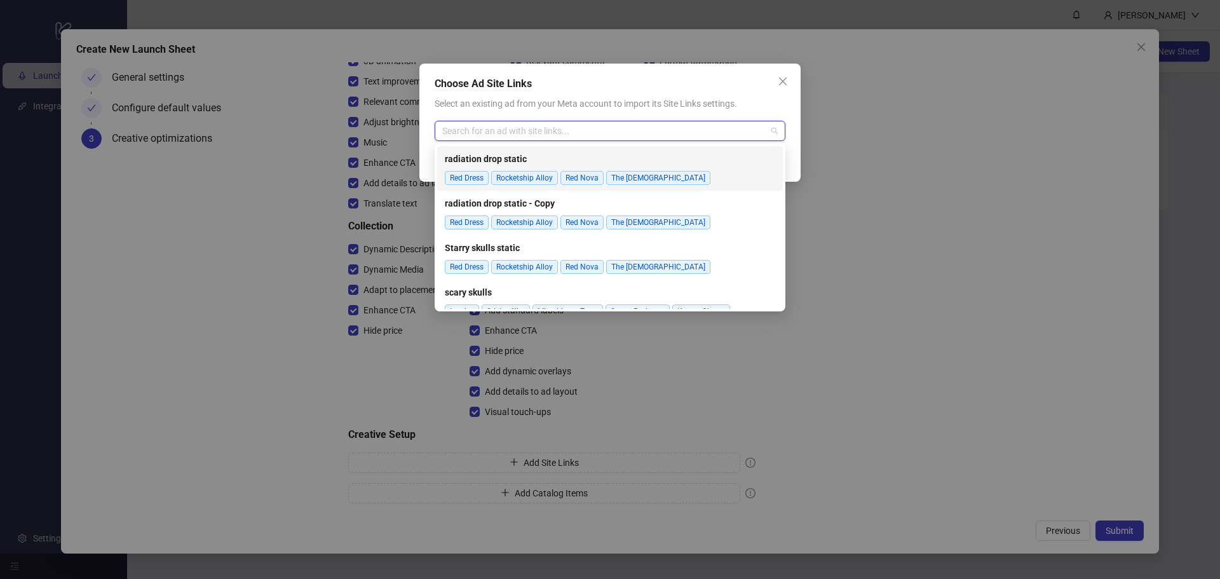
drag, startPoint x: 779, startPoint y: 152, endPoint x: 777, endPoint y: 197, distance: 45.2
click at [777, 196] on div "radiation drop static Red Dress Rocketship Alloy Red Nova The Zen radiation dro…" at bounding box center [610, 290] width 346 height 288
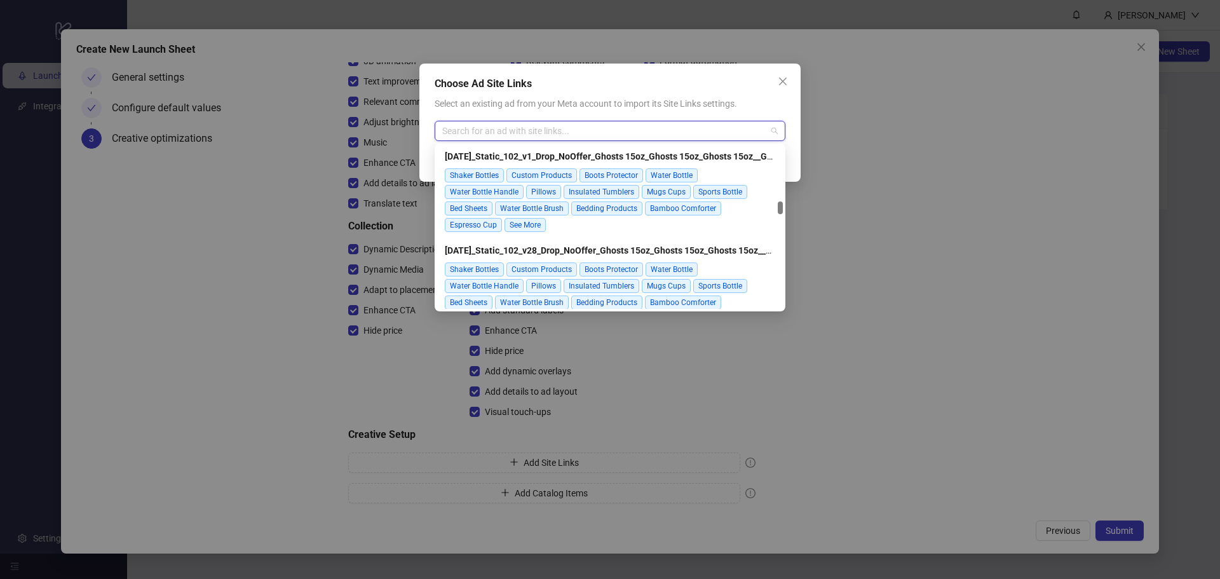
scroll to position [1334, 0]
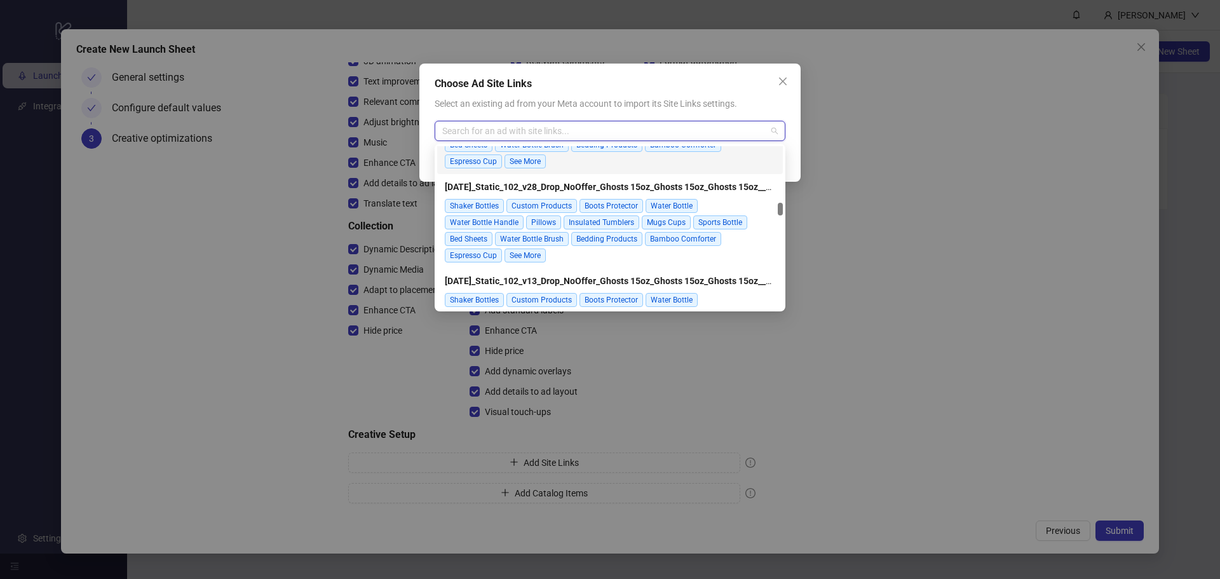
click at [622, 105] on span "Select an existing ad from your Meta account to import its Site Links settings." at bounding box center [586, 103] width 302 height 10
click at [590, 126] on input "search" at bounding box center [604, 130] width 324 height 19
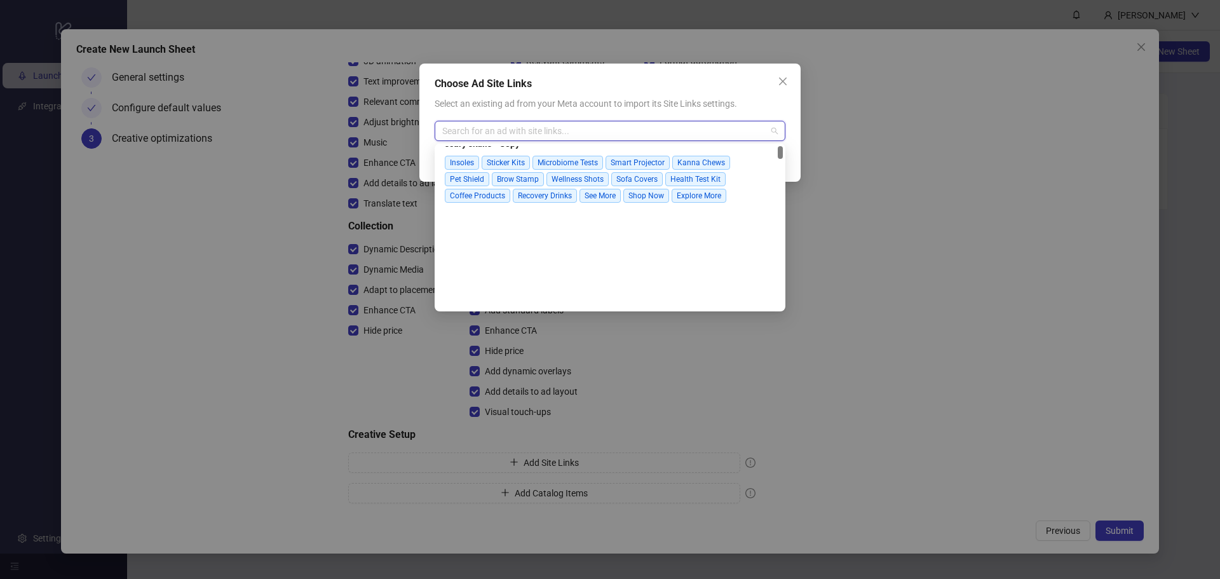
scroll to position [0, 0]
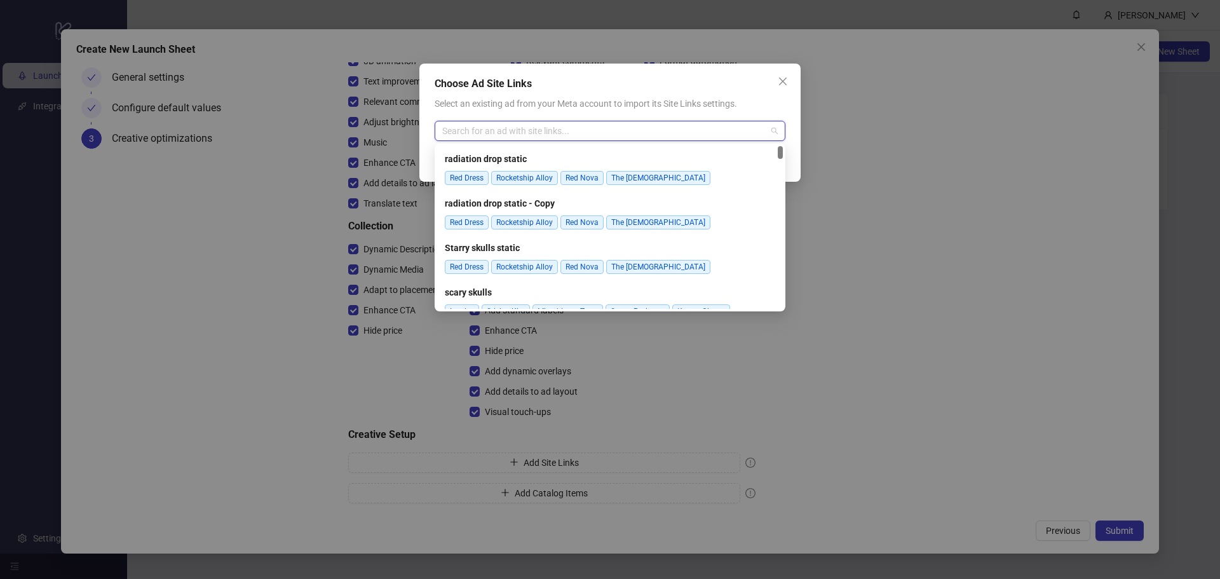
drag, startPoint x: 780, startPoint y: 206, endPoint x: 779, endPoint y: 128, distance: 78.8
click at [779, 128] on body "logo/logo-mobile Launch Integrations Settings David Stark Sheets Add Folder New…" at bounding box center [610, 289] width 1220 height 579
click at [768, 80] on div "Choose Ad Site Links" at bounding box center [610, 83] width 351 height 15
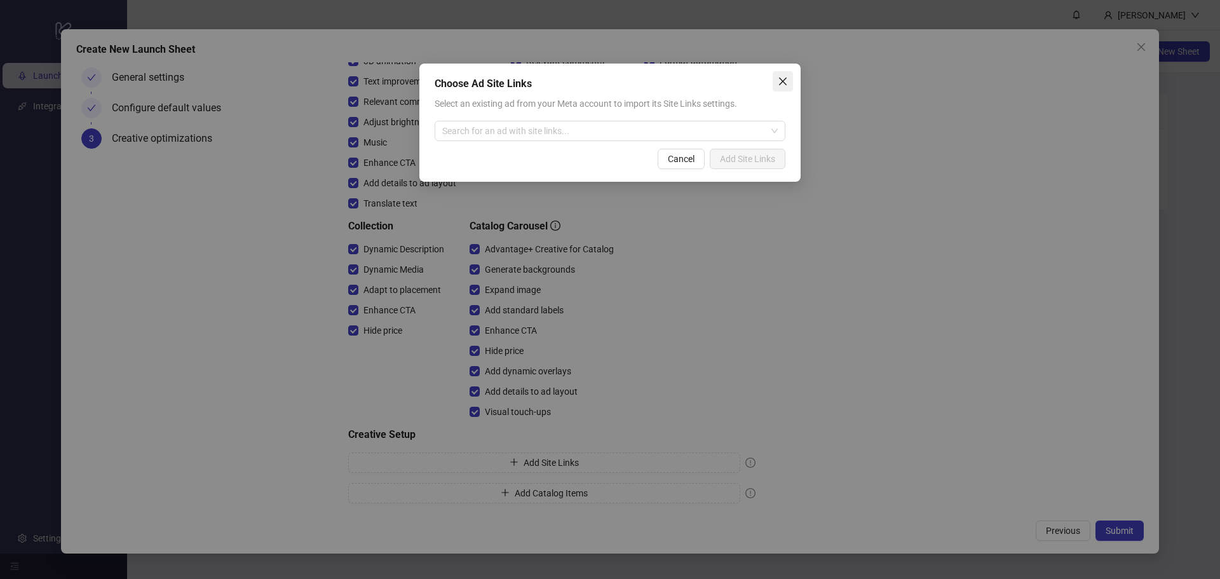
click at [786, 80] on icon "close" at bounding box center [783, 81] width 10 height 10
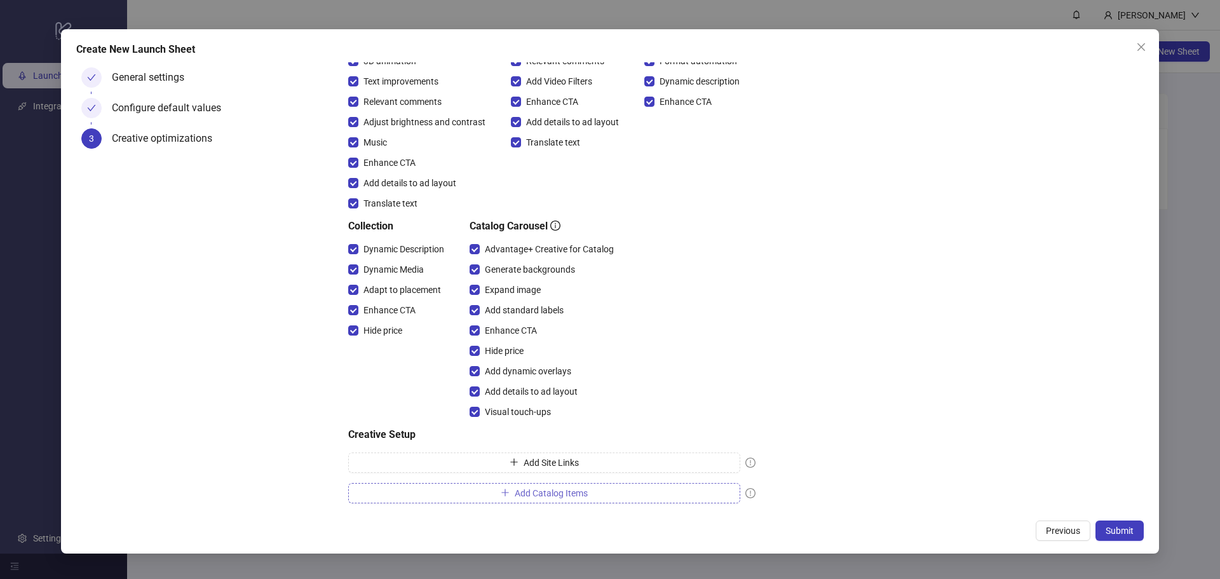
click at [568, 494] on span "Add Catalog Items" at bounding box center [551, 493] width 73 height 10
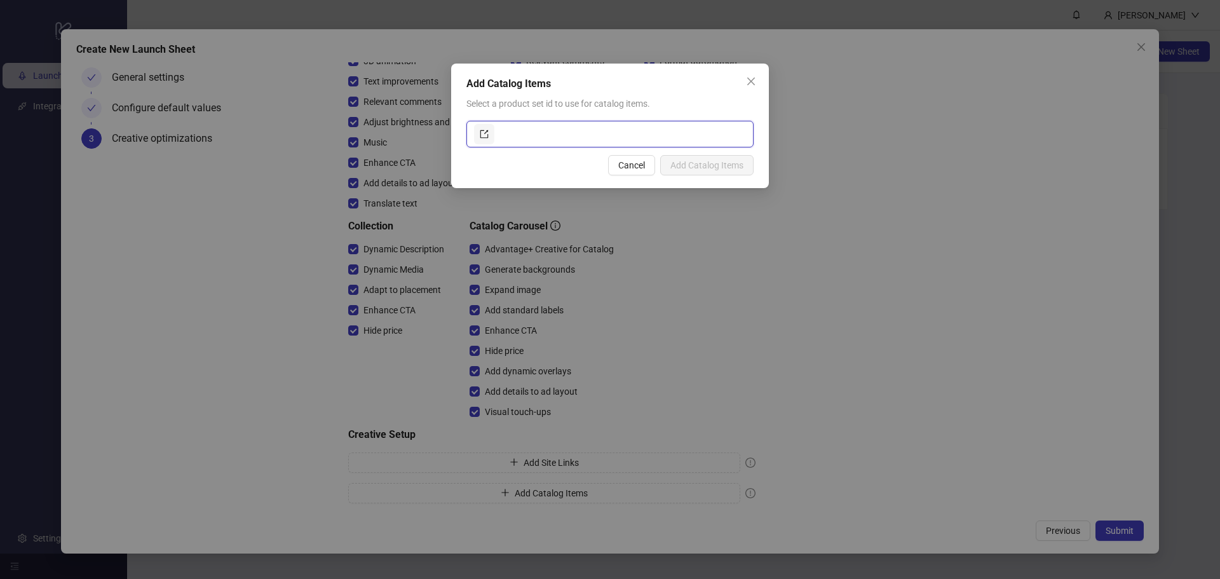
click at [549, 139] on input "text" at bounding box center [621, 134] width 249 height 20
click at [480, 132] on icon "export" at bounding box center [484, 134] width 8 height 8
click at [542, 135] on input "text" at bounding box center [621, 134] width 249 height 20
type input "**"
click at [485, 137] on icon "export" at bounding box center [484, 134] width 8 height 8
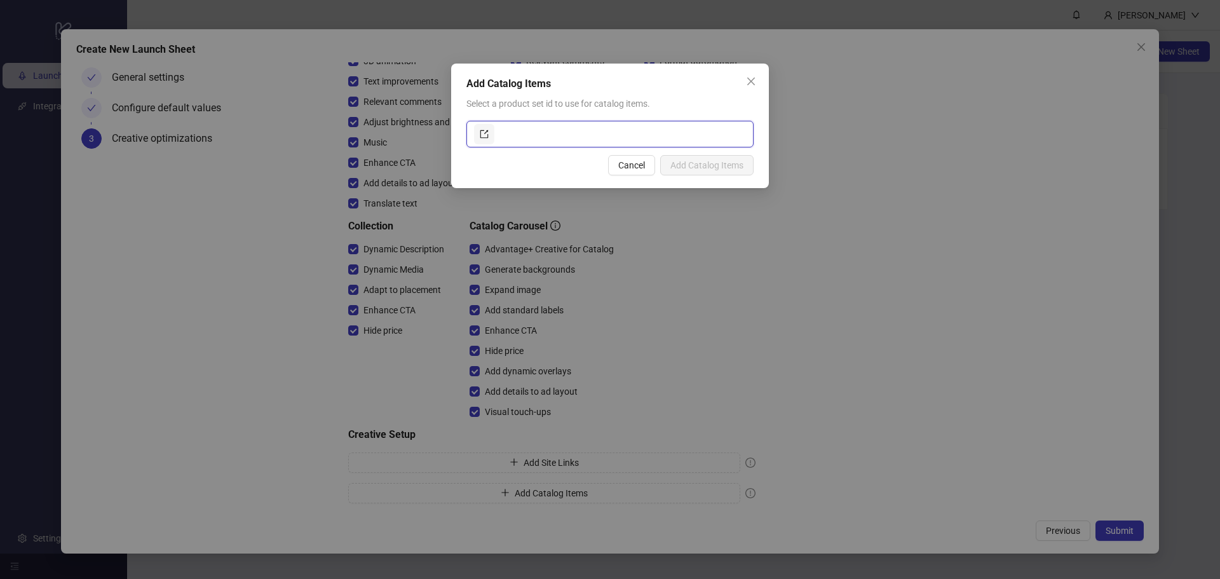
paste input "**********"
type input "**********"
click at [715, 163] on span "Add Catalog Items" at bounding box center [706, 165] width 73 height 10
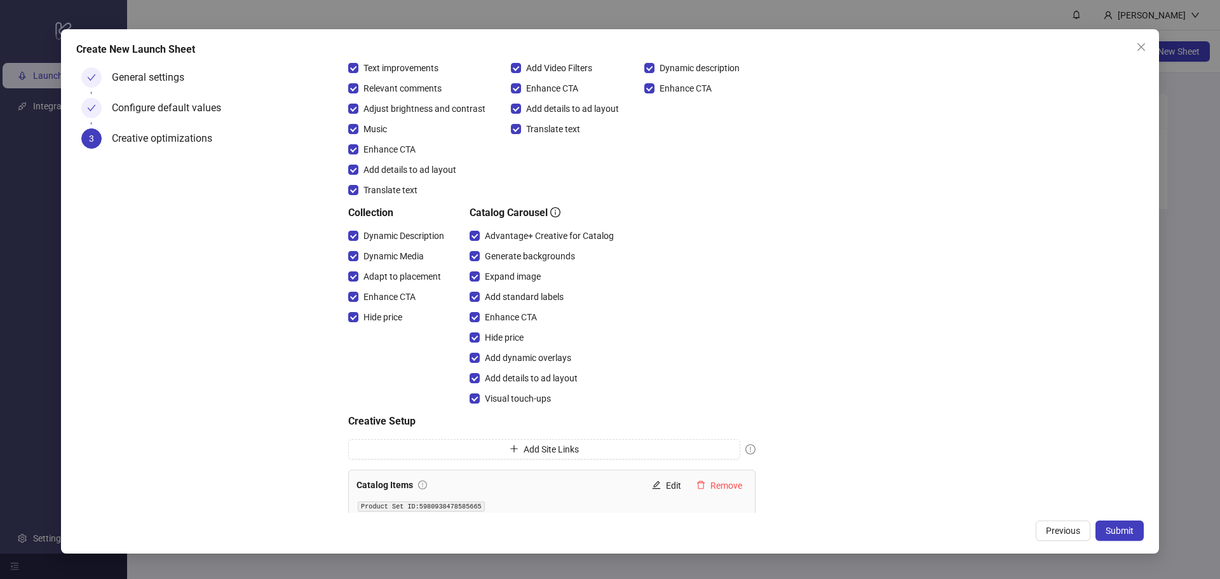
scroll to position [222, 0]
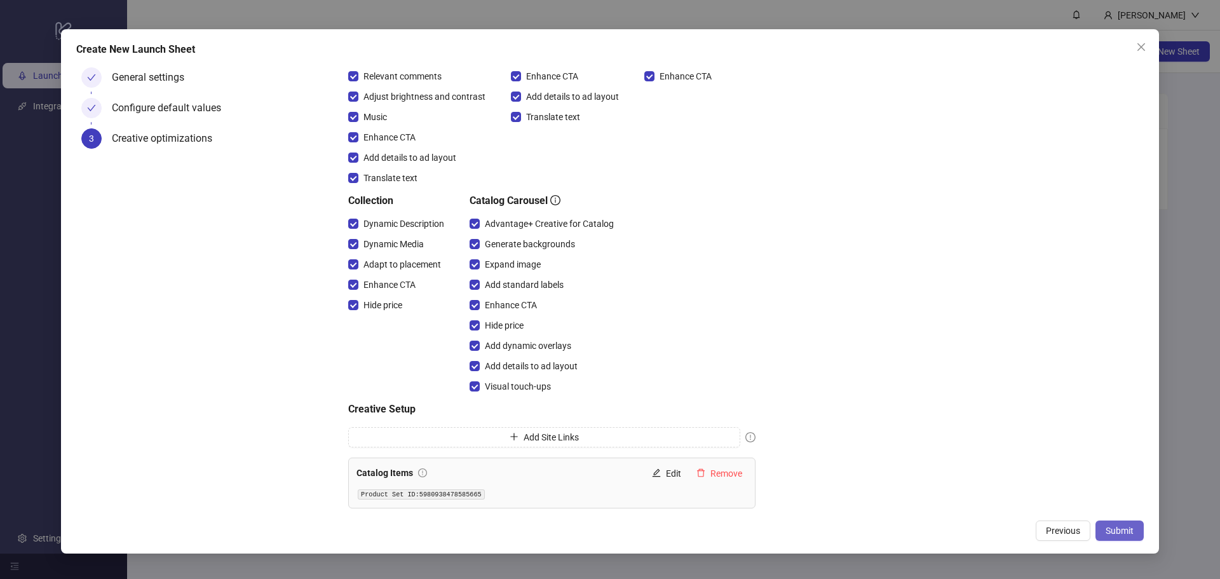
click at [1126, 521] on button "Submit" at bounding box center [1119, 530] width 48 height 20
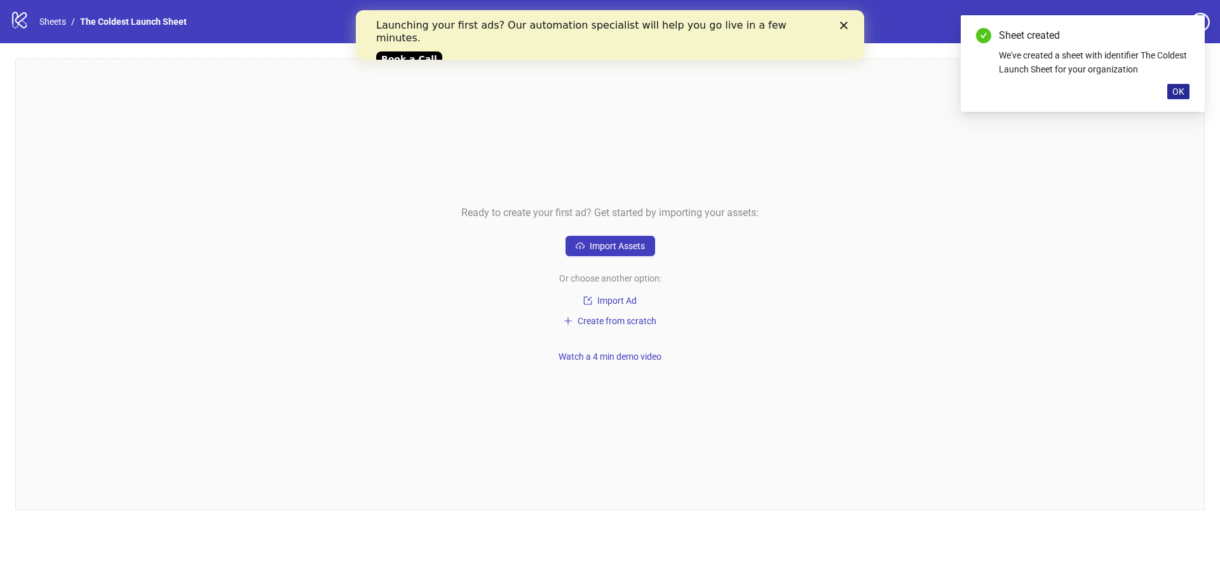
click at [1177, 91] on span "OK" at bounding box center [1178, 91] width 12 height 10
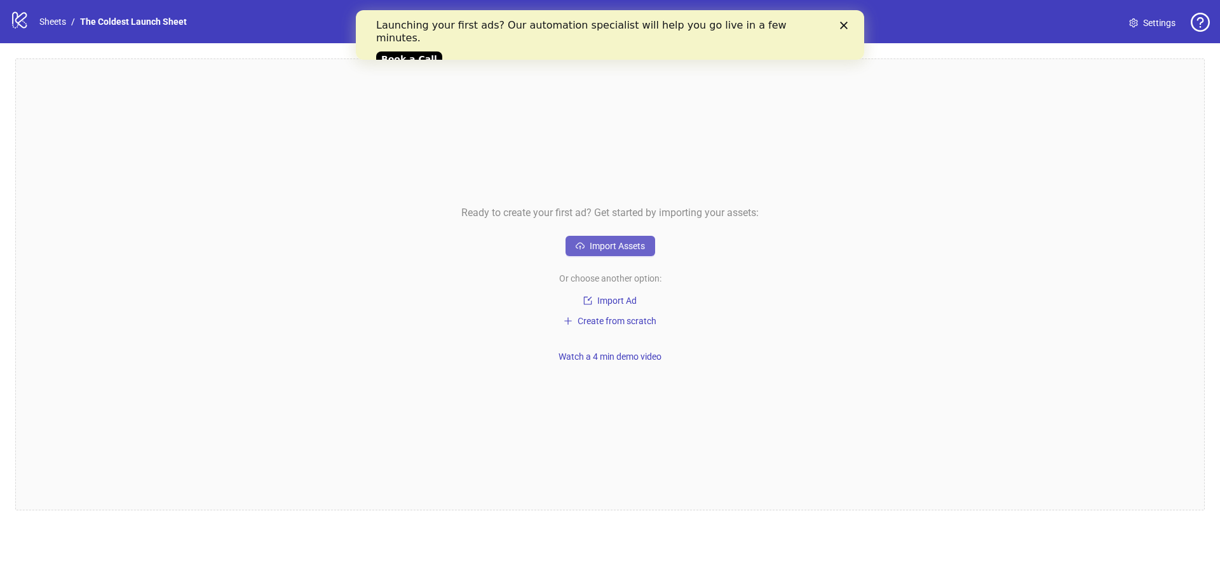
click at [629, 248] on span "Import Assets" at bounding box center [617, 246] width 55 height 10
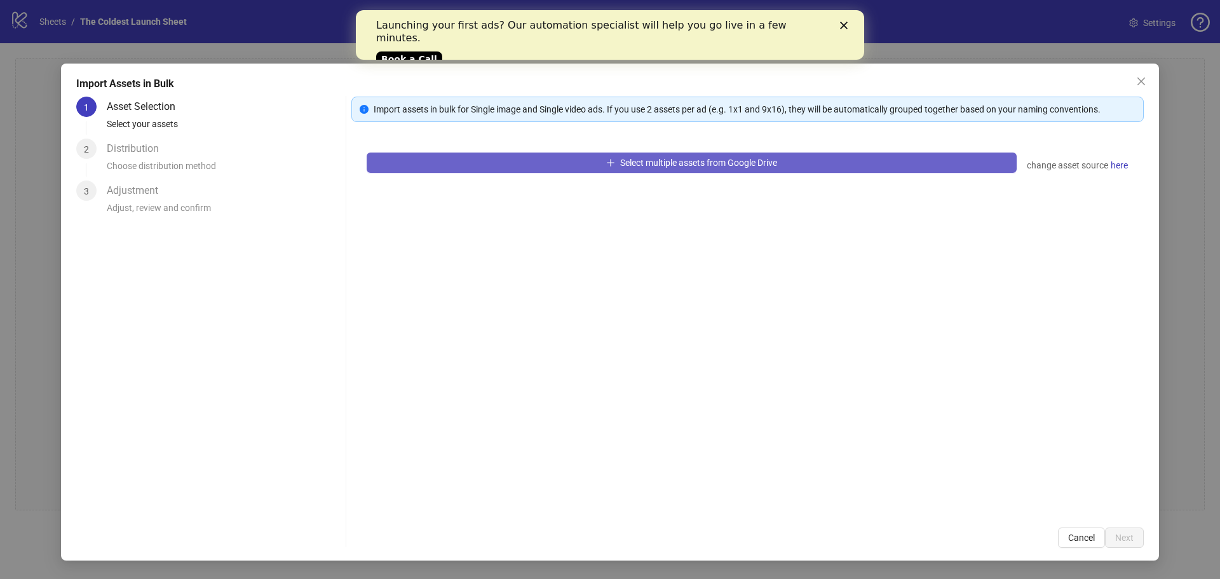
click at [624, 159] on span "Select multiple assets from Google Drive" at bounding box center [698, 163] width 157 height 10
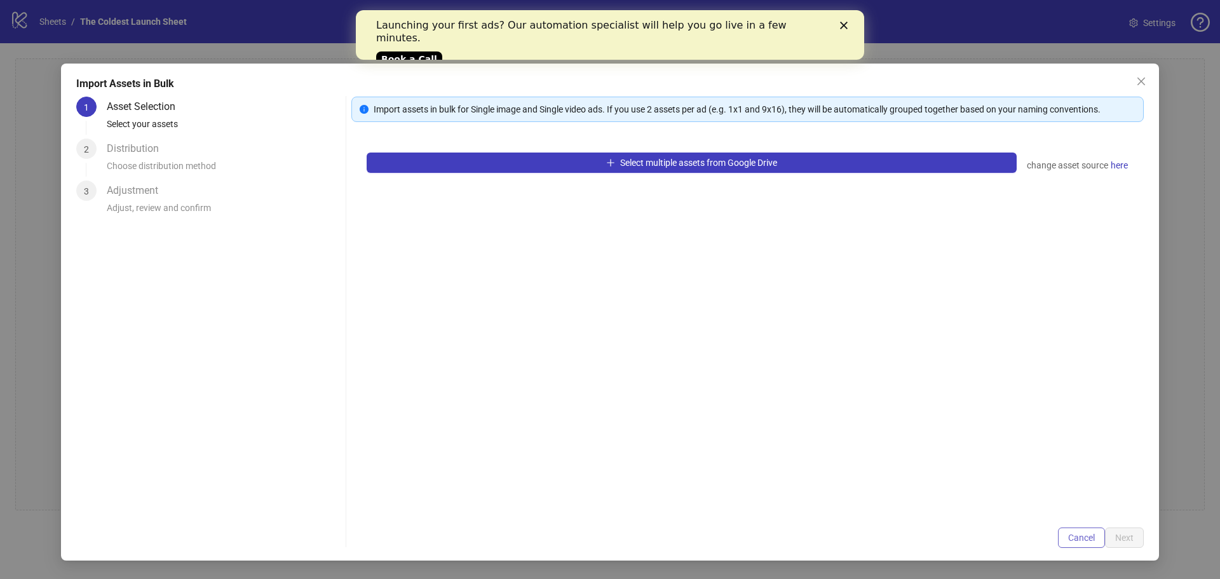
click at [1072, 536] on span "Cancel" at bounding box center [1081, 537] width 27 height 10
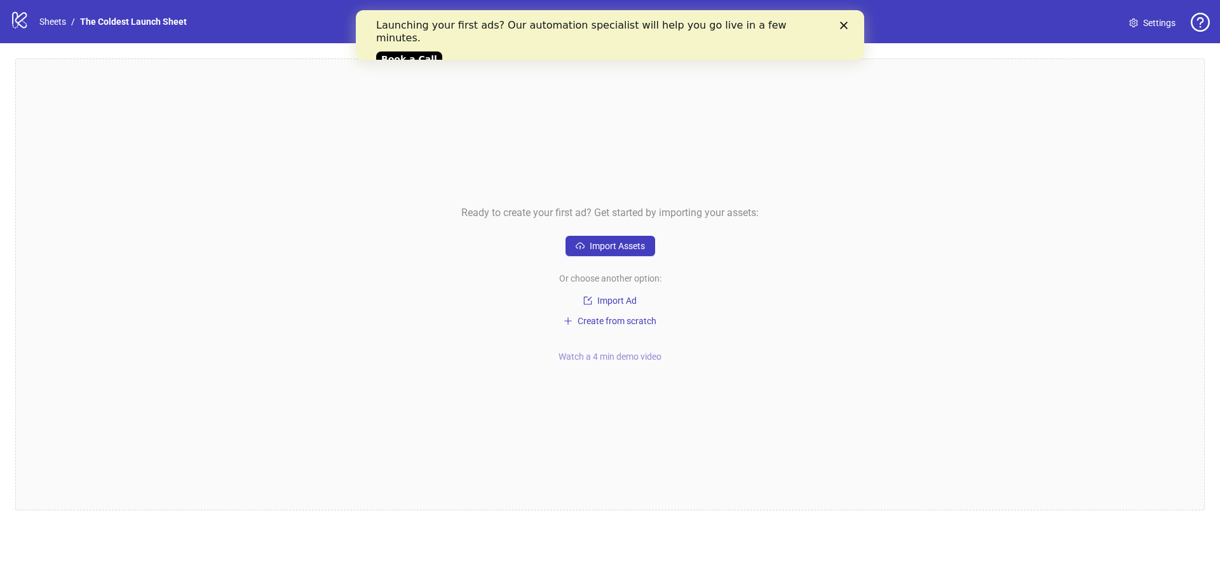
click at [624, 358] on span "Watch a 4 min demo video" at bounding box center [609, 356] width 103 height 10
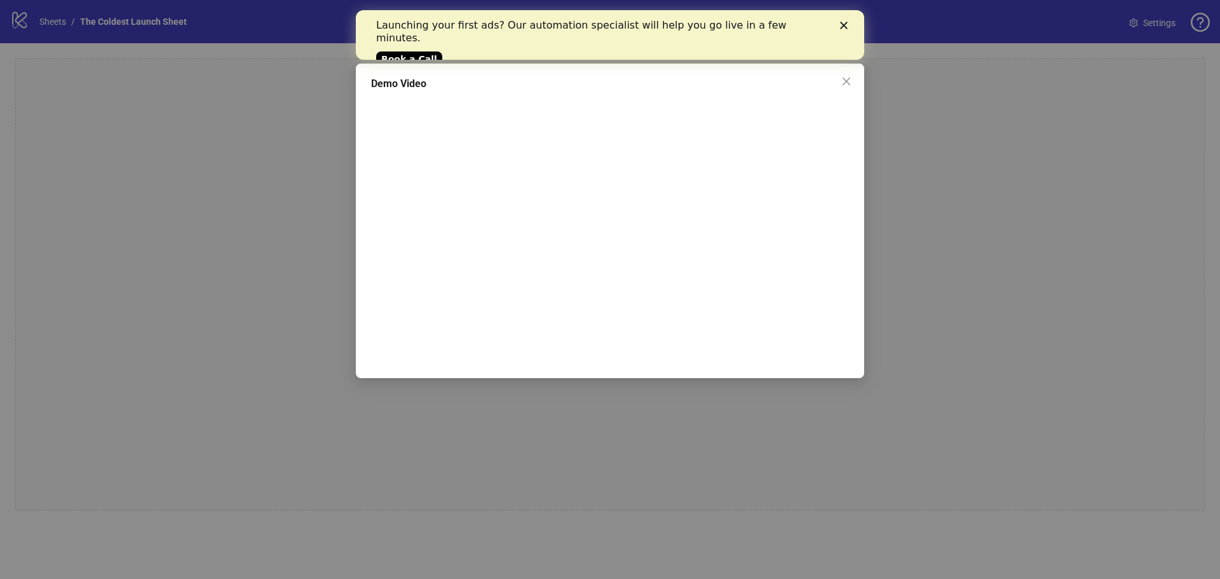
click at [240, 276] on div "Demo Video" at bounding box center [610, 289] width 1220 height 579
click at [855, 83] on span "Close" at bounding box center [846, 81] width 20 height 10
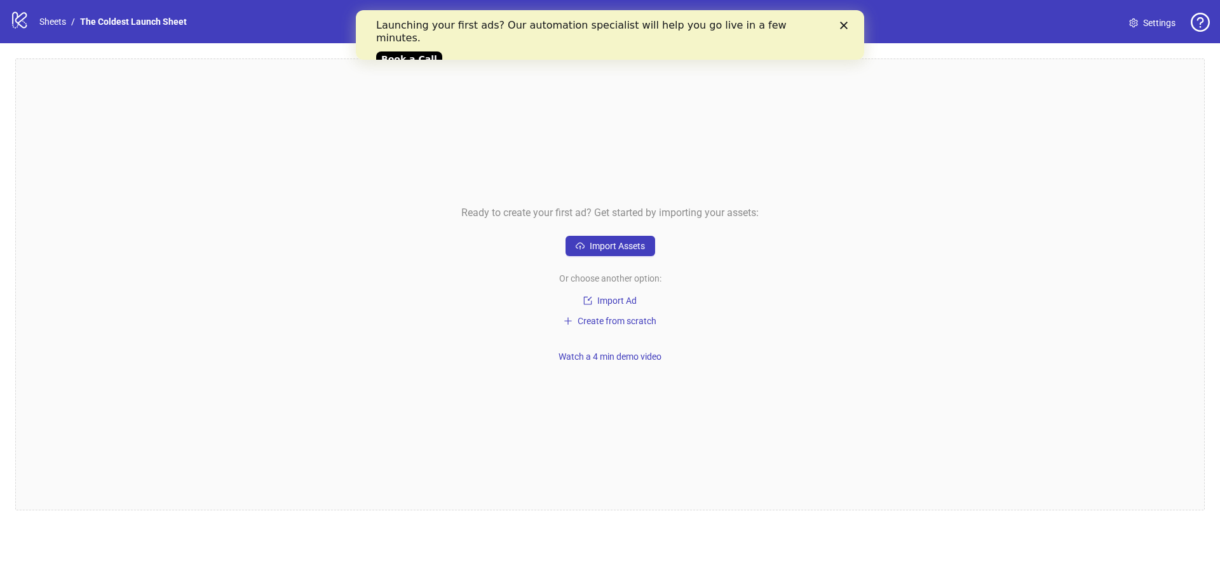
click at [843, 30] on div "Launching your first ads? Our automation specialist will help you go live in a …" at bounding box center [610, 41] width 468 height 52
click at [842, 25] on icon "Close" at bounding box center [844, 26] width 8 height 8
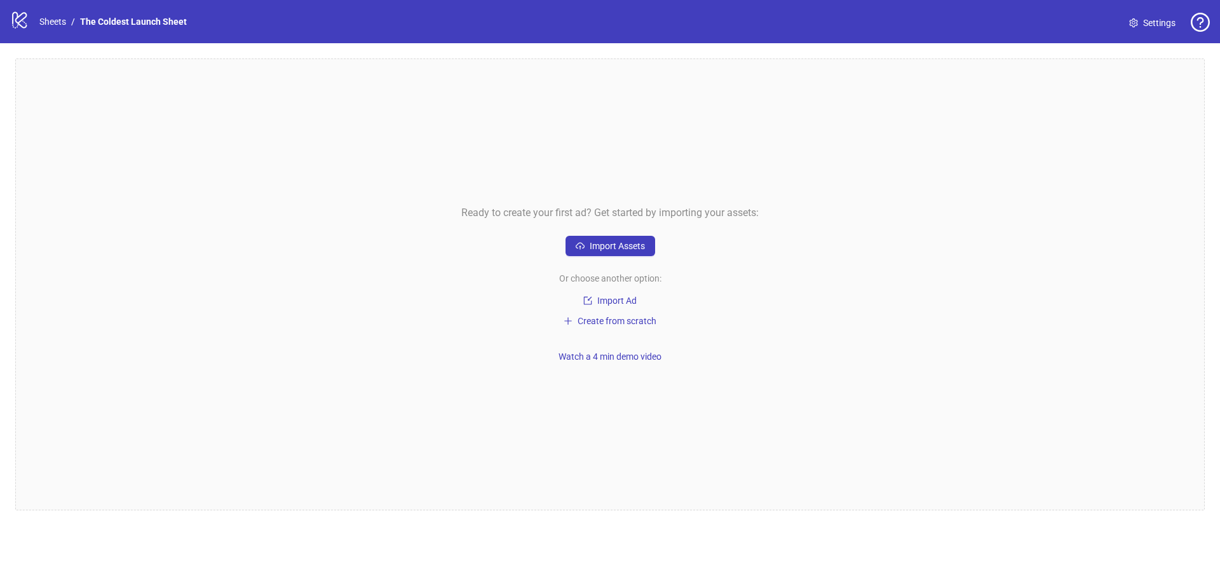
click at [1152, 20] on span "Settings" at bounding box center [1159, 23] width 32 height 14
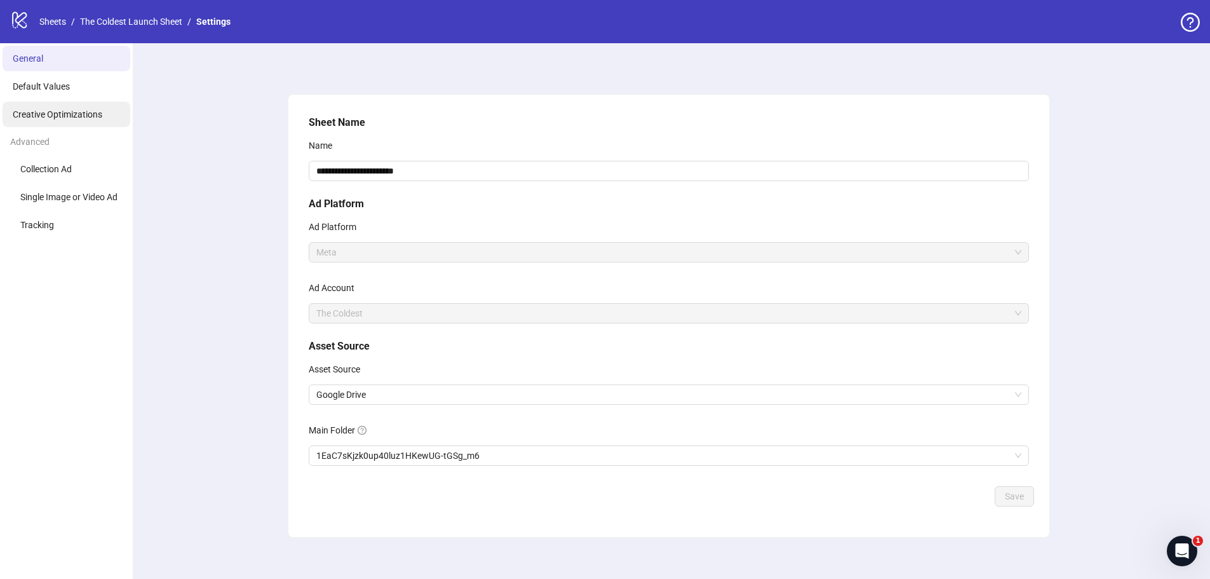
click at [60, 114] on span "Creative Optimizations" at bounding box center [58, 114] width 90 height 10
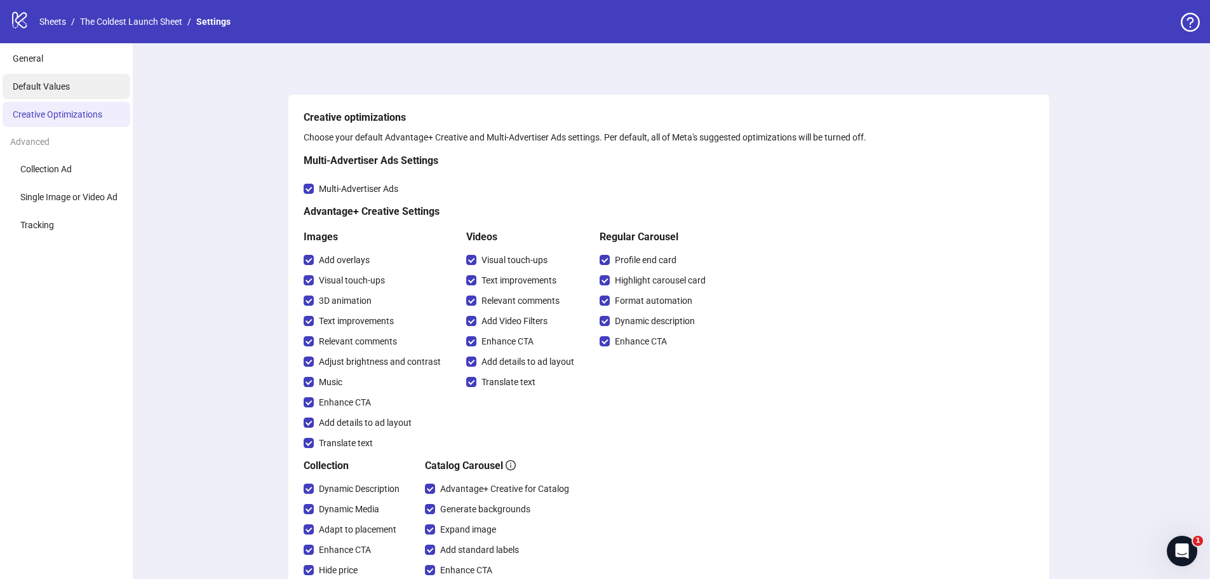
click at [44, 89] on span "Default Values" at bounding box center [41, 86] width 57 height 10
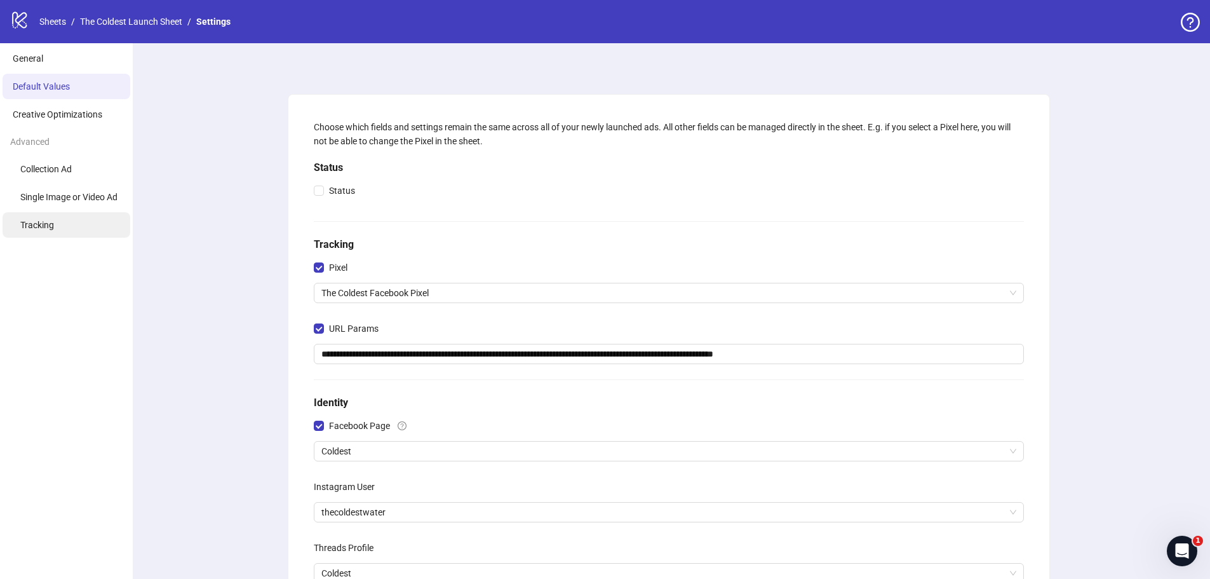
click at [32, 227] on span "Tracking" at bounding box center [37, 225] width 34 height 10
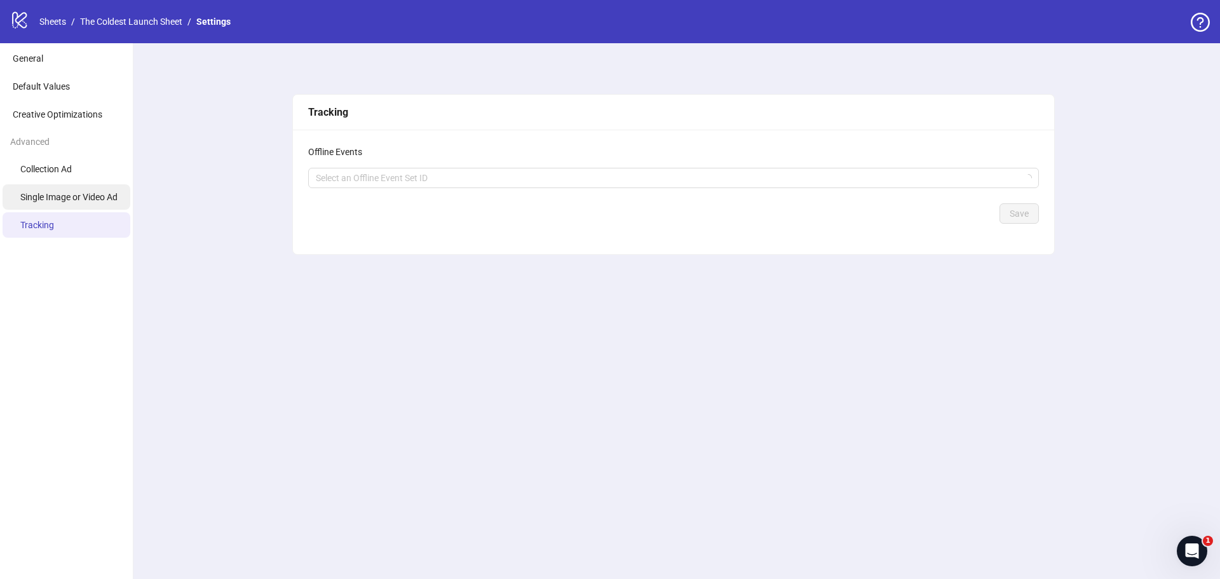
click at [38, 206] on li "Single Image or Video Ad" at bounding box center [67, 196] width 128 height 25
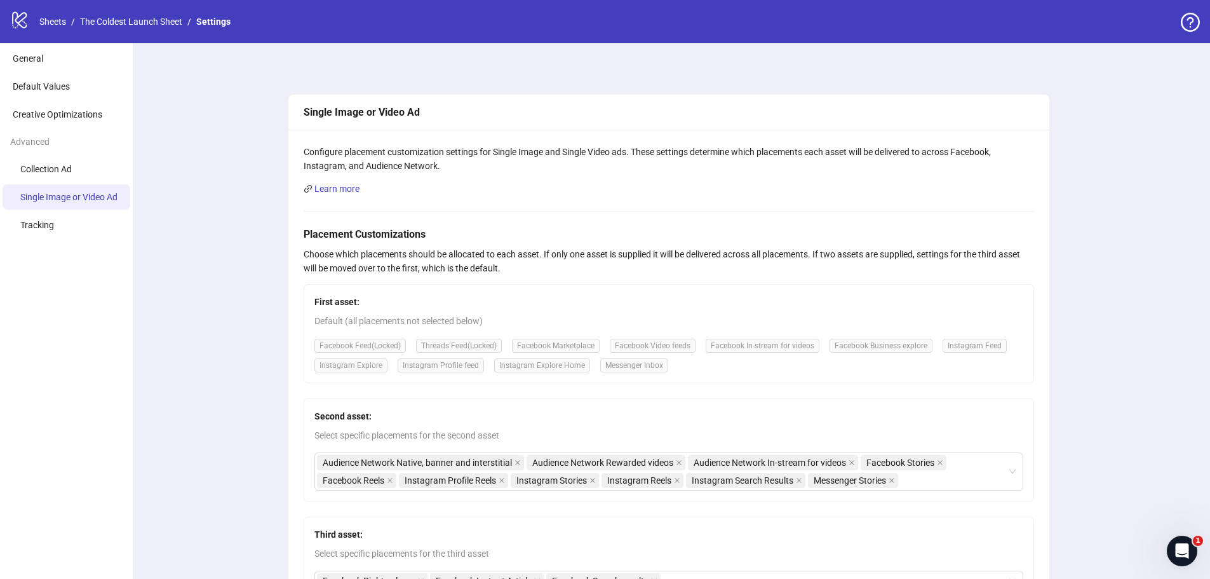
drag, startPoint x: 35, startPoint y: 25, endPoint x: 27, endPoint y: 22, distance: 8.3
click at [35, 23] on nav "Sheets / The Coldest Launch Sheet / Settings" at bounding box center [134, 22] width 201 height 14
click at [22, 21] on icon "logo/logo-mobile" at bounding box center [19, 19] width 19 height 19
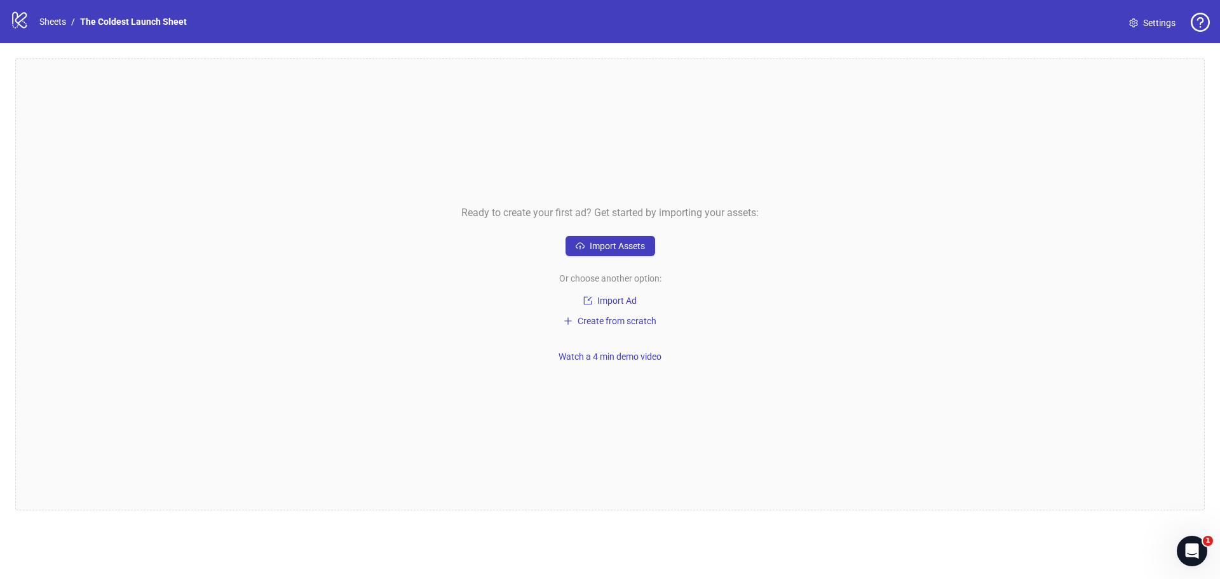
click at [1164, 22] on span "Settings" at bounding box center [1159, 23] width 32 height 14
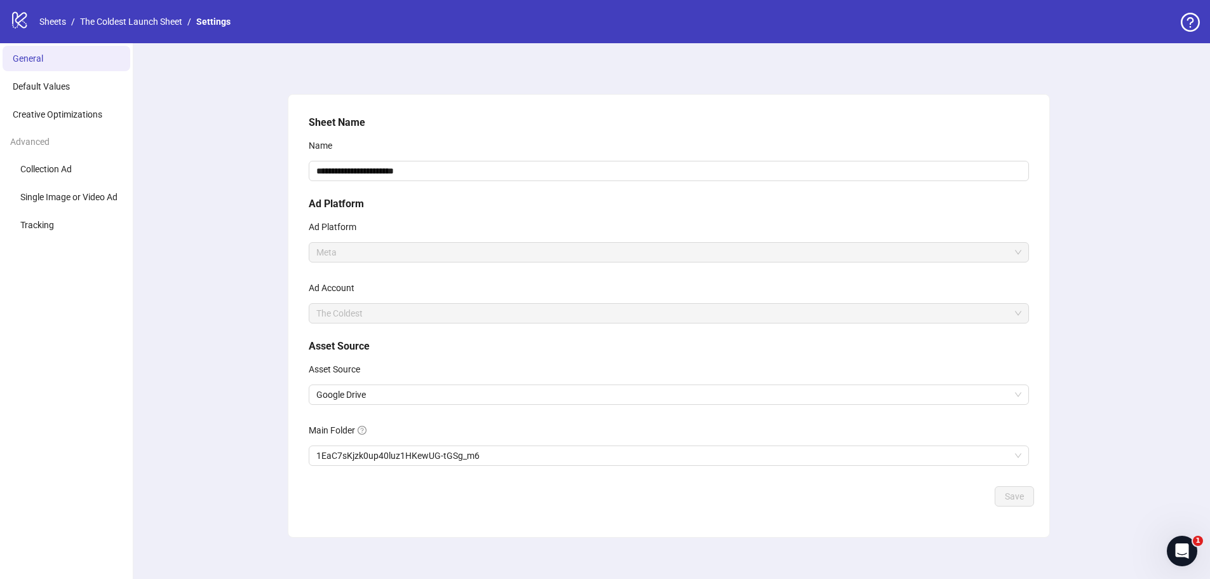
click at [22, 25] on icon "logo/logo-mobile" at bounding box center [19, 19] width 19 height 19
click at [18, 17] on icon at bounding box center [19, 20] width 15 height 17
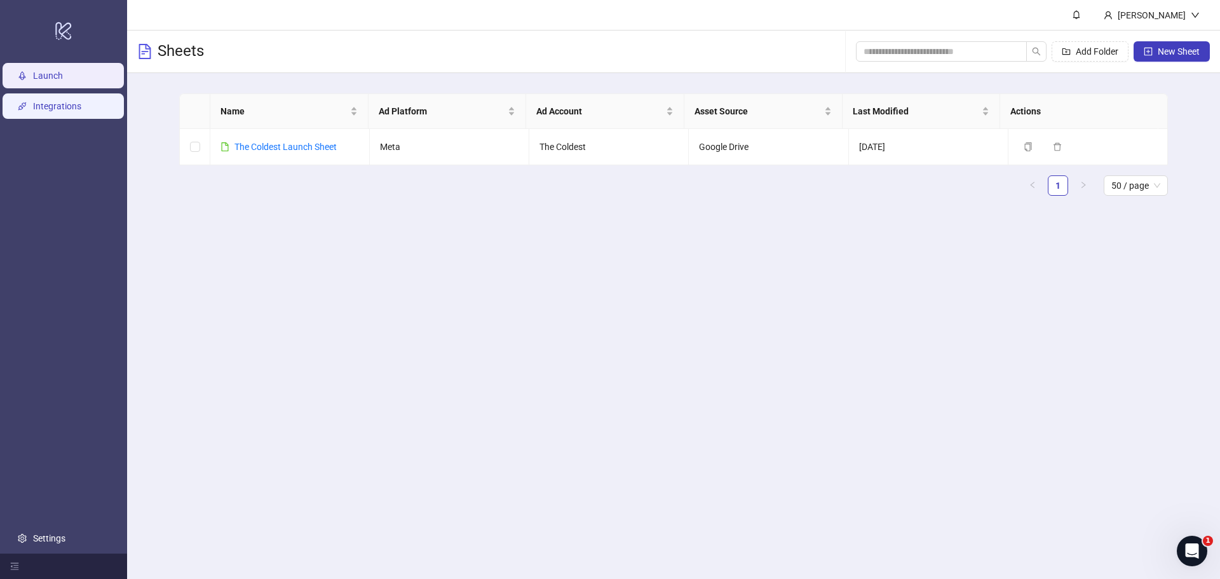
click at [60, 101] on link "Integrations" at bounding box center [57, 106] width 48 height 10
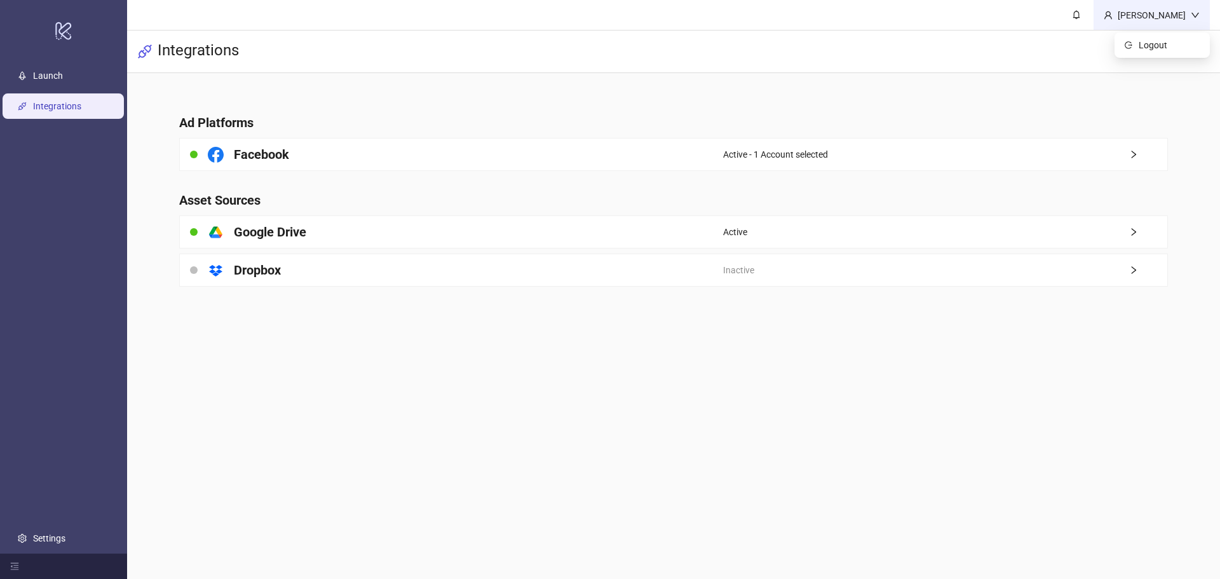
click at [1178, 8] on div "[PERSON_NAME]" at bounding box center [1151, 15] width 78 height 14
click at [78, 37] on div "logo/logo-mobile" at bounding box center [64, 30] width 122 height 55
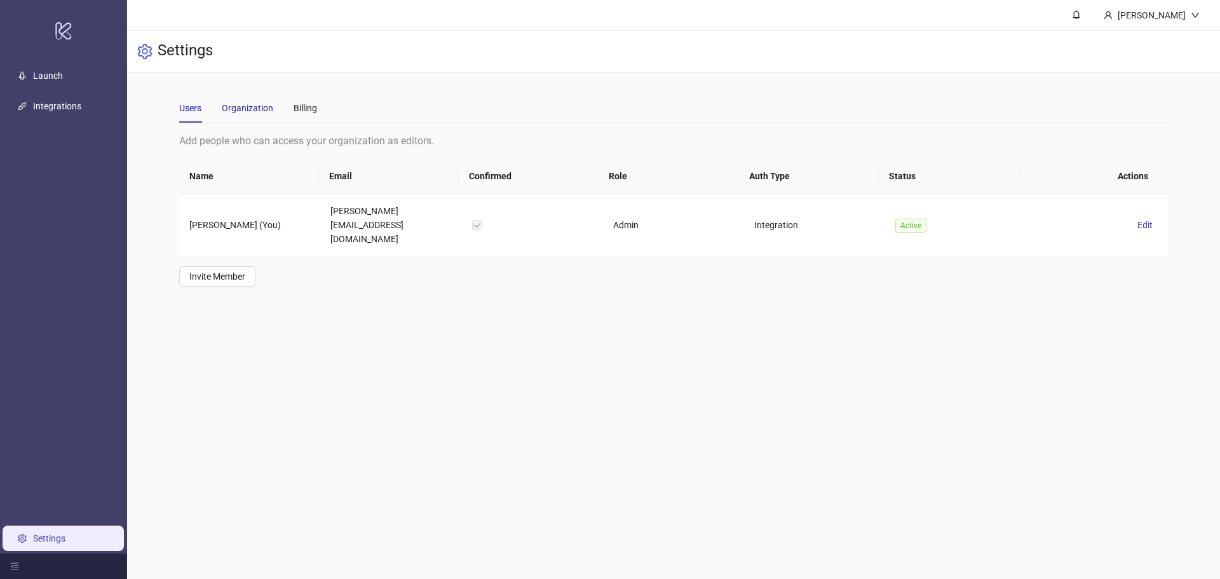
click at [250, 104] on div "Organization" at bounding box center [247, 108] width 51 height 14
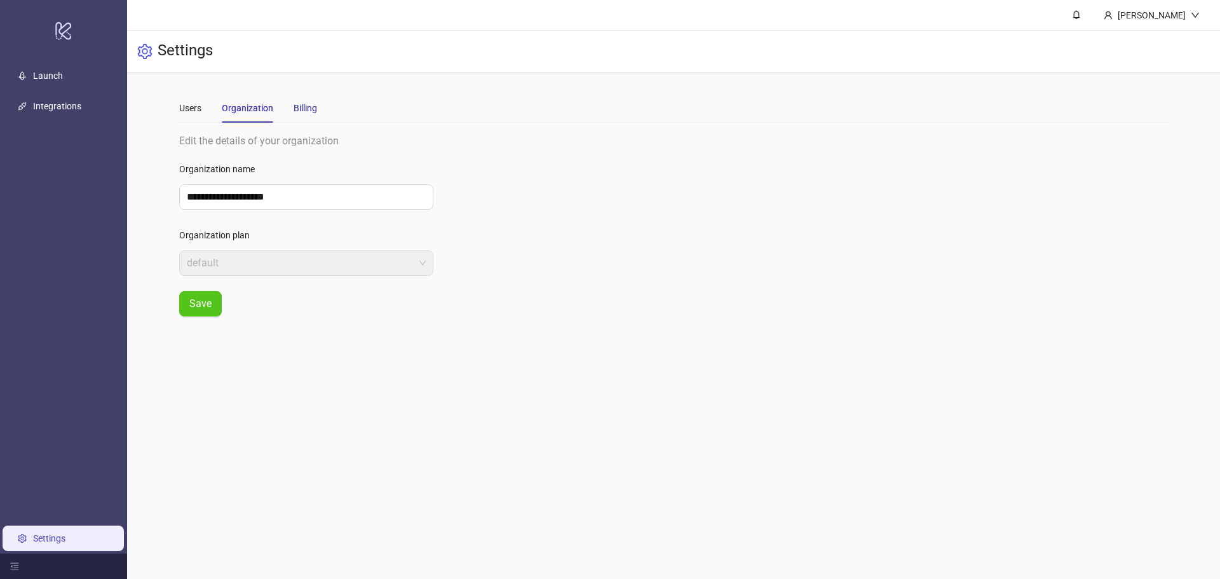
click at [298, 104] on div "Billing" at bounding box center [305, 108] width 24 height 14
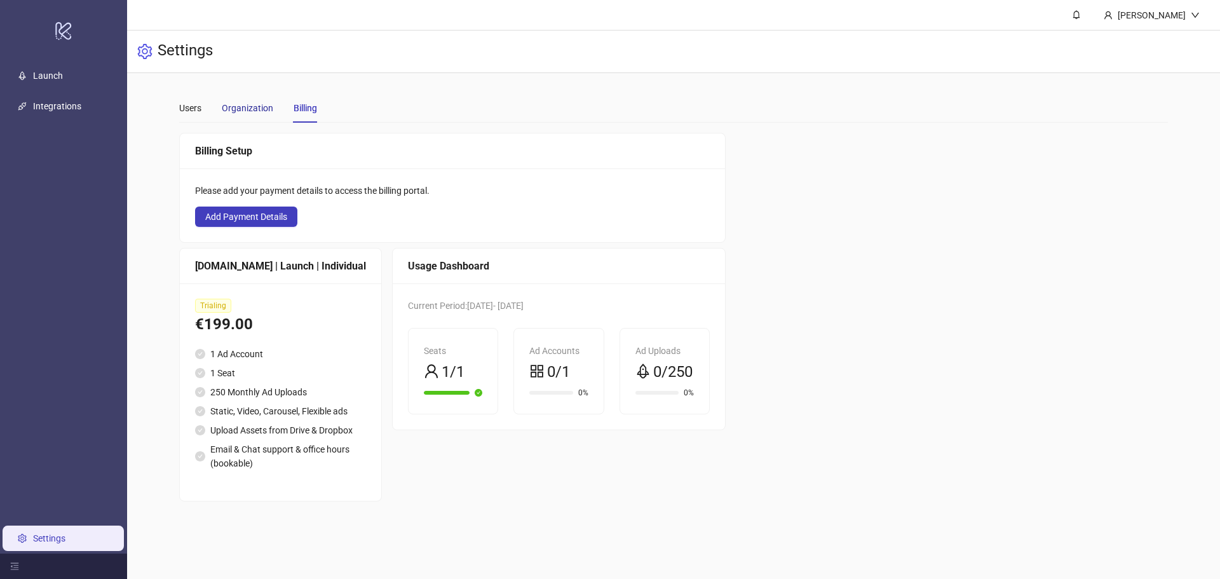
click at [245, 107] on div "Organization" at bounding box center [247, 108] width 51 height 14
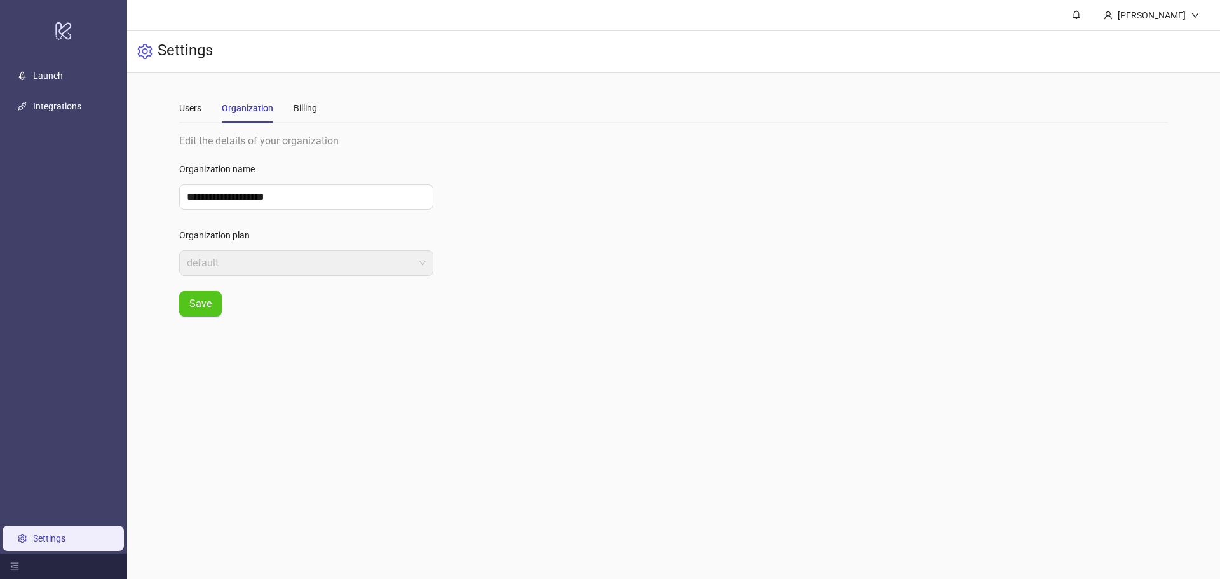
click at [203, 101] on div "Users Organization Billing" at bounding box center [248, 107] width 138 height 29
click at [194, 109] on div "Users" at bounding box center [190, 108] width 22 height 14
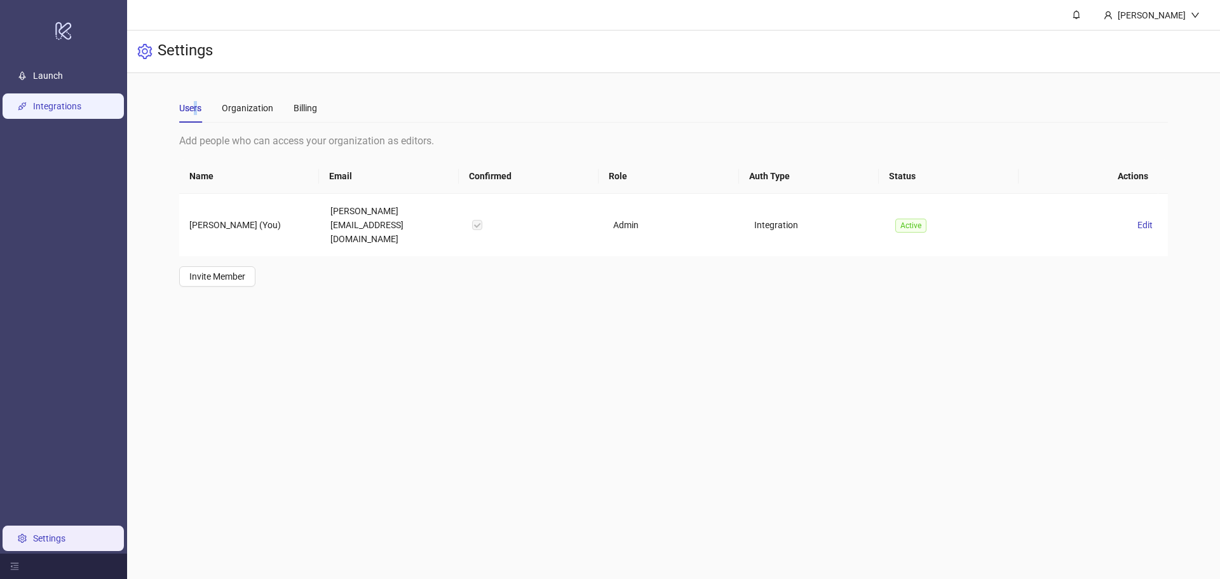
click at [67, 102] on link "Integrations" at bounding box center [57, 106] width 48 height 10
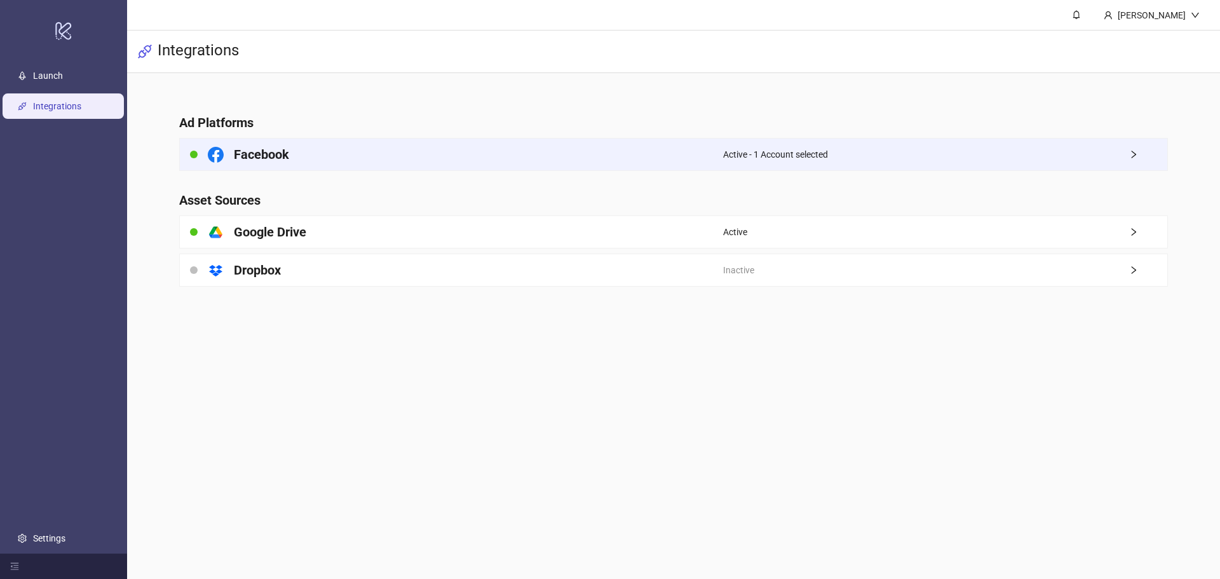
click at [1143, 139] on div "Active - 1 Account selected" at bounding box center [945, 154] width 444 height 32
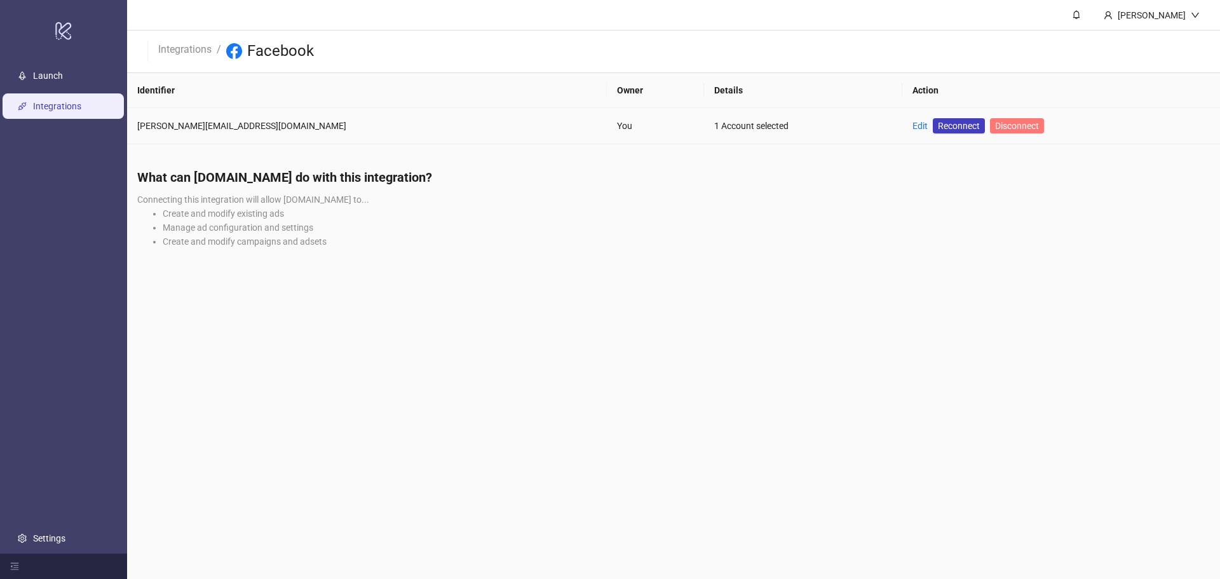
click at [990, 119] on button "Disconnect" at bounding box center [1017, 125] width 54 height 15
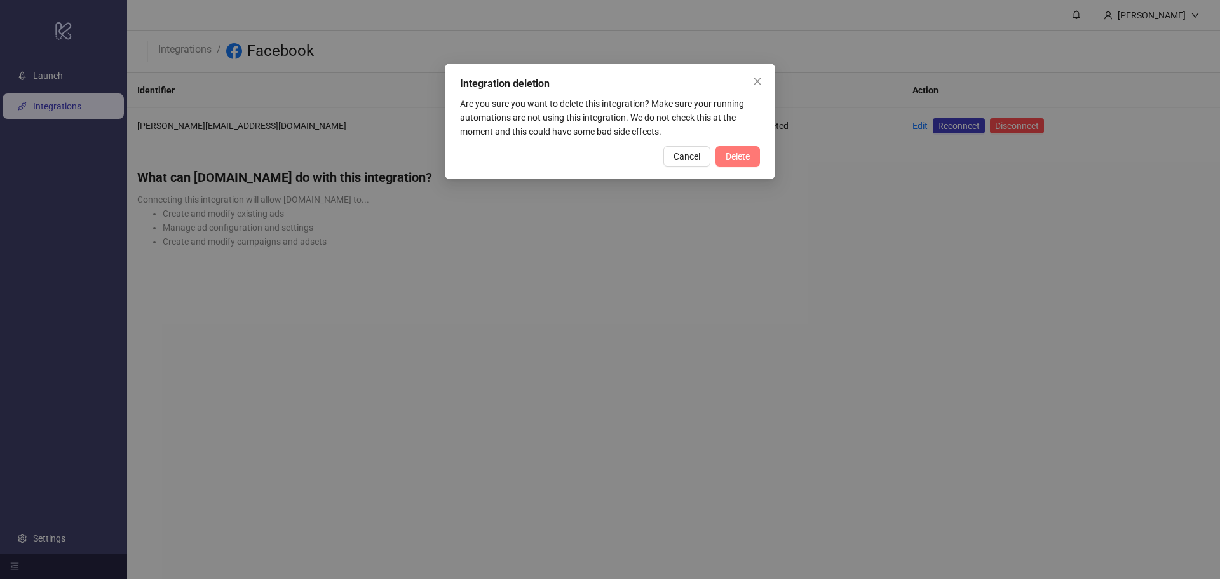
click at [746, 155] on span "Delete" at bounding box center [737, 156] width 24 height 10
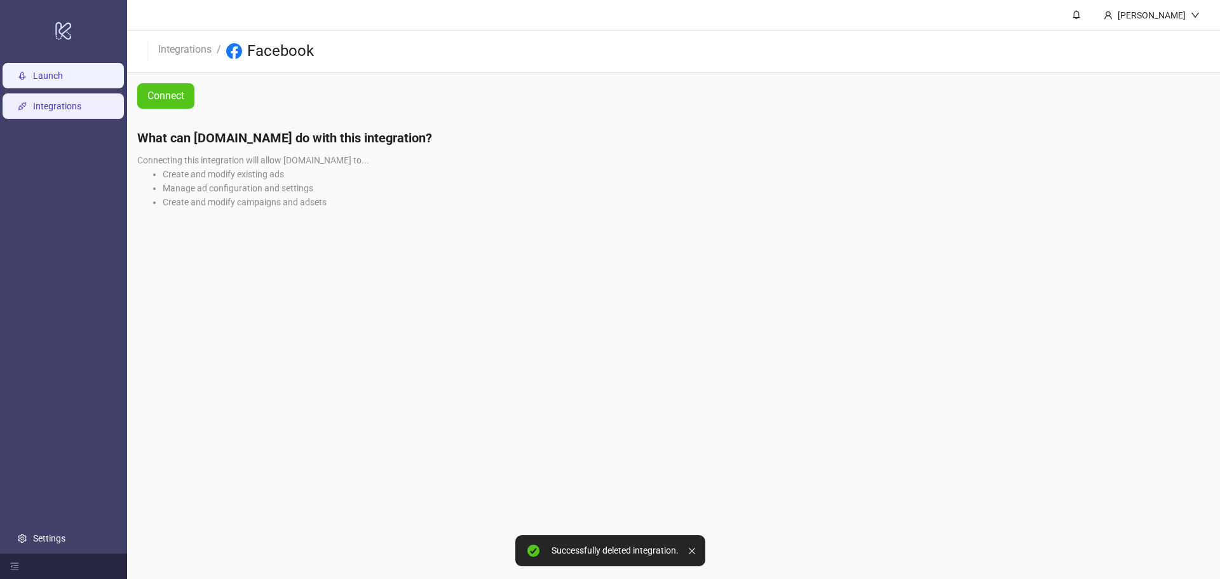
click at [63, 74] on link "Launch" at bounding box center [48, 76] width 30 height 10
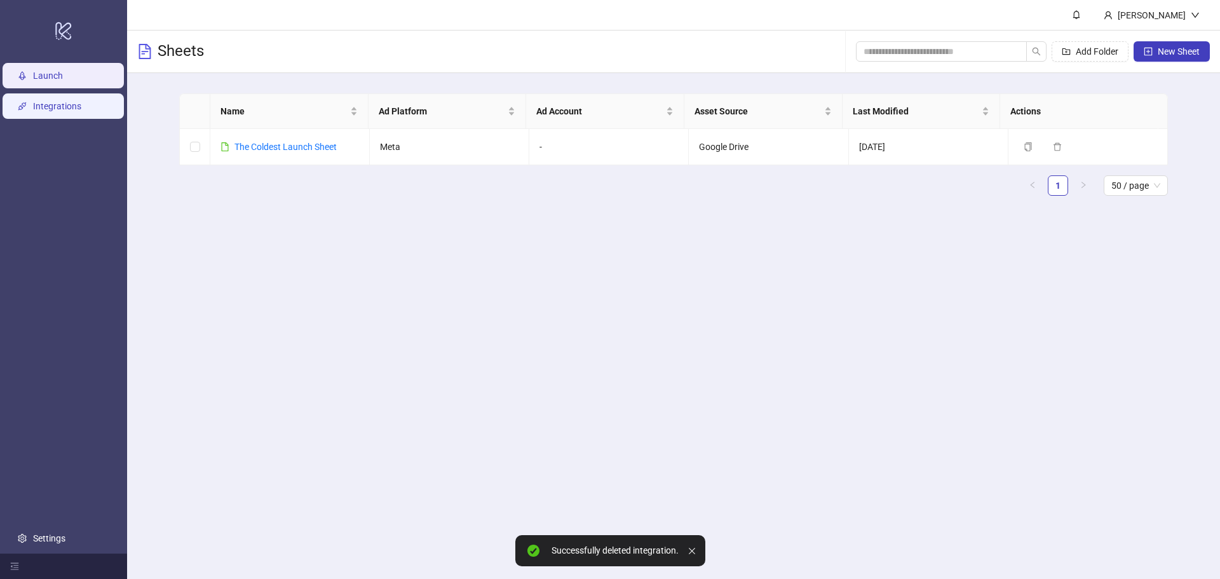
click at [70, 111] on link "Integrations" at bounding box center [57, 106] width 48 height 10
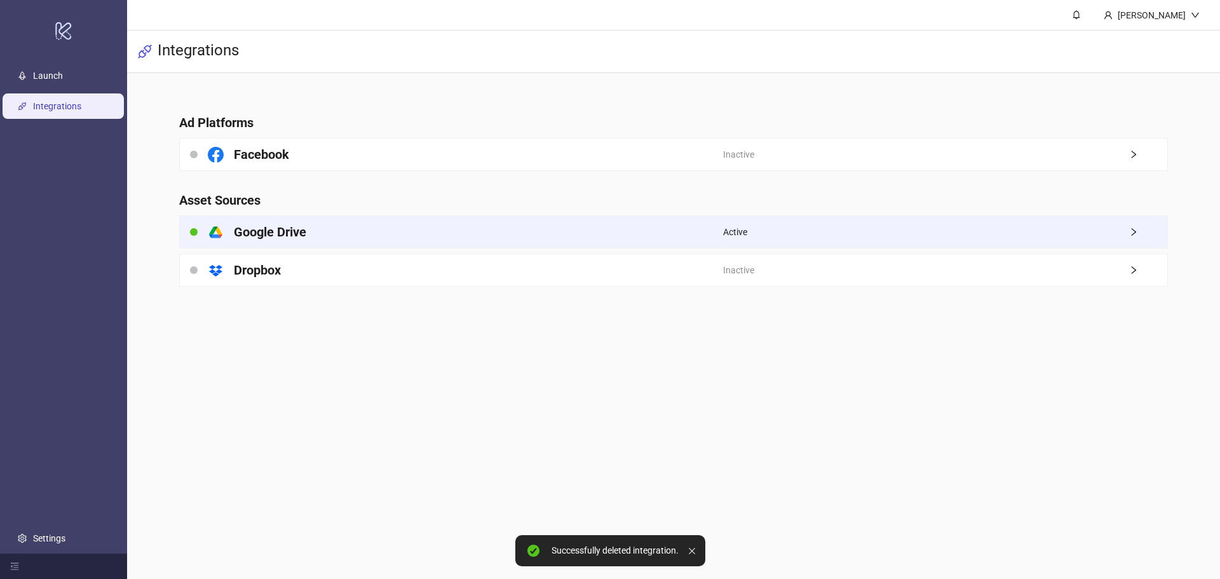
click at [861, 237] on div "Active" at bounding box center [945, 232] width 444 height 32
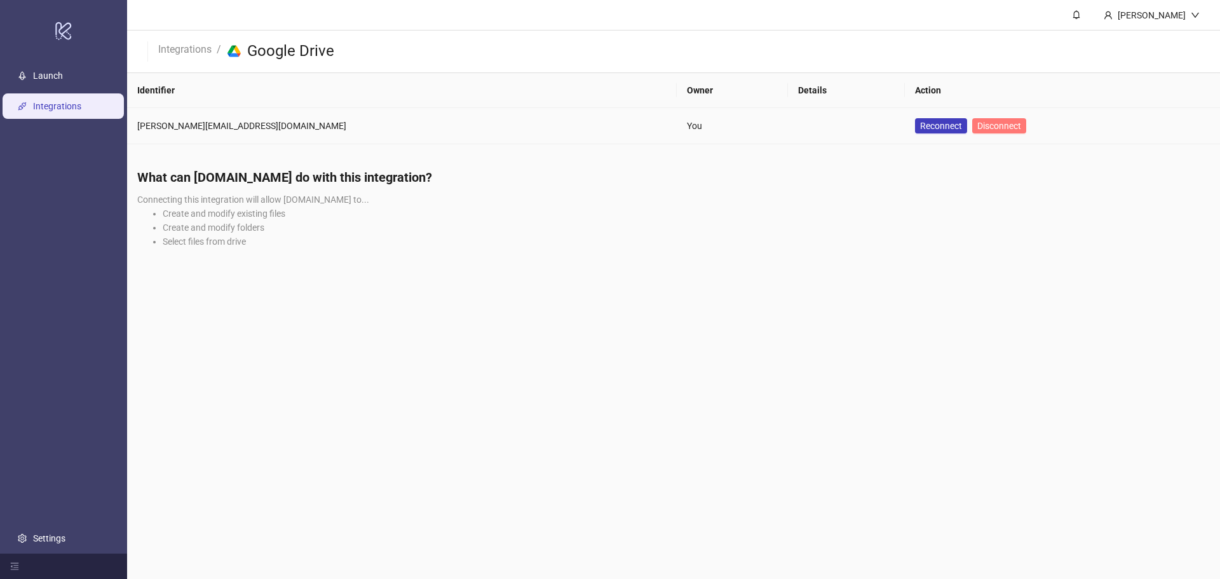
click at [977, 122] on span "Disconnect" at bounding box center [999, 126] width 44 height 10
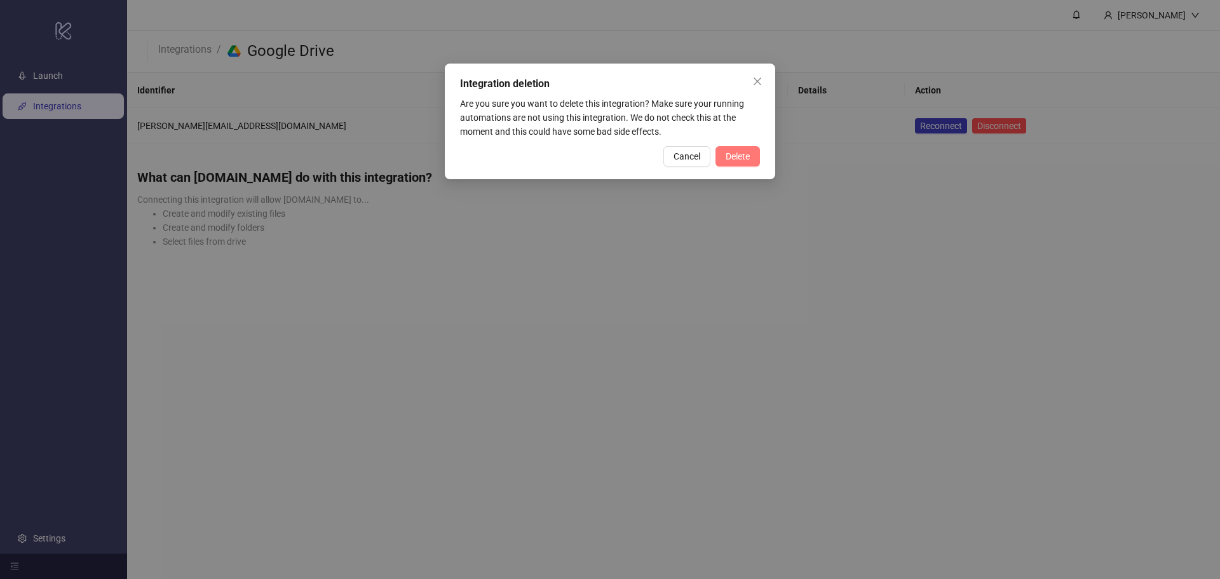
click at [752, 154] on button "Delete" at bounding box center [737, 156] width 44 height 20
